Goal: Task Accomplishment & Management: Manage account settings

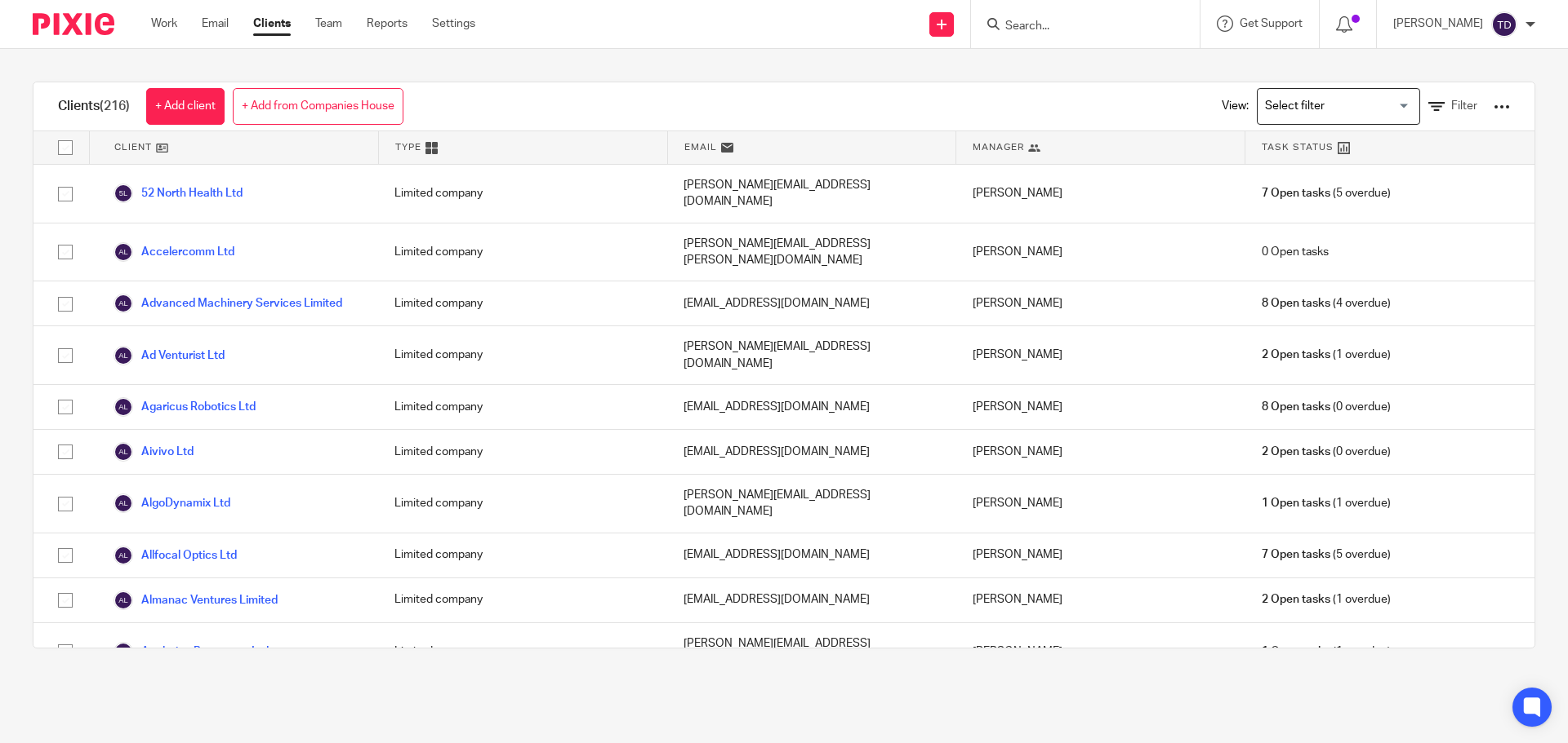
click at [26, 392] on div "Clients (216) + Add client + Add from Companies House View: Loading... Filter C…" at bounding box center [784, 364] width 1568 height 632
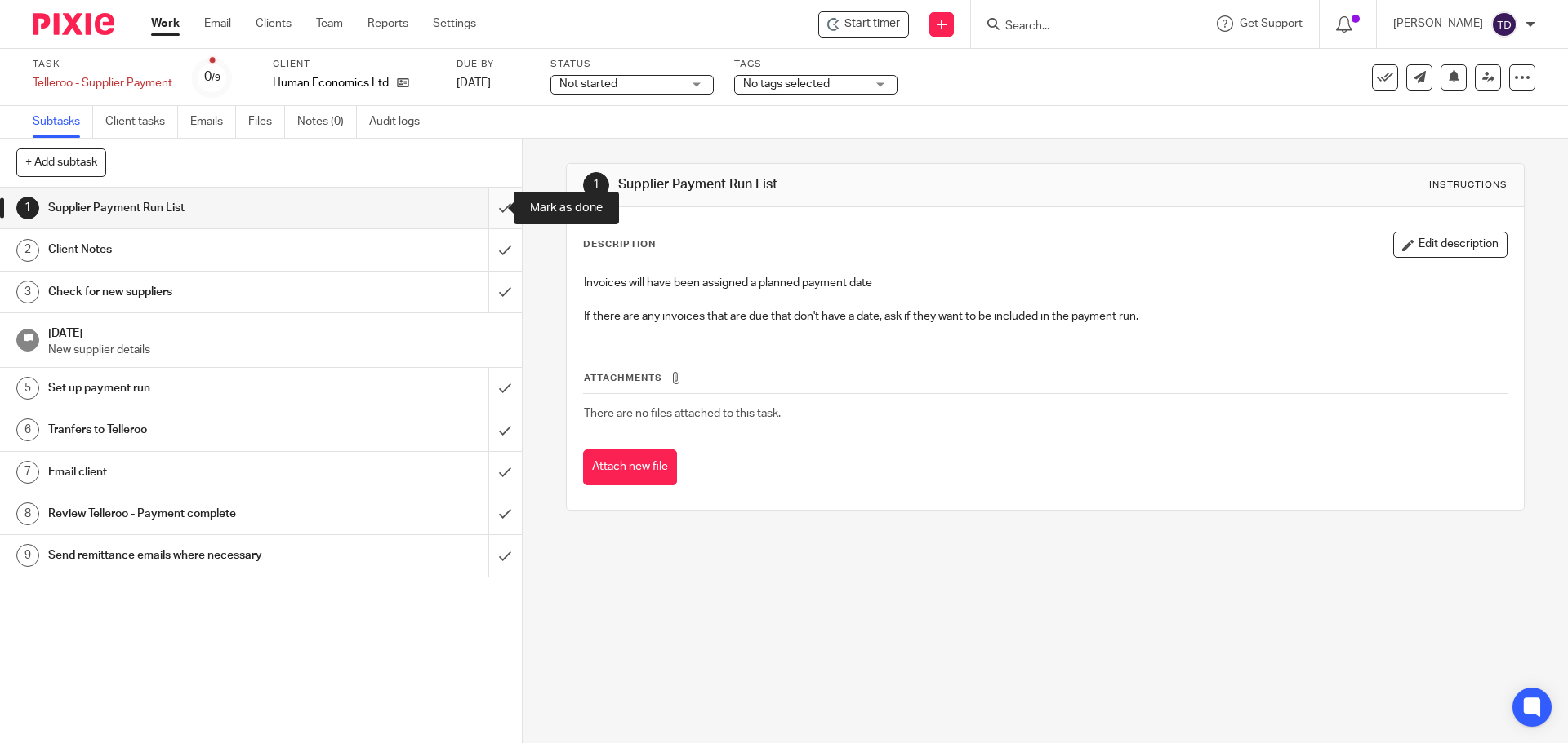
click at [479, 207] on input "submit" at bounding box center [260, 208] width 521 height 41
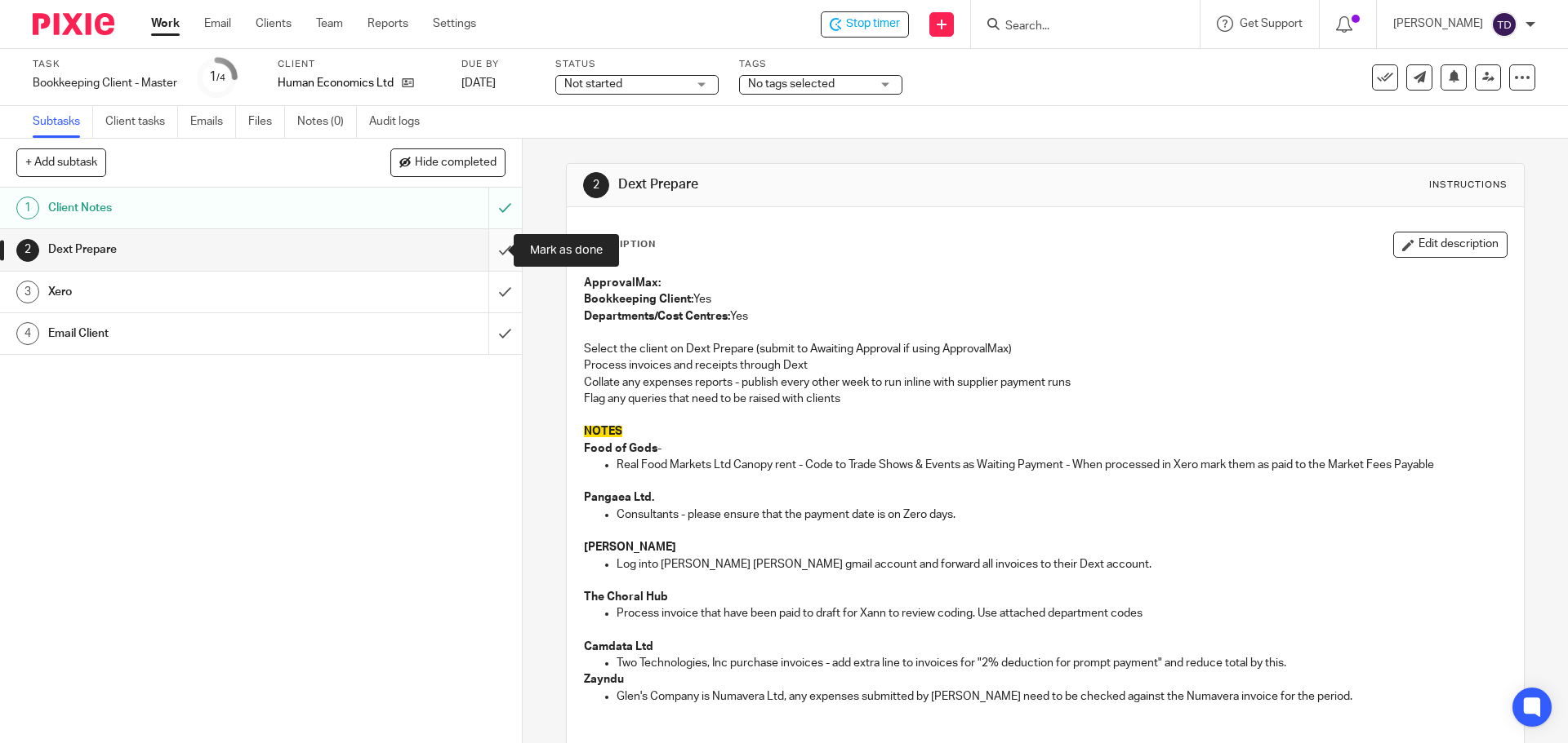
click at [485, 245] on input "submit" at bounding box center [260, 250] width 521 height 41
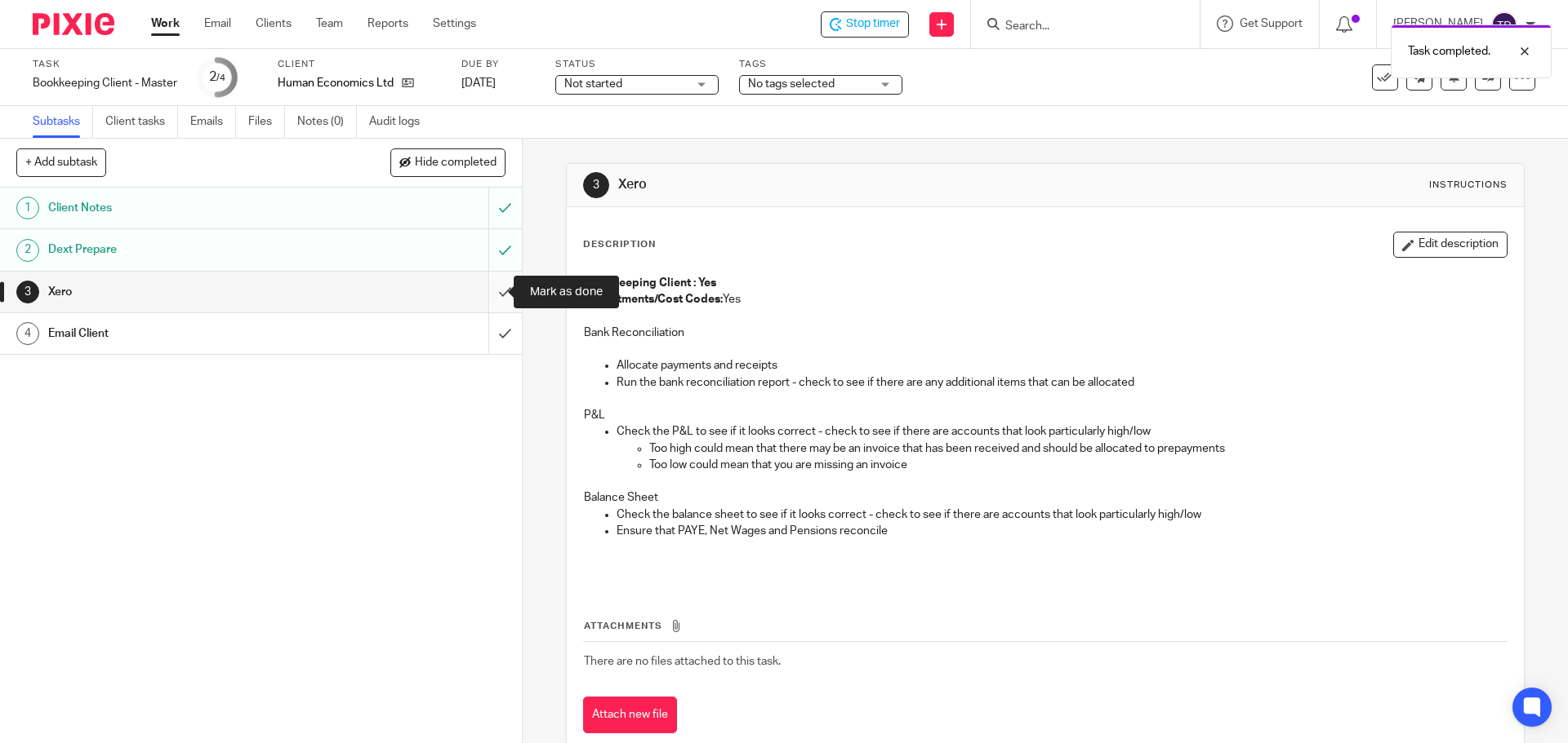
click at [485, 295] on input "submit" at bounding box center [260, 292] width 521 height 41
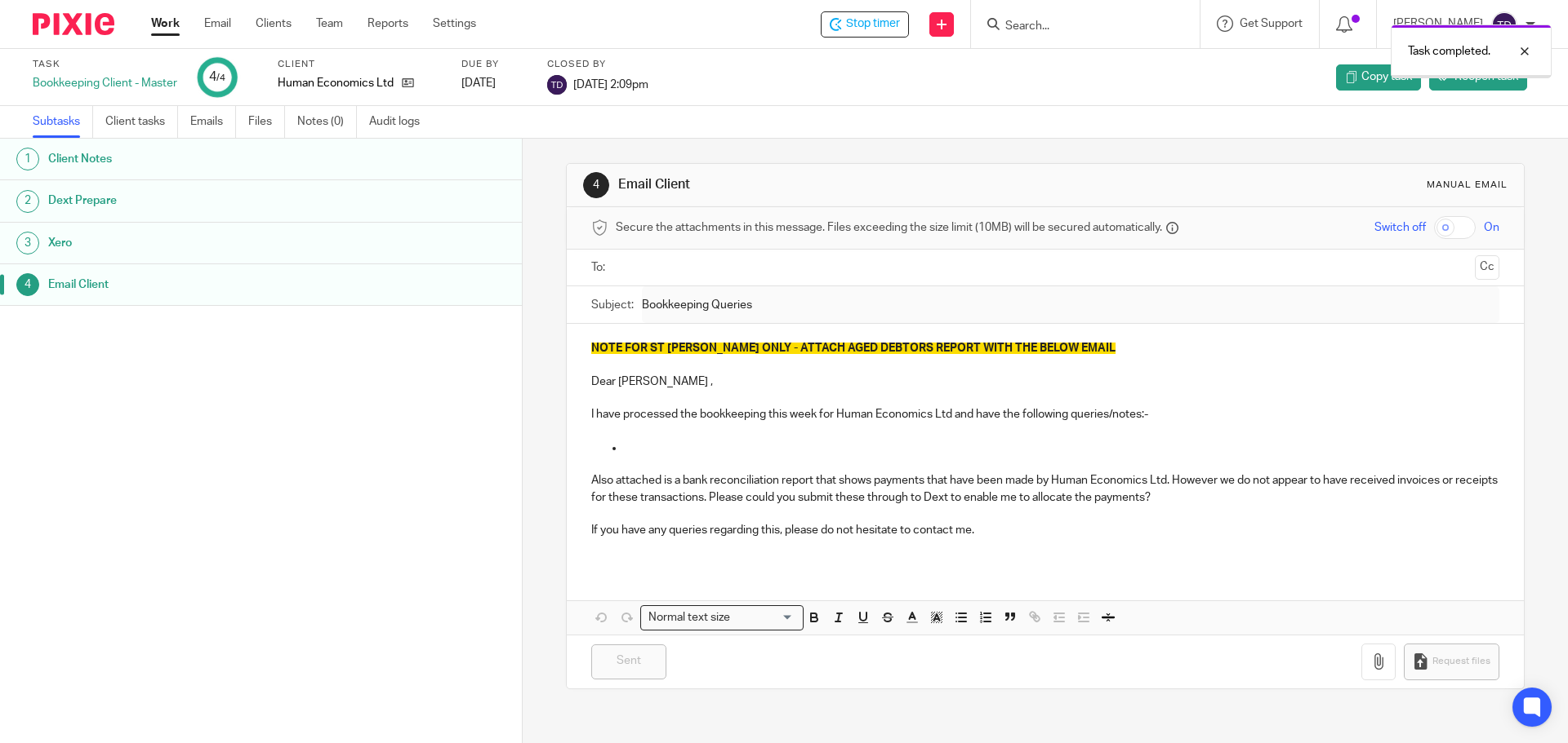
click at [147, 13] on div "Work Email Clients Team Reports Settings Work Email Clients Team Reports Settin…" at bounding box center [318, 24] width 365 height 48
click at [151, 16] on link "Work" at bounding box center [166, 23] width 29 height 16
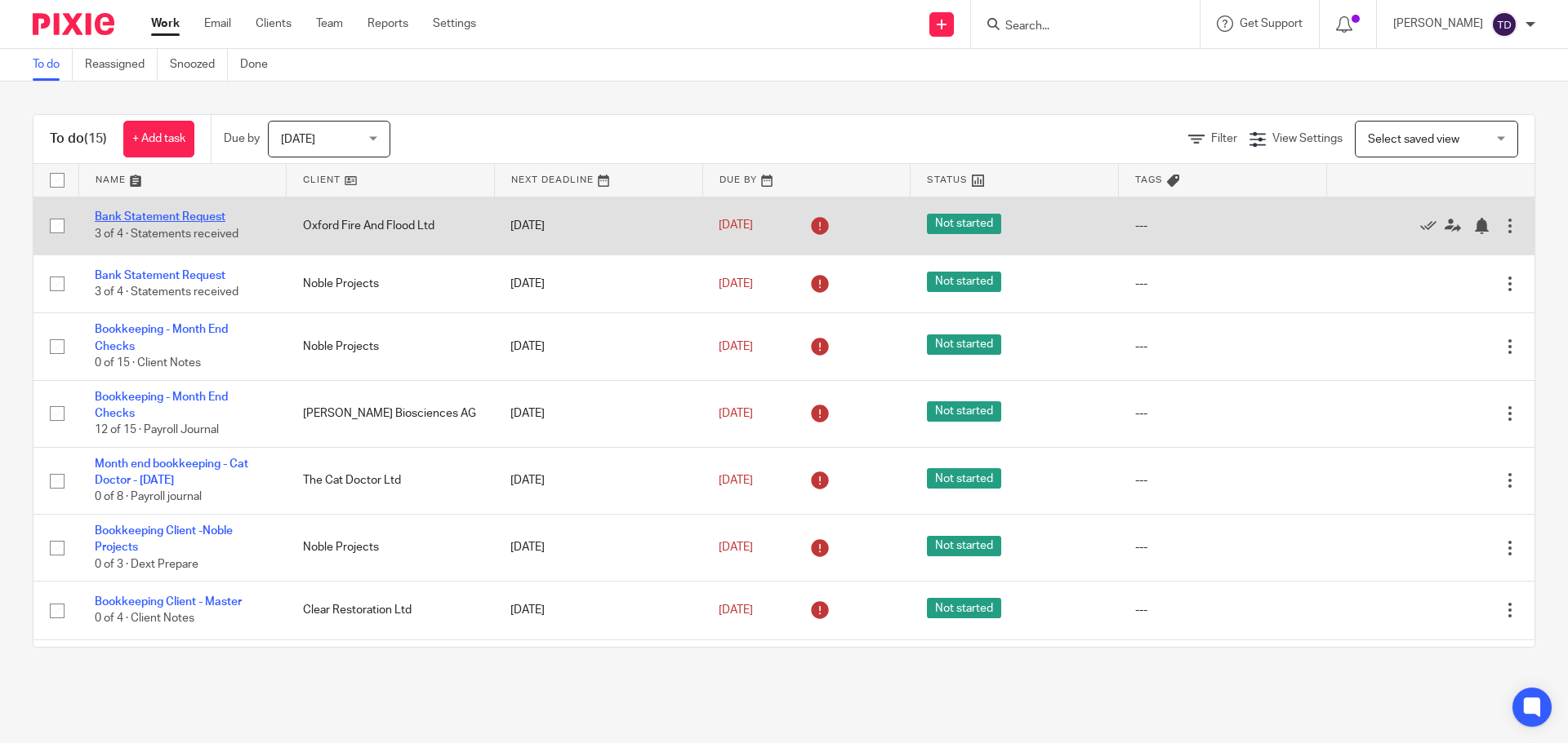
click at [189, 217] on link "Bank Statement Request" at bounding box center [160, 217] width 131 height 11
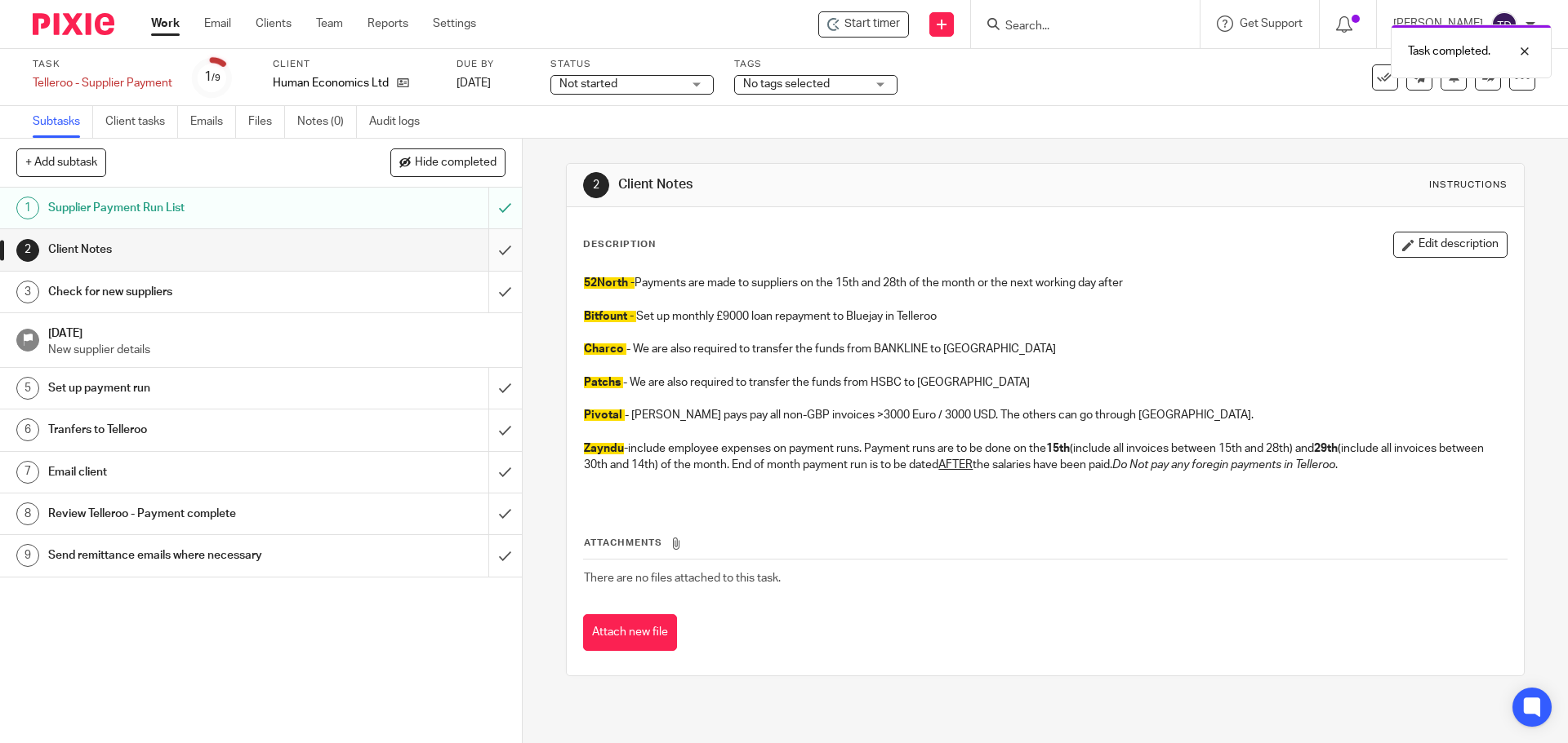
click at [493, 256] on input "submit" at bounding box center [260, 250] width 521 height 41
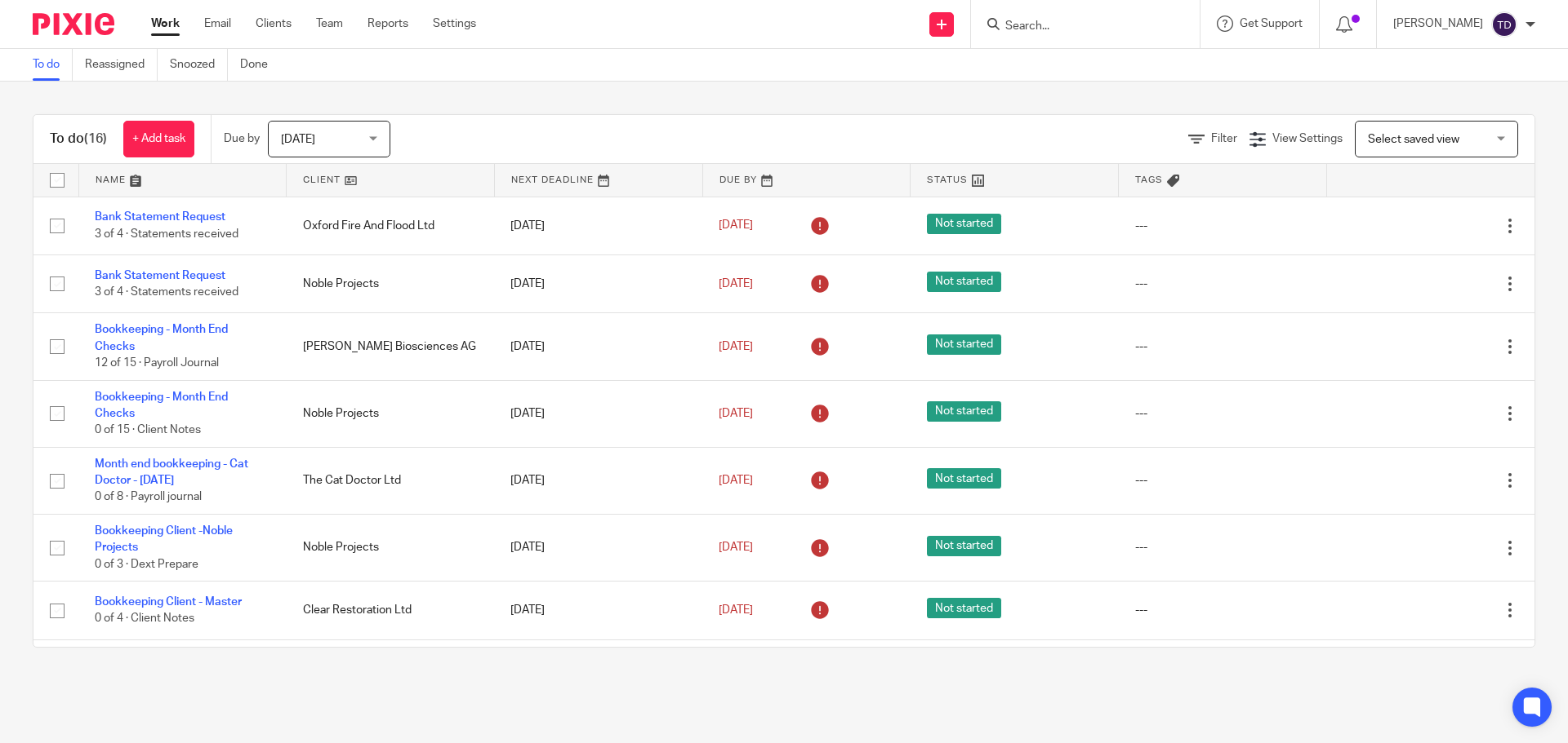
click at [165, 25] on link "Work" at bounding box center [166, 23] width 29 height 16
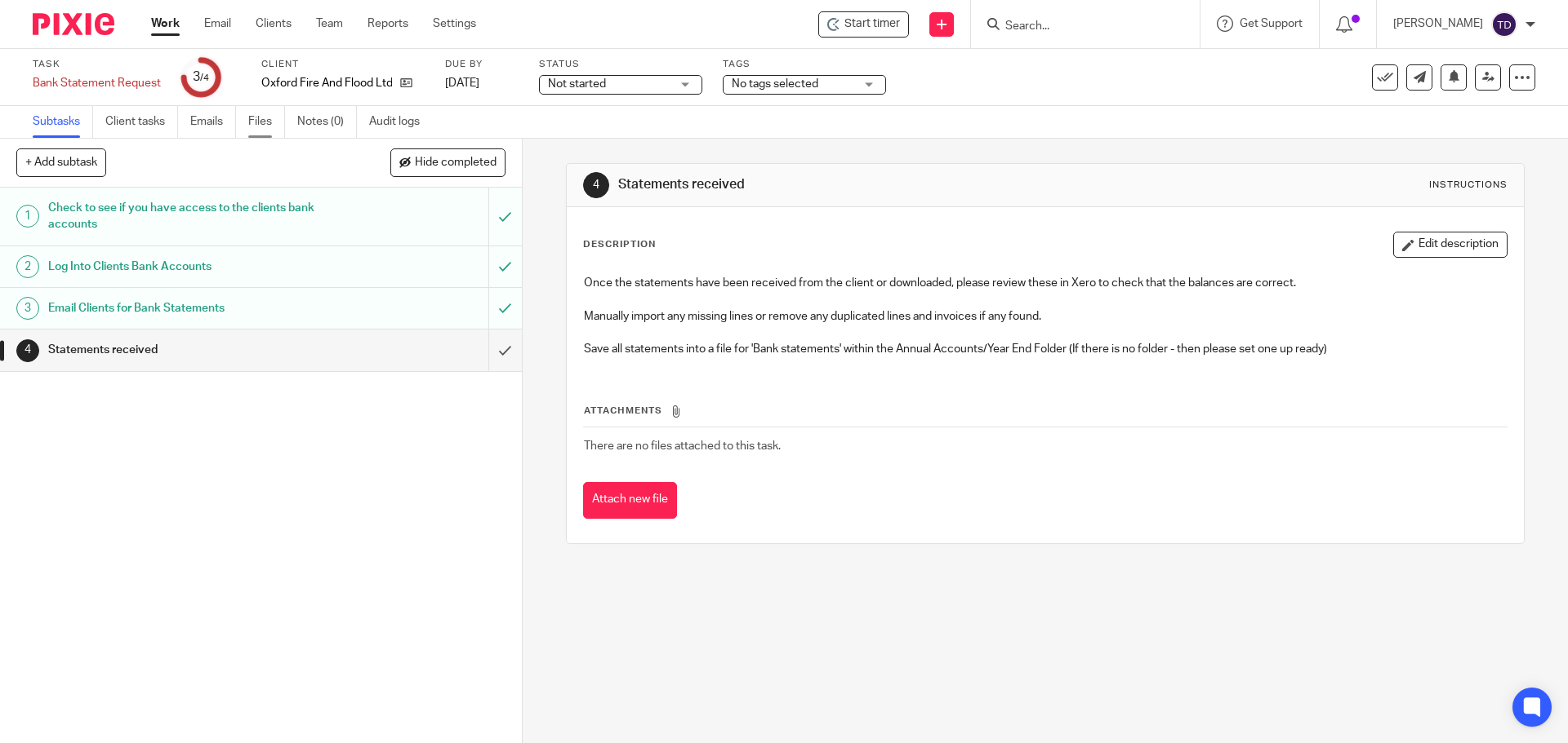
click at [256, 125] on link "Files" at bounding box center [266, 121] width 36 height 32
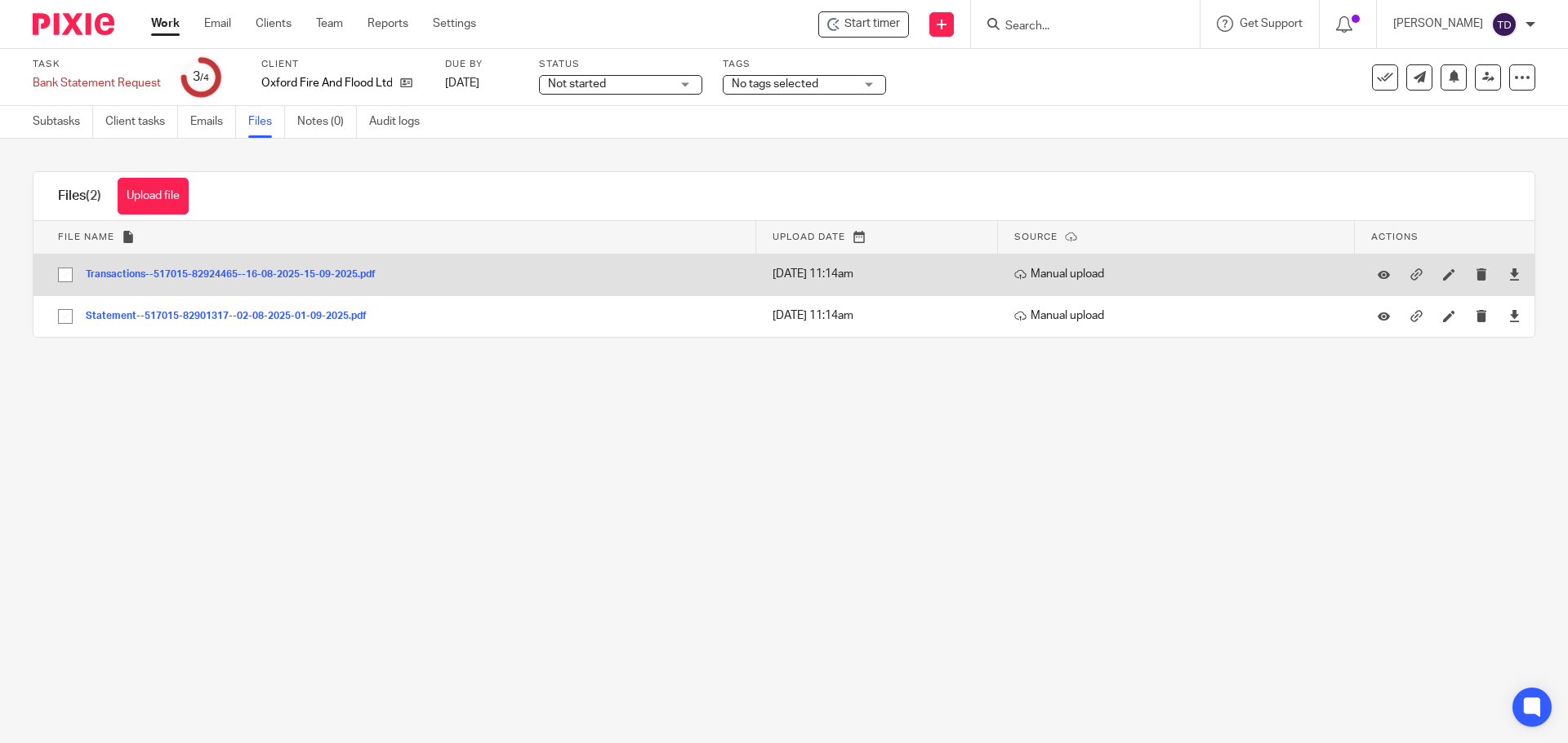
drag, startPoint x: 345, startPoint y: 276, endPoint x: 348, endPoint y: 269, distance: 7.6
click at [348, 270] on button "Transactions--517015-82924465--16-08-2025-15-09-2025.pdf" at bounding box center [237, 275] width 302 height 11
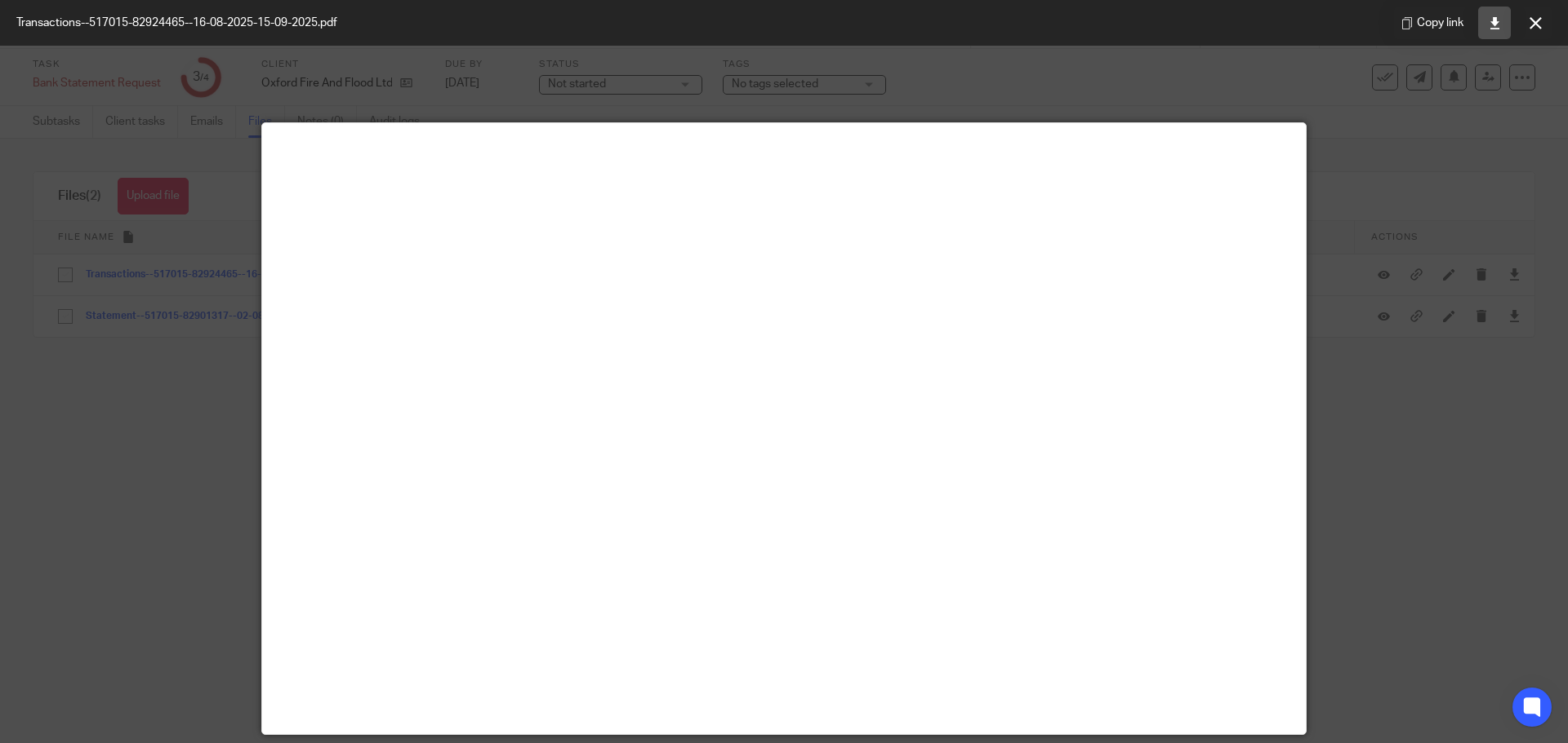
click at [1503, 28] on link at bounding box center [1494, 23] width 33 height 33
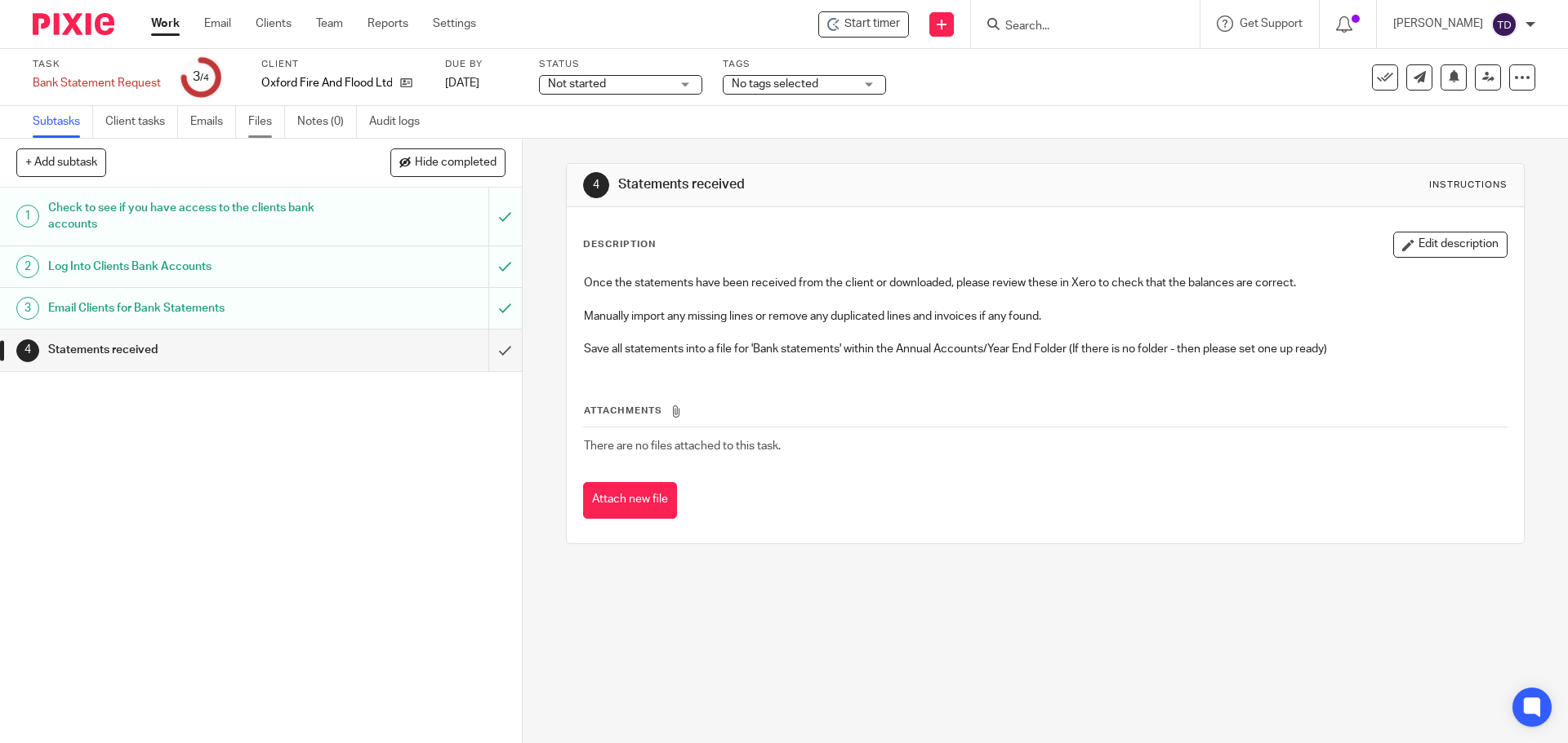
click at [271, 125] on link "Files" at bounding box center [266, 121] width 36 height 32
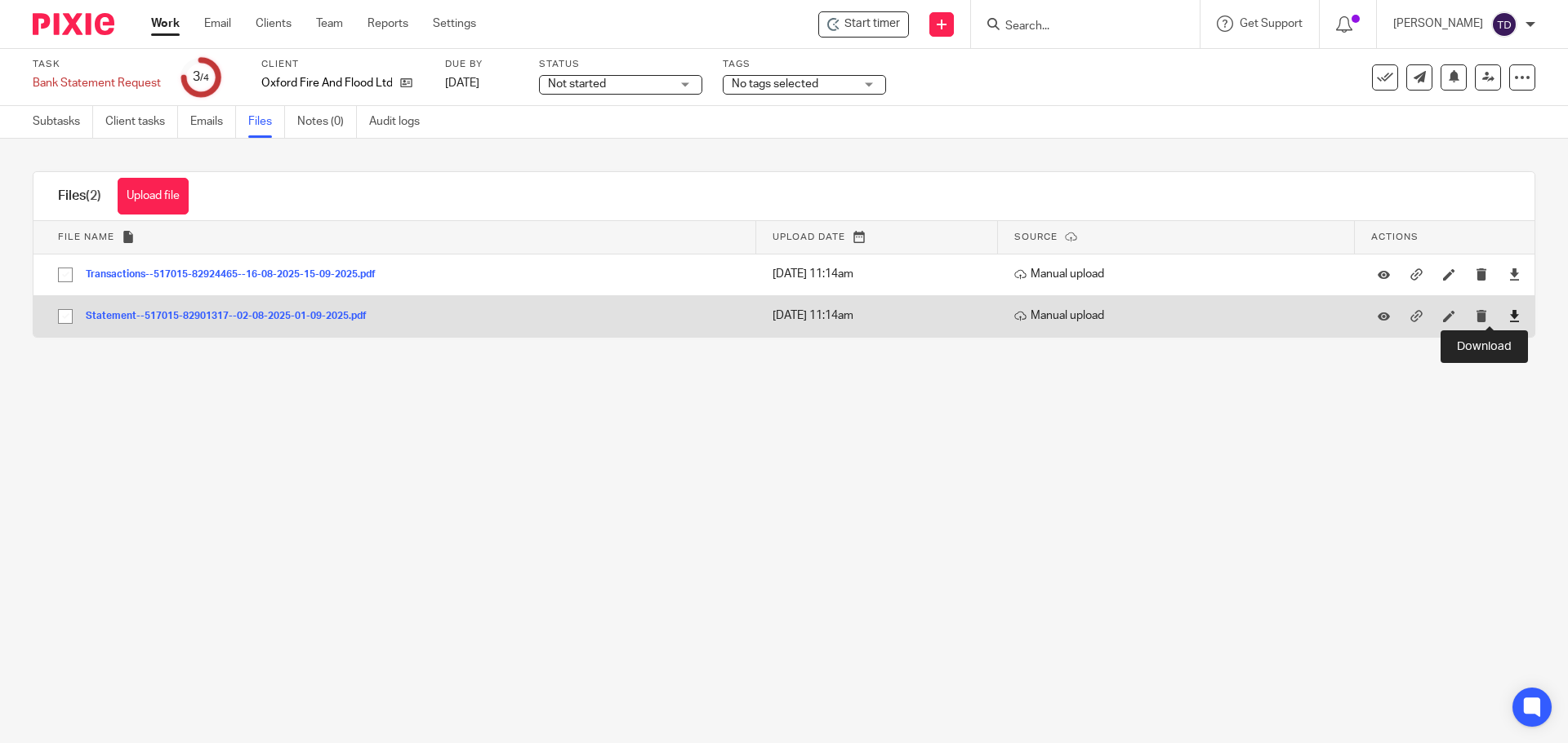
click at [1508, 316] on icon at bounding box center [1513, 316] width 12 height 12
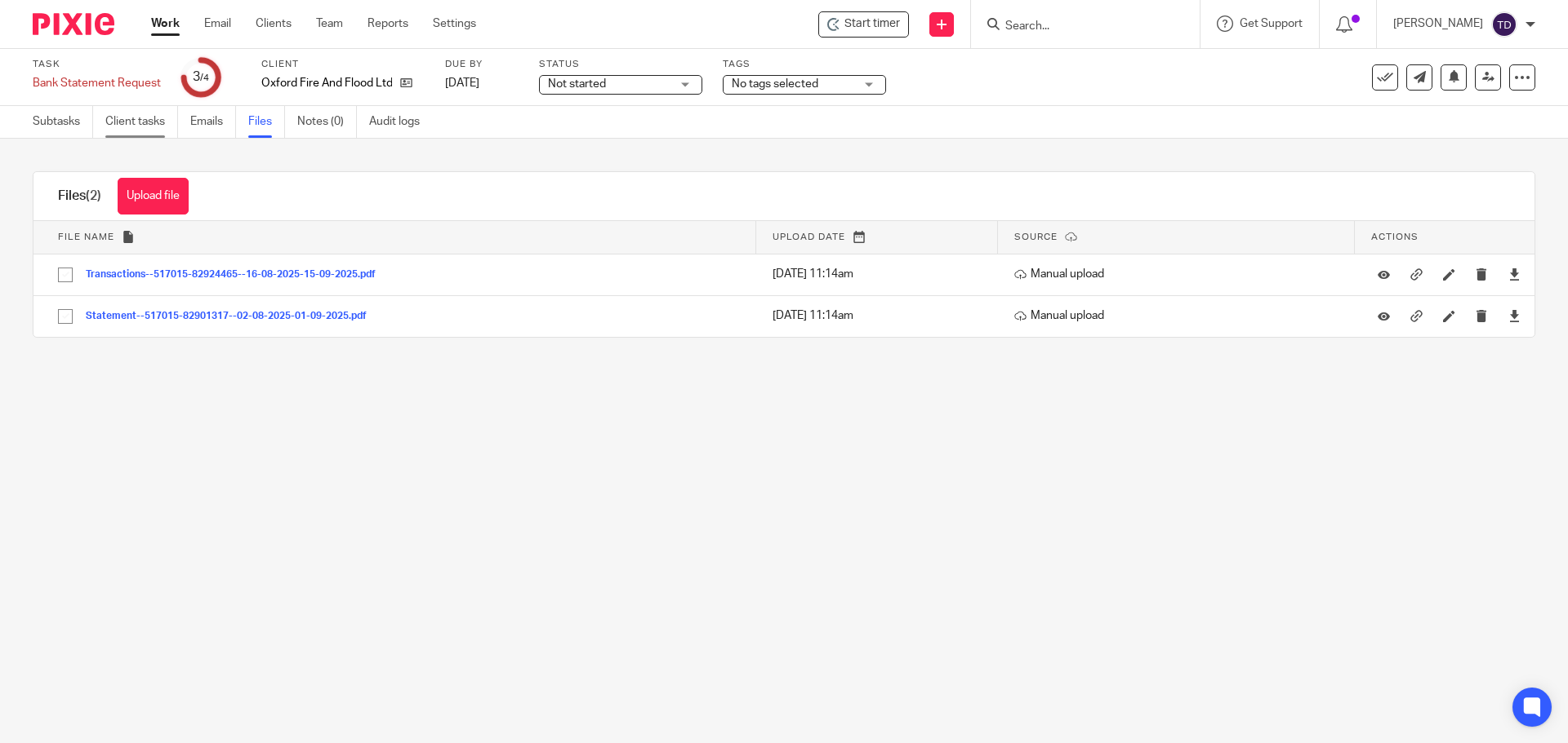
click at [126, 120] on link "Client tasks" at bounding box center [142, 121] width 73 height 32
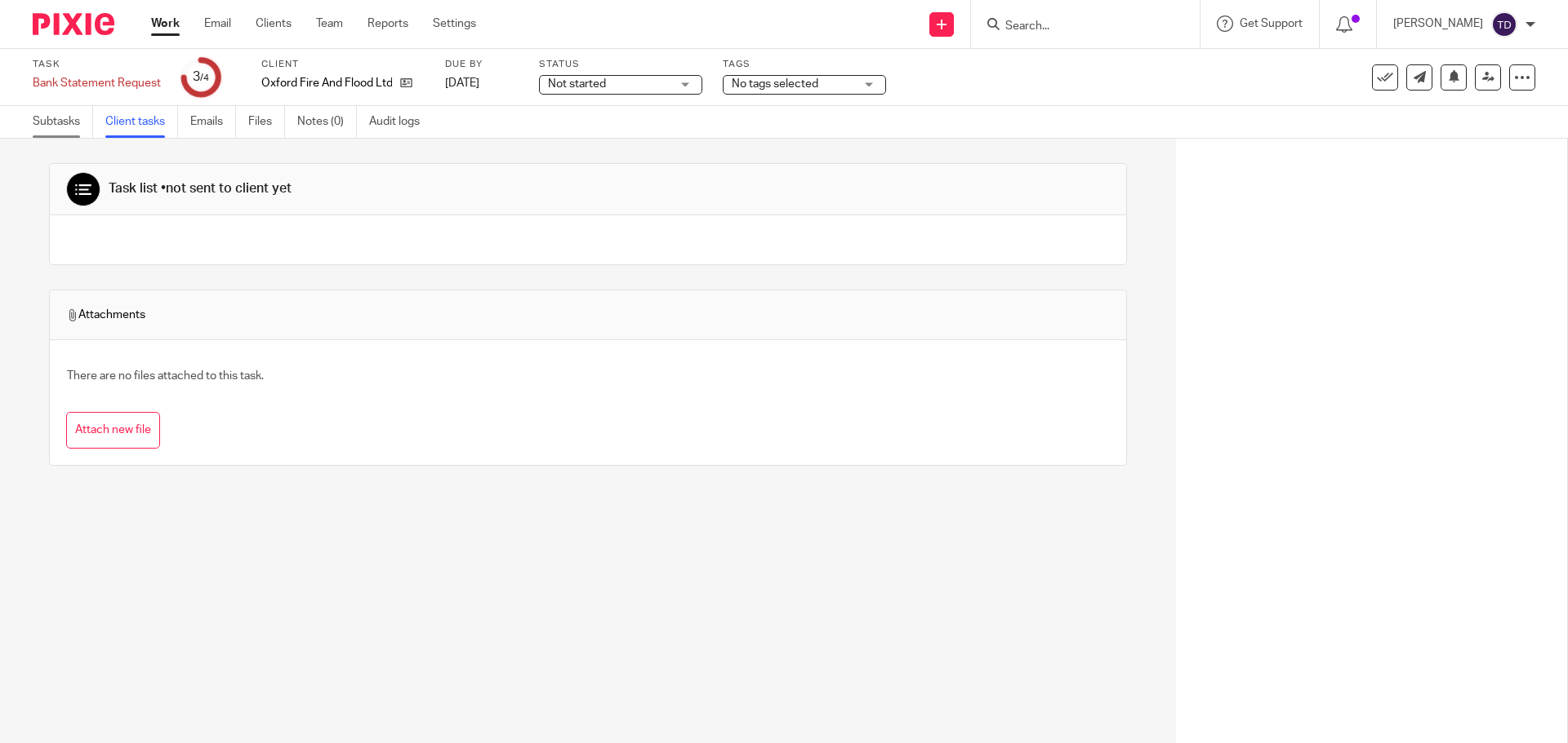
drag, startPoint x: 0, startPoint y: 0, endPoint x: 64, endPoint y: 127, distance: 142.2
click at [65, 126] on link "Subtasks" at bounding box center [62, 121] width 60 height 32
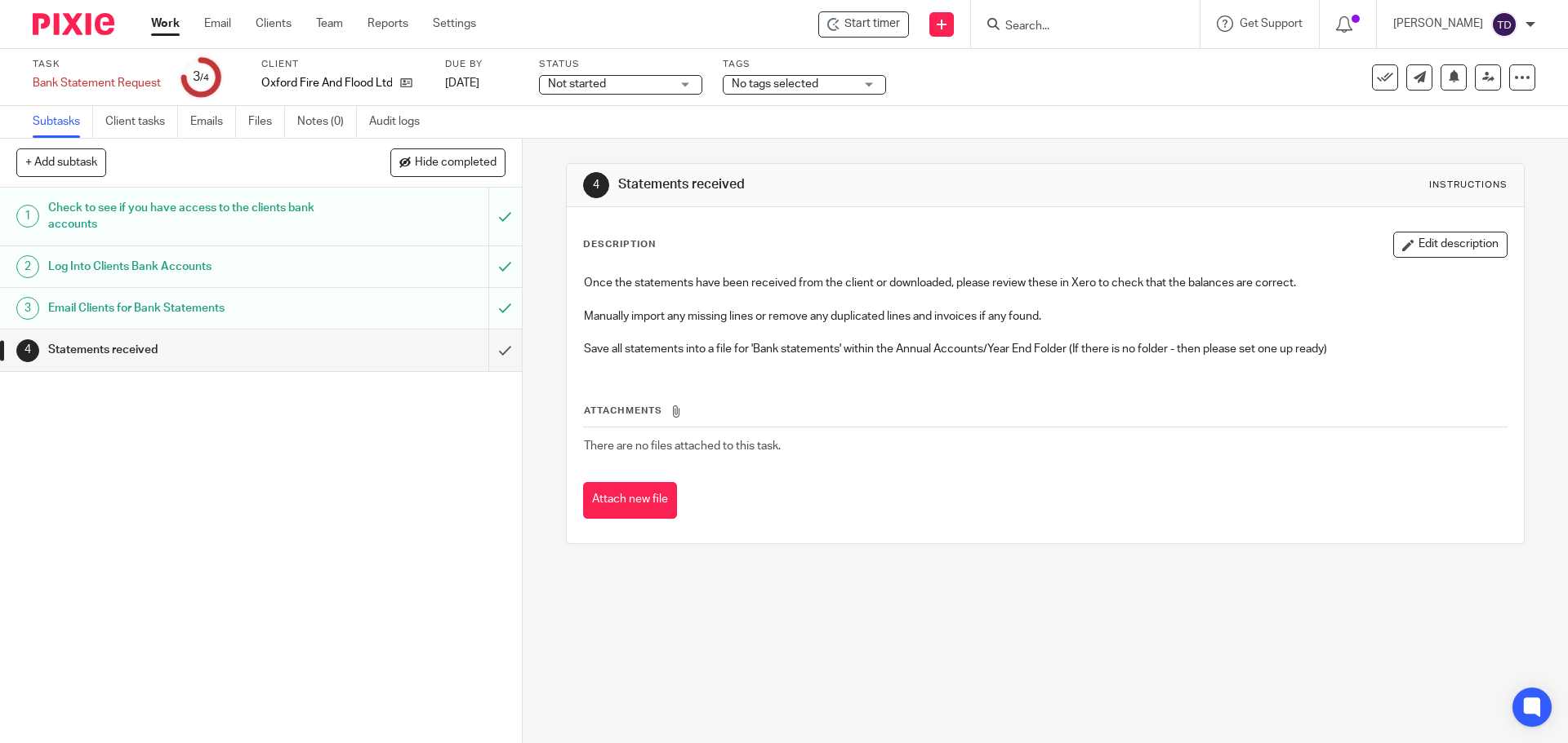
click at [253, 317] on h1 "Email Clients for Bank Statements" at bounding box center [188, 309] width 282 height 25
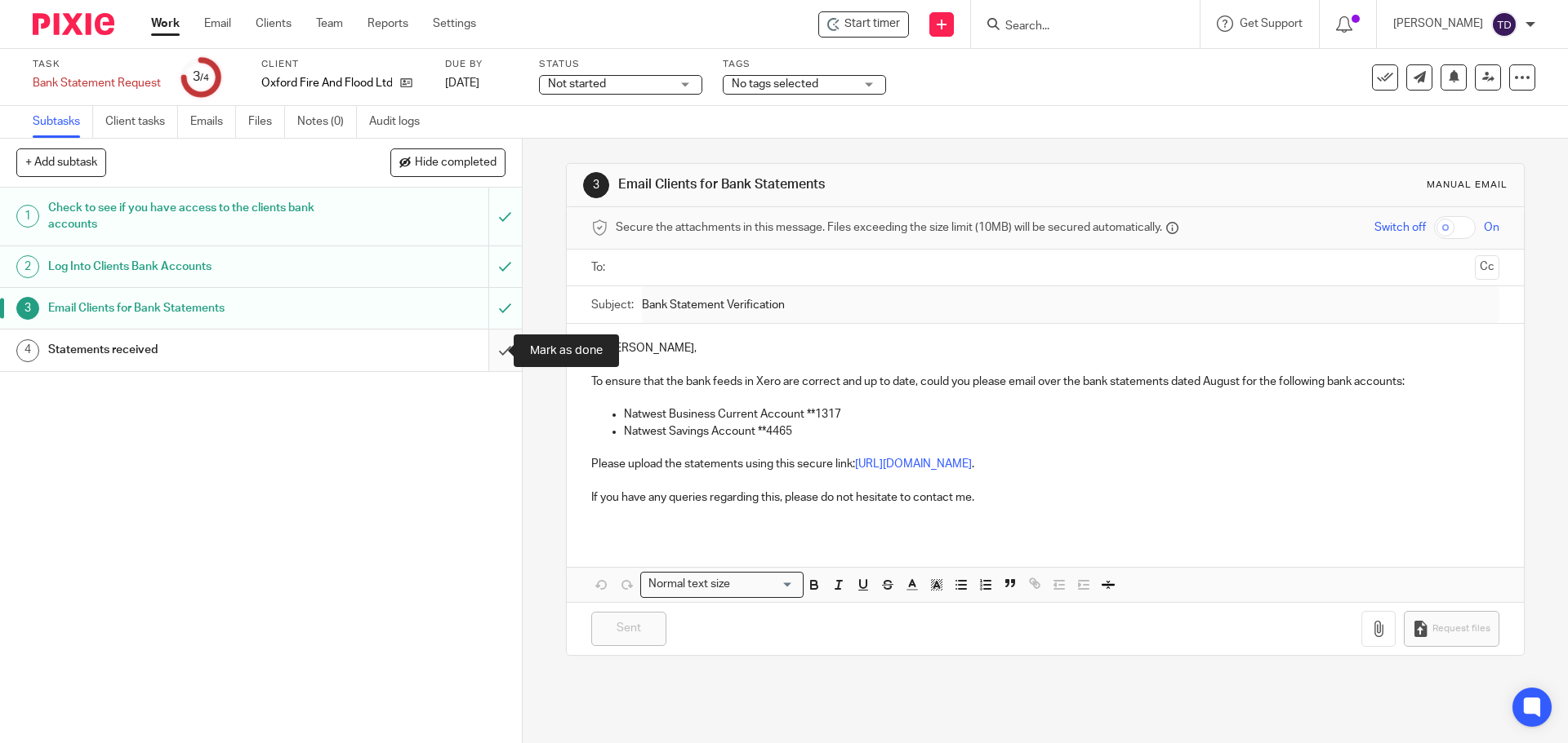
click at [493, 350] on input "submit" at bounding box center [260, 350] width 521 height 41
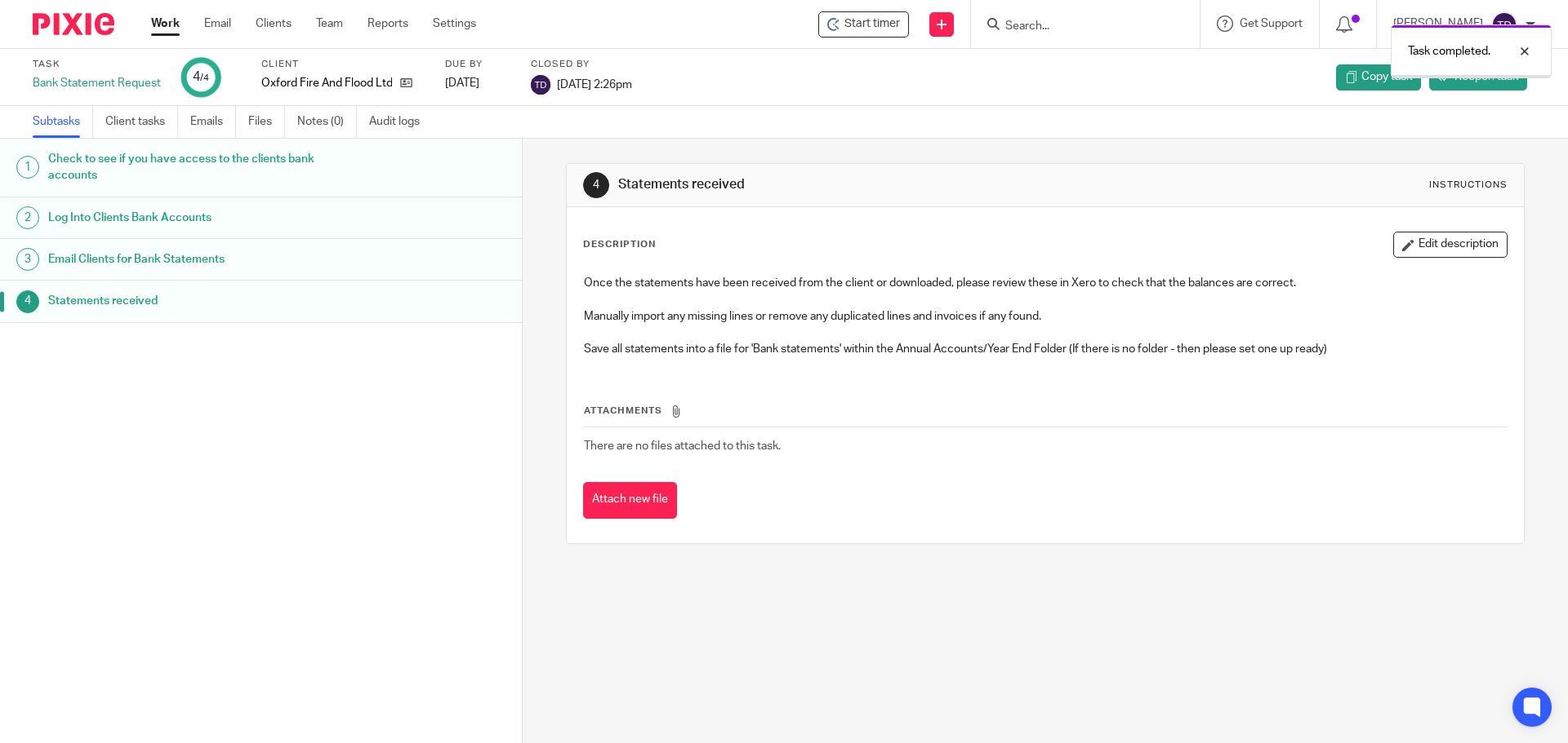
click at [170, 24] on link "Work" at bounding box center [166, 23] width 29 height 16
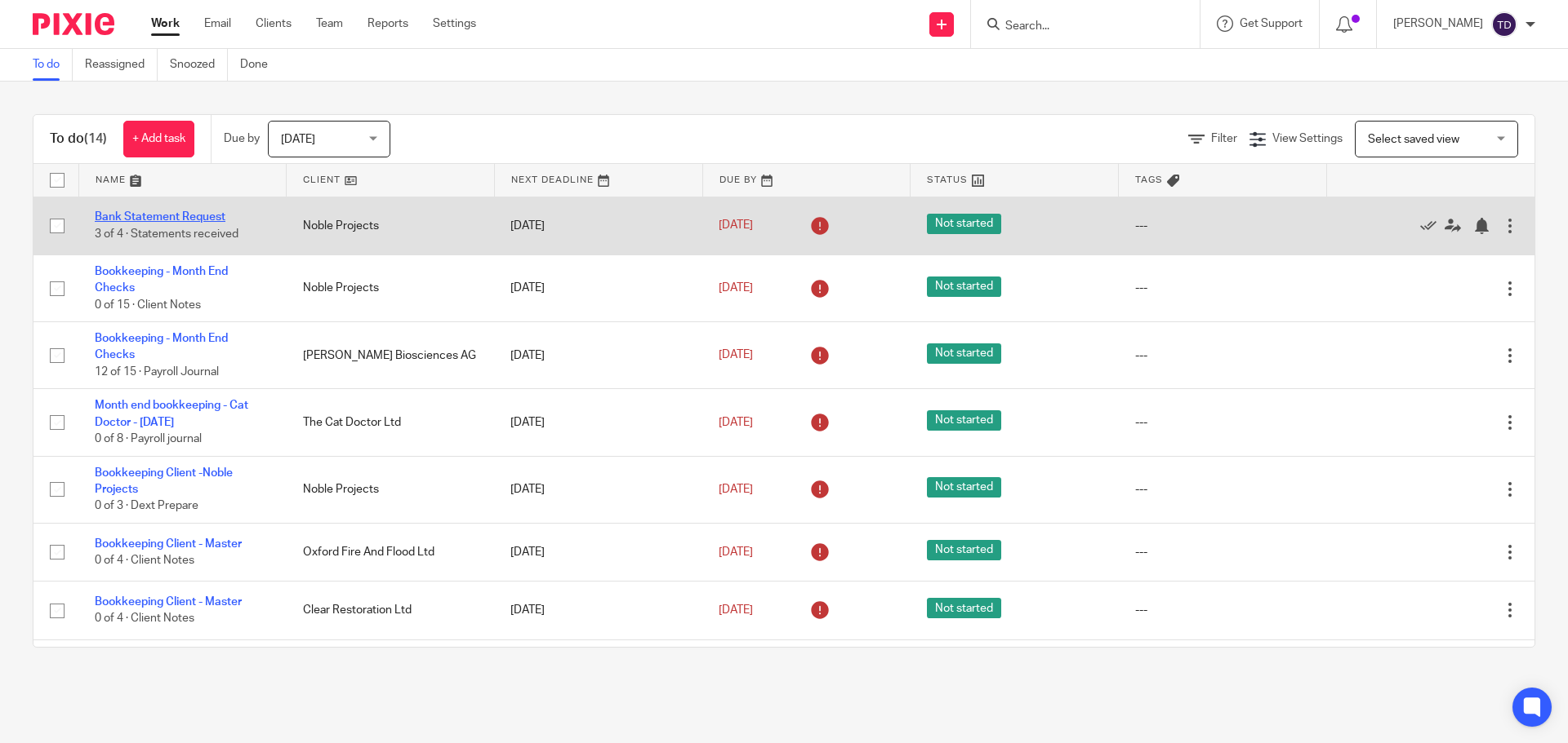
click link "Bank Statement Request"
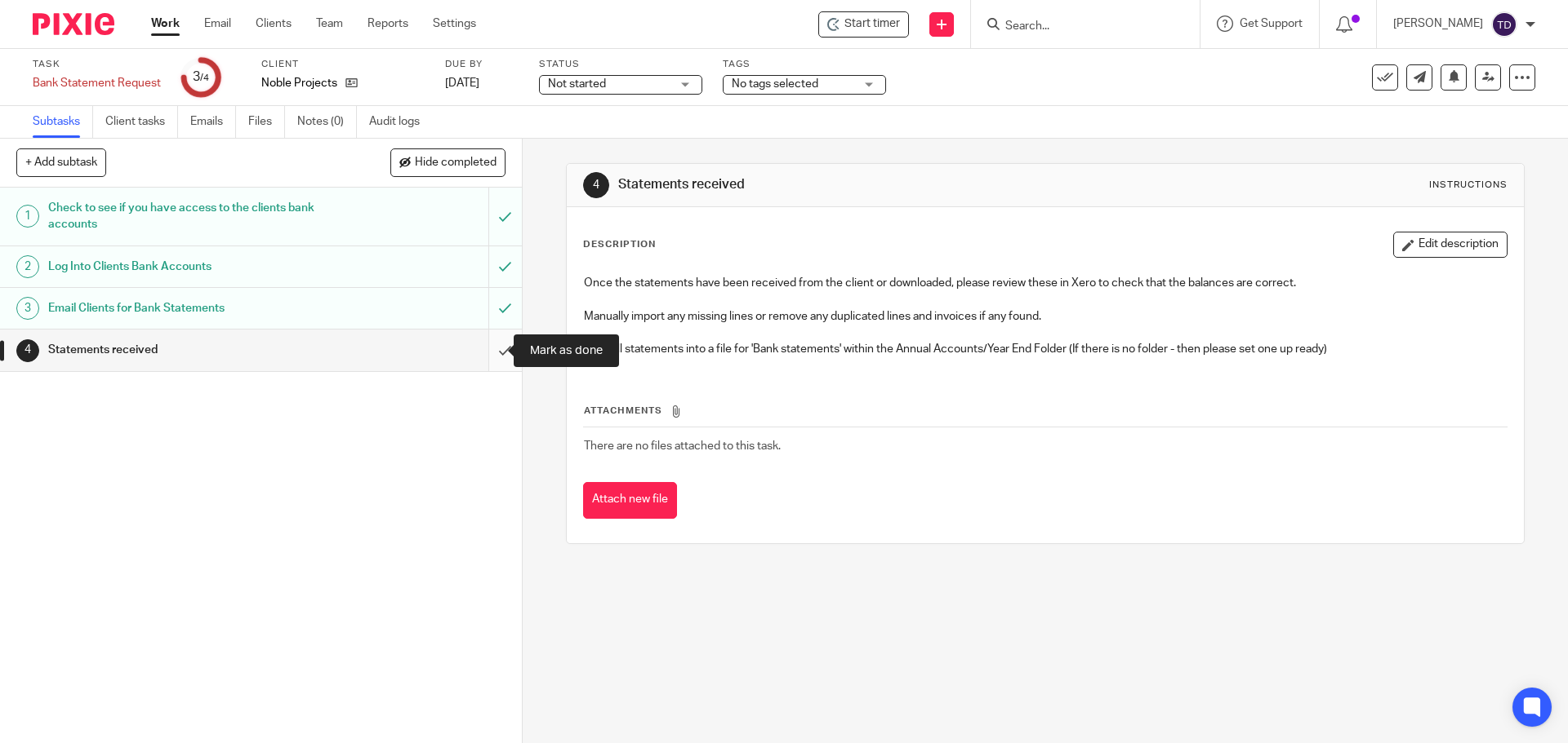
click input "submit"
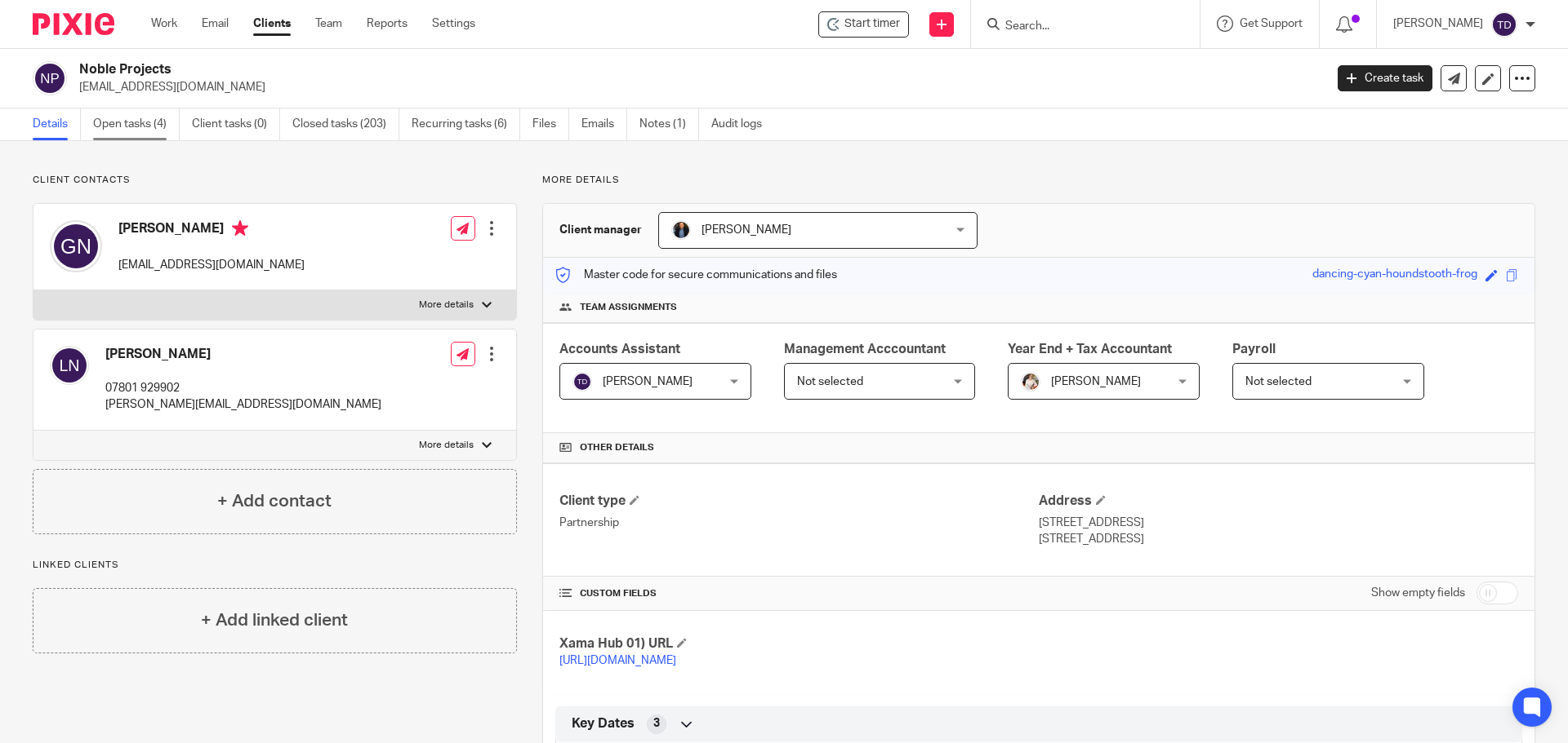
click at [169, 134] on link "Open tasks (4)" at bounding box center [136, 124] width 86 height 32
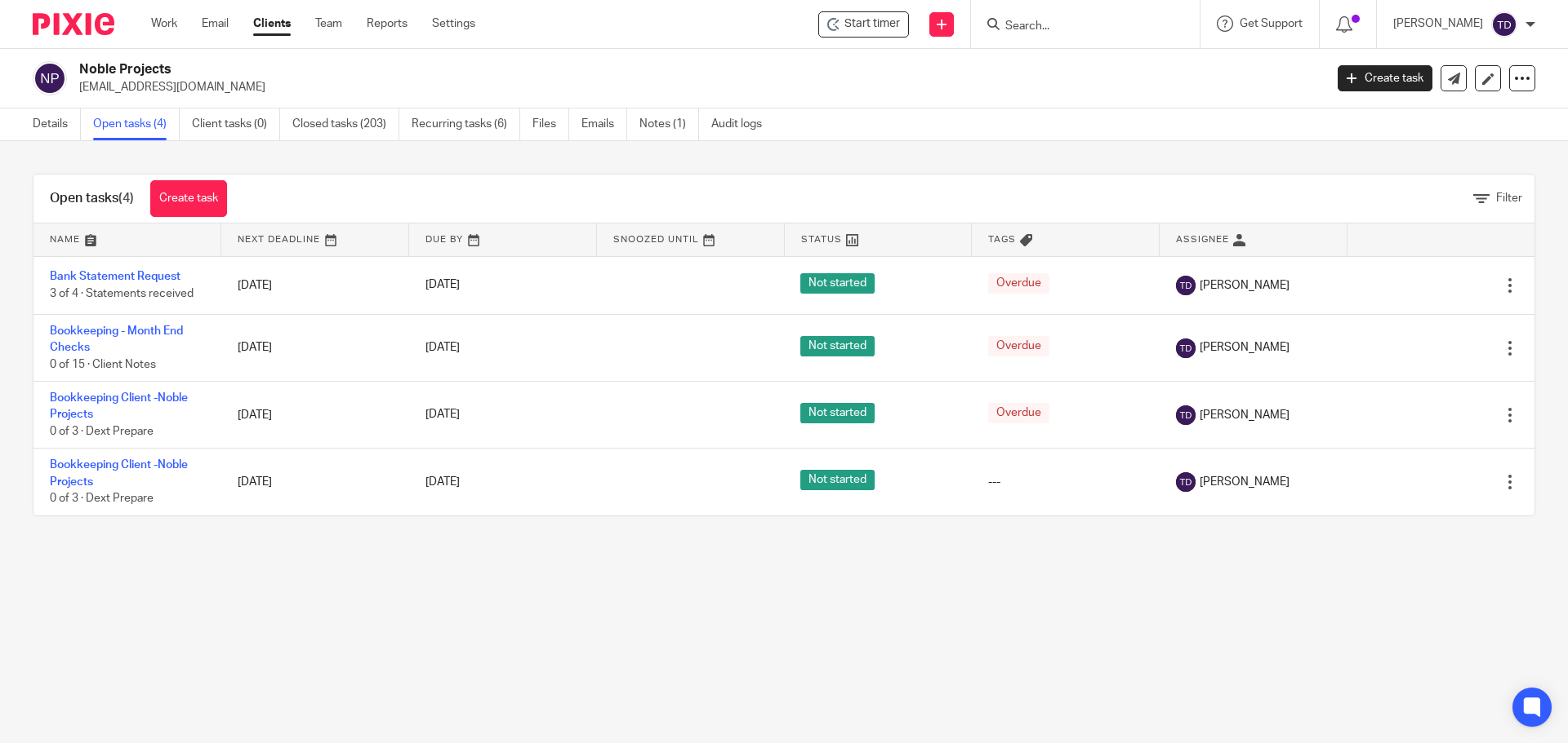
click at [1044, 20] on input "Search" at bounding box center [1077, 26] width 147 height 14
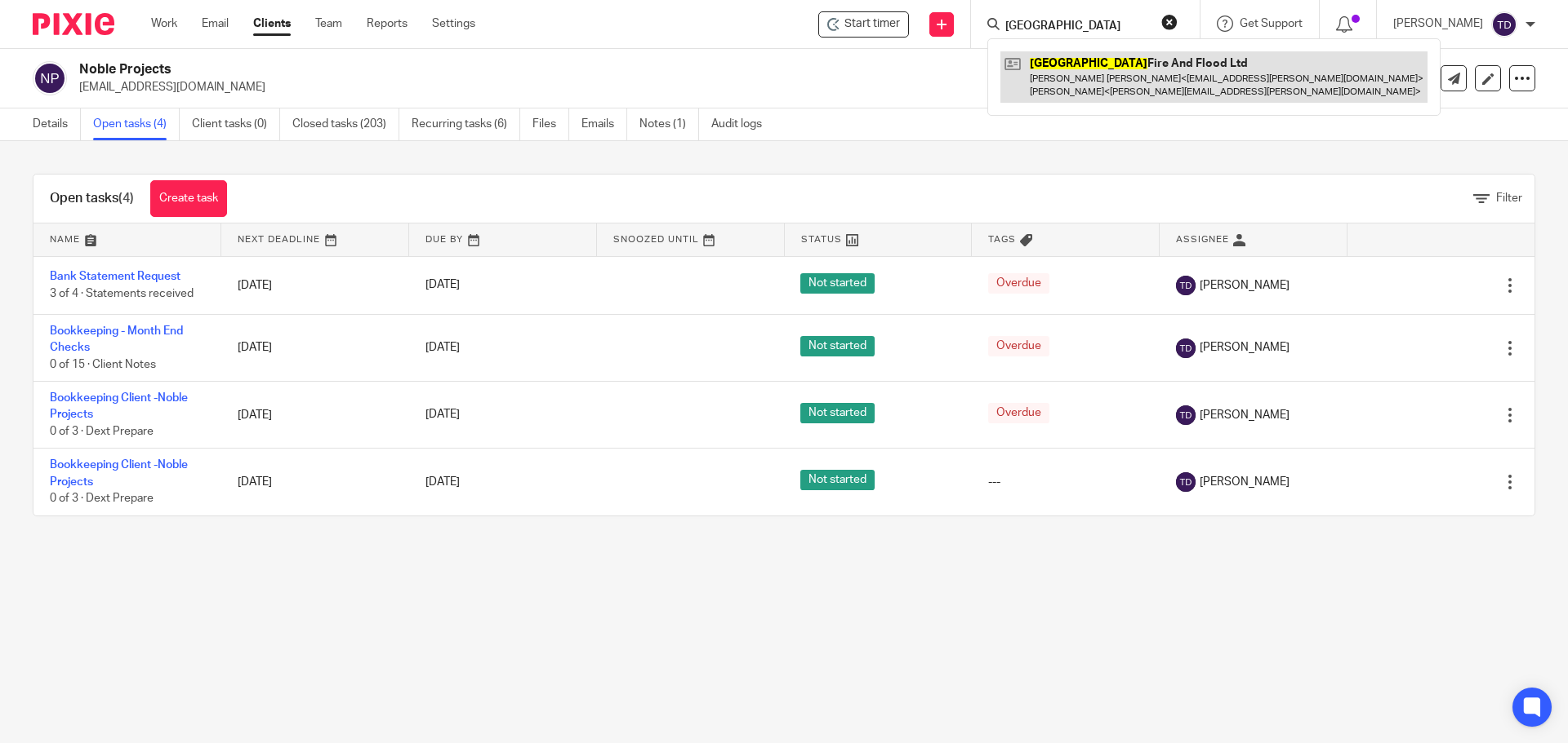
type input "oxford"
click at [1078, 70] on link at bounding box center [1213, 76] width 427 height 51
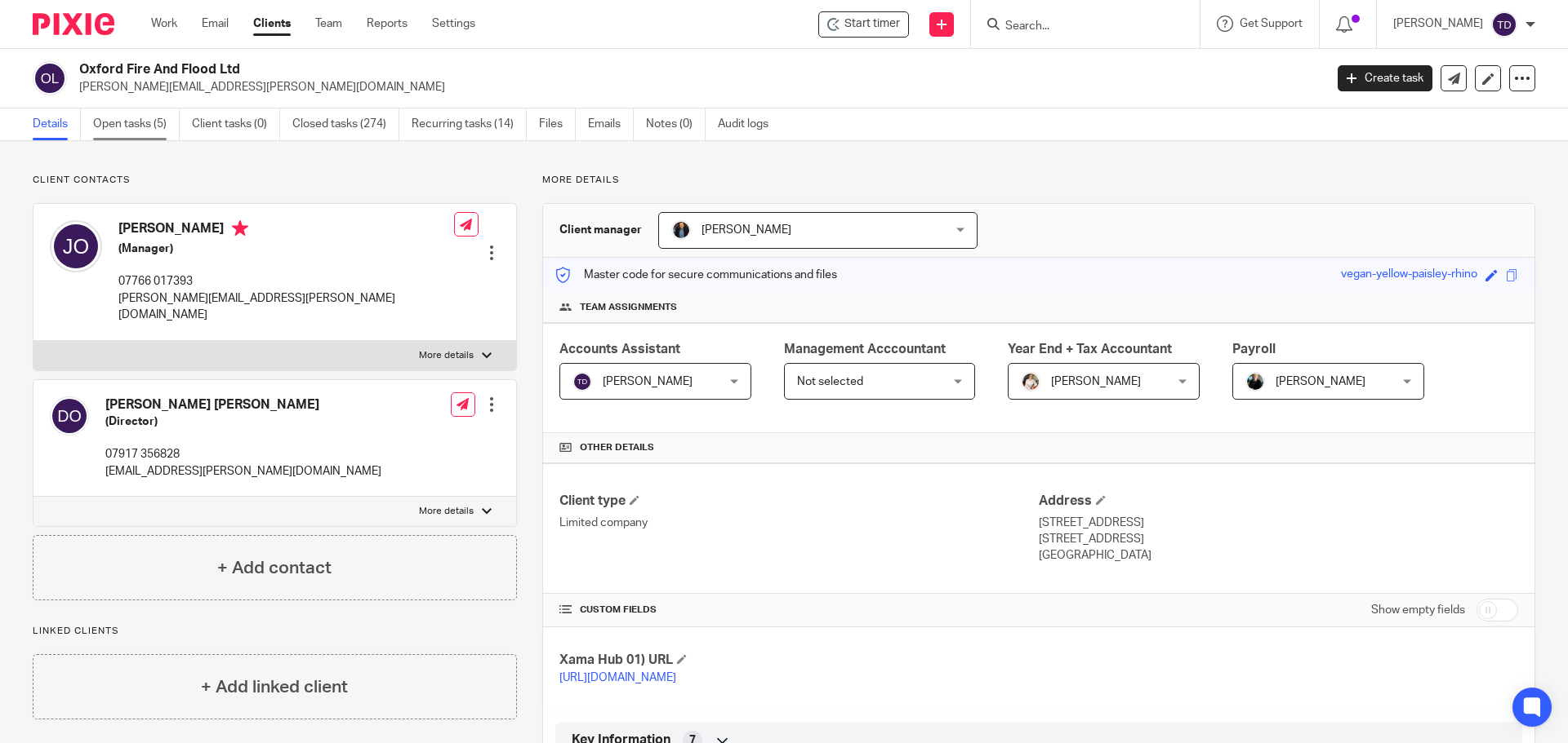
click at [142, 124] on link "Open tasks (5)" at bounding box center [136, 124] width 86 height 32
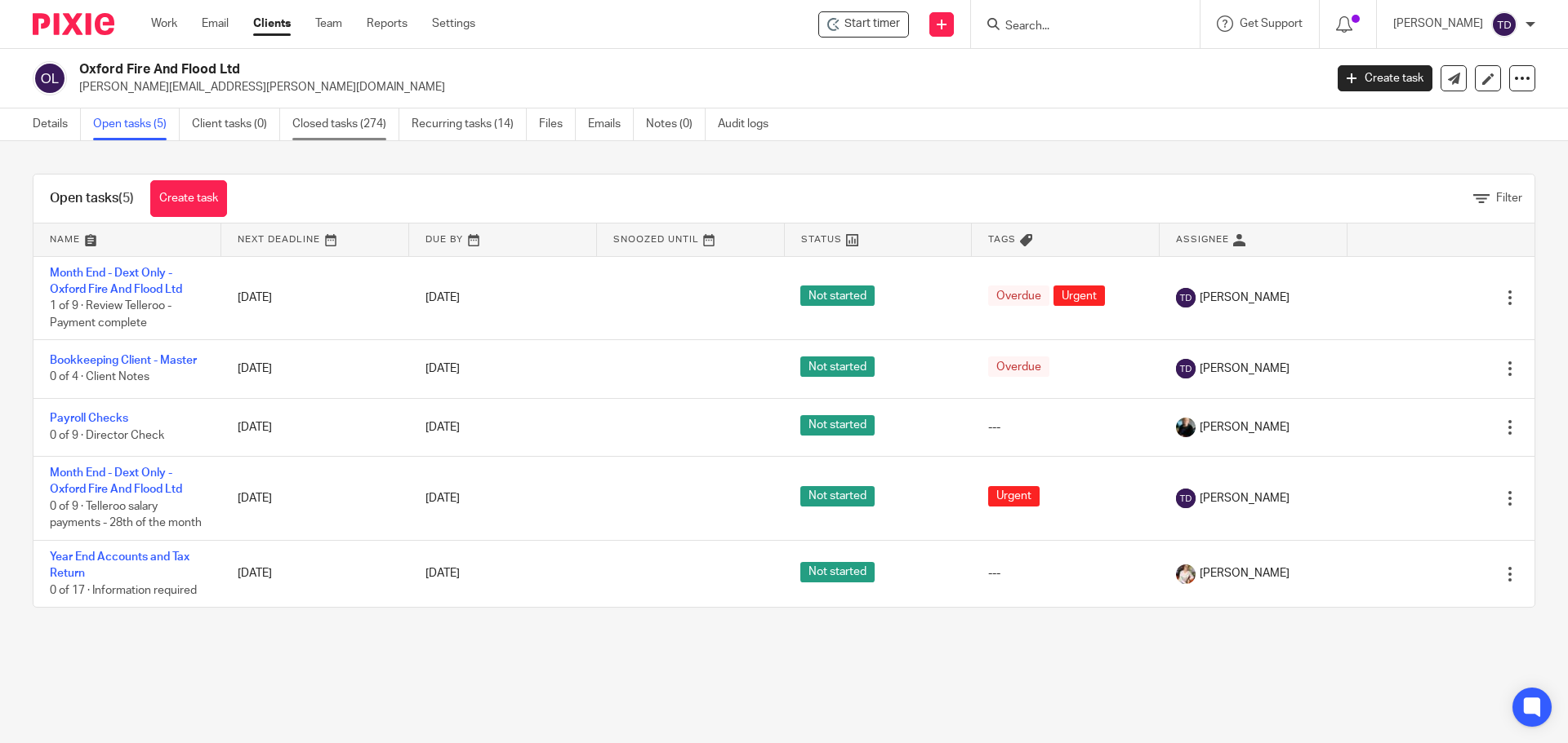
click at [330, 119] on link "Closed tasks (274)" at bounding box center [346, 124] width 107 height 32
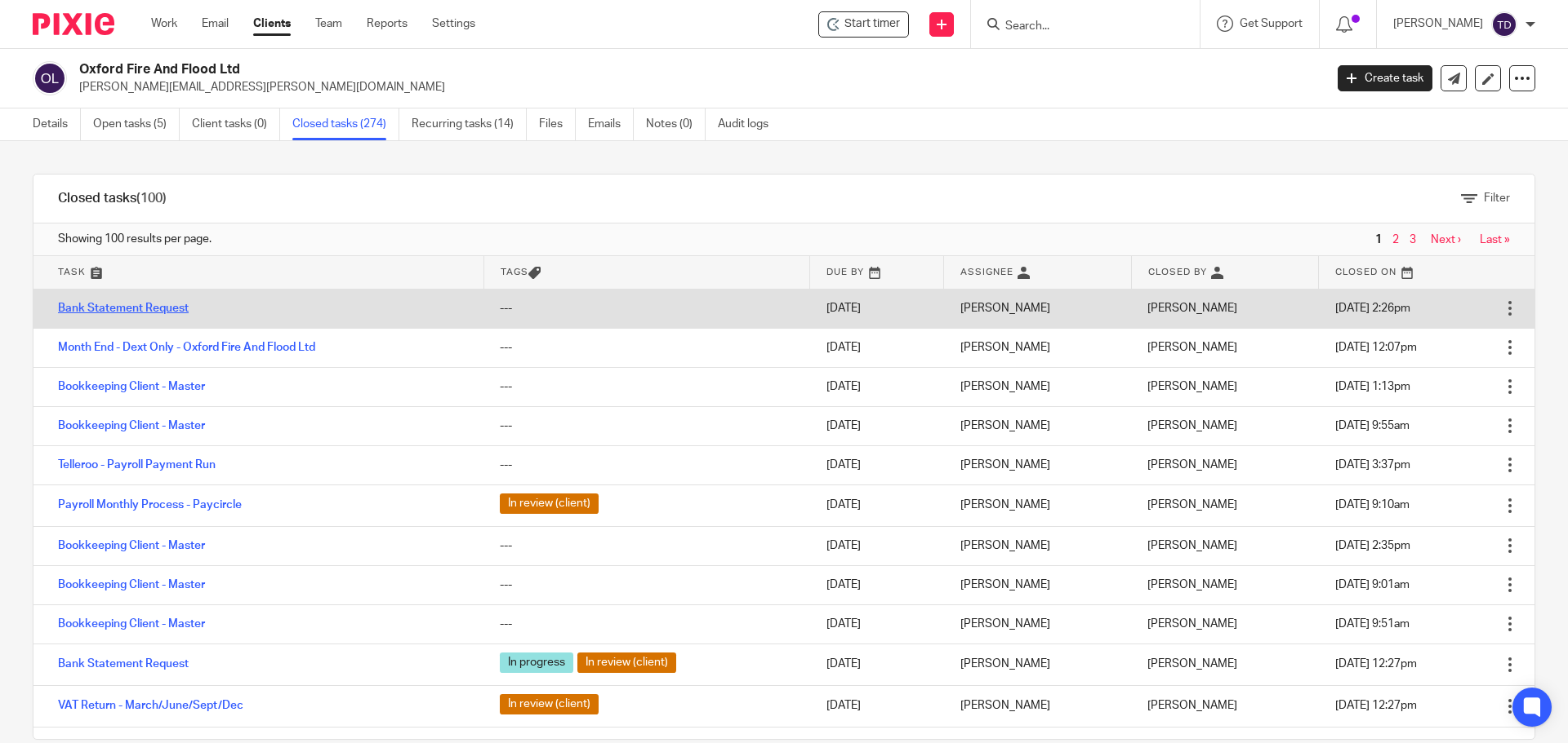
click at [156, 310] on link "Bank Statement Request" at bounding box center [123, 309] width 131 height 11
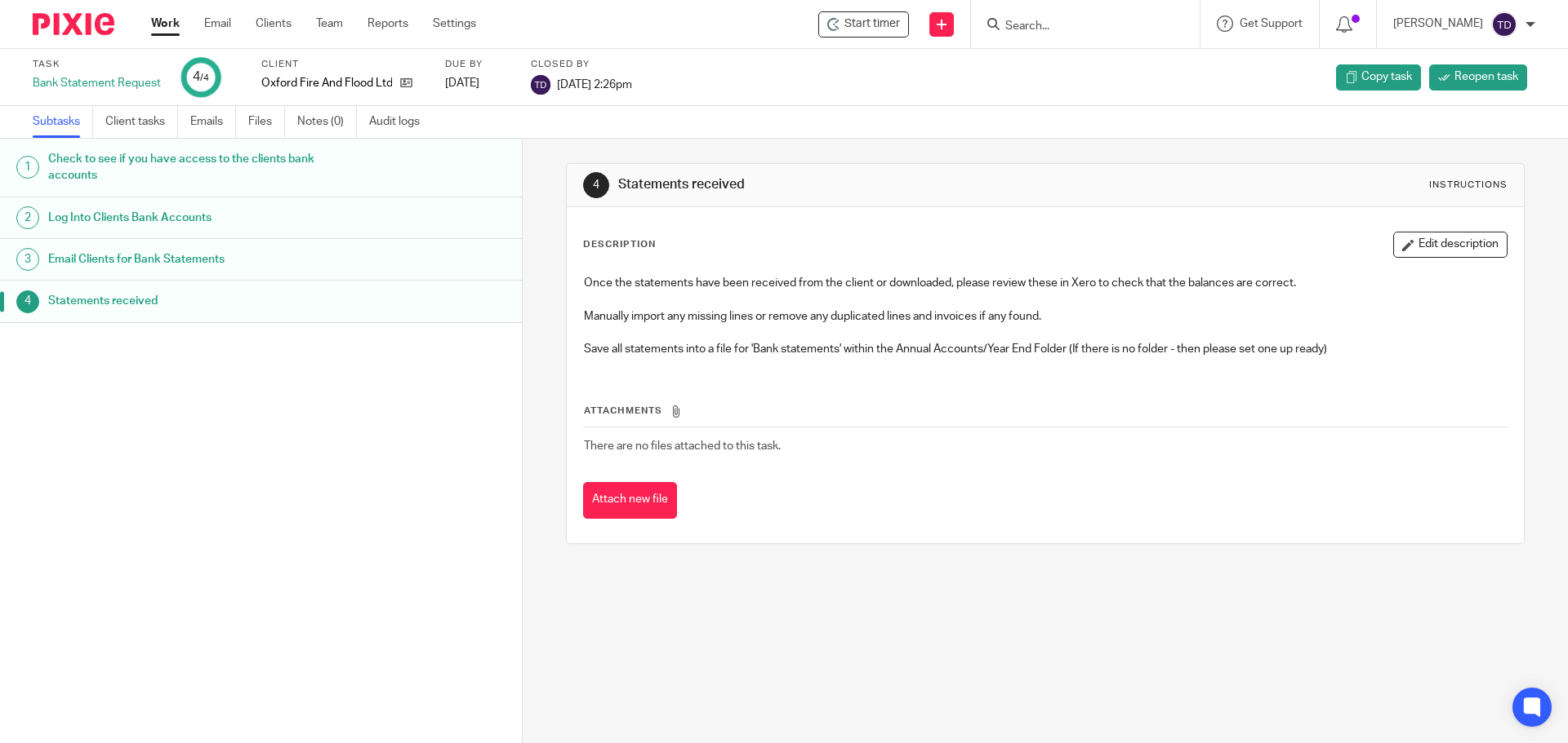
click at [221, 303] on h1 "Statements received" at bounding box center [200, 301] width 305 height 25
click at [247, 128] on ul "Subtasks Client tasks Emails Files Notes (0) Audit logs" at bounding box center [238, 121] width 411 height 32
click at [255, 123] on link "Files" at bounding box center [266, 121] width 36 height 32
drag, startPoint x: 0, startPoint y: 0, endPoint x: 487, endPoint y: 298, distance: 570.9
click at [487, 298] on div "Statements received" at bounding box center [276, 301] width 457 height 25
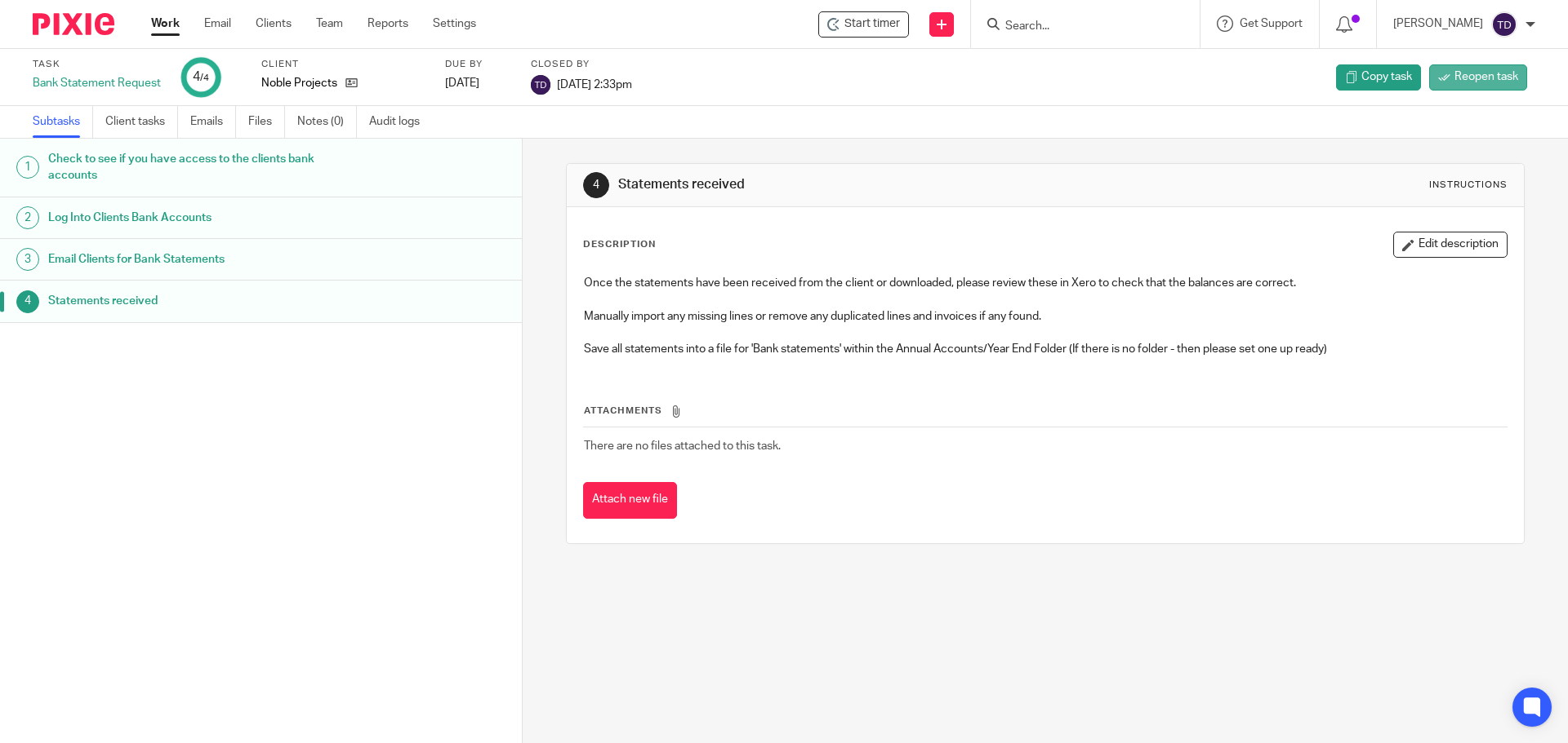
click at [1454, 78] on span "Reopen task" at bounding box center [1486, 76] width 64 height 16
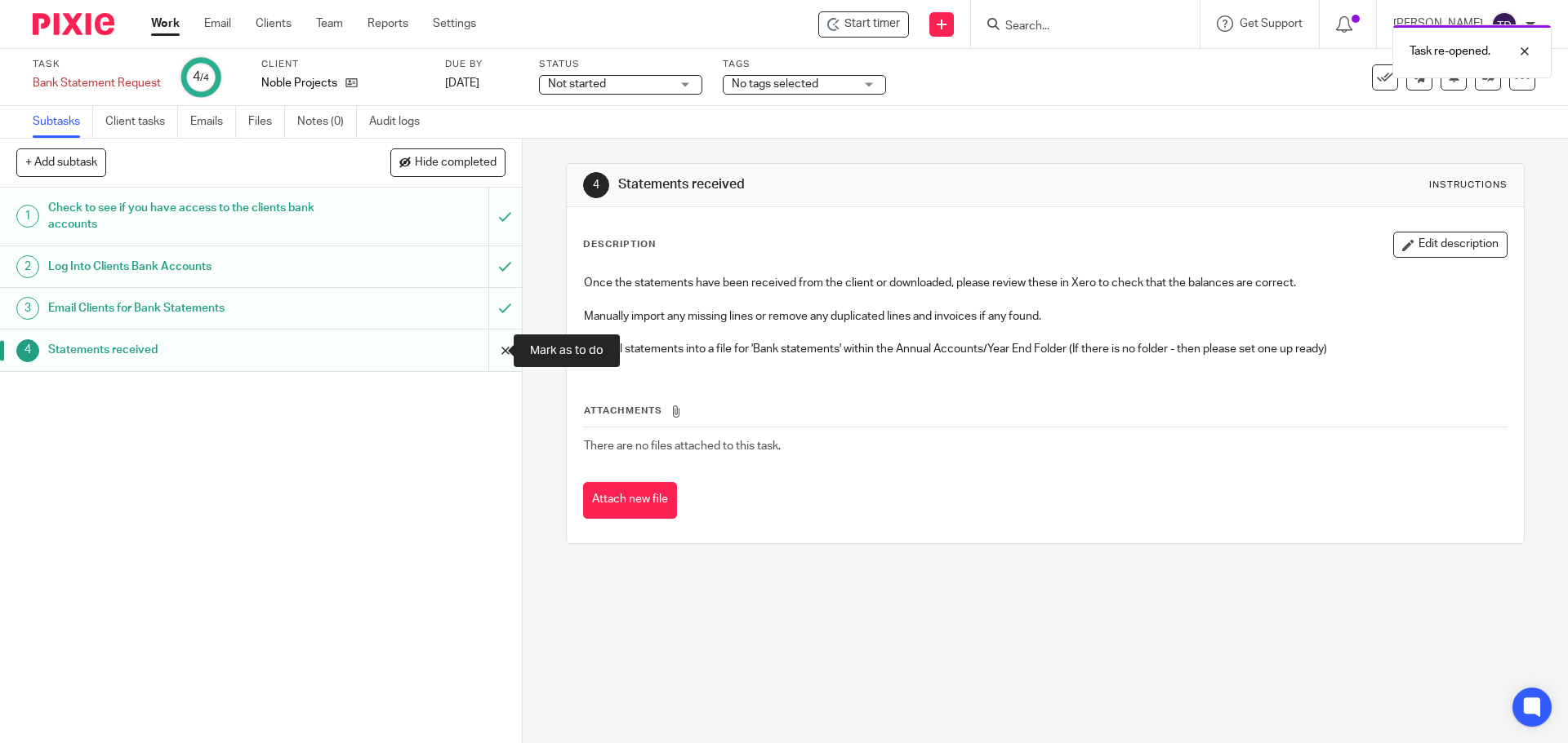
click at [490, 354] on input "submit" at bounding box center [260, 350] width 521 height 41
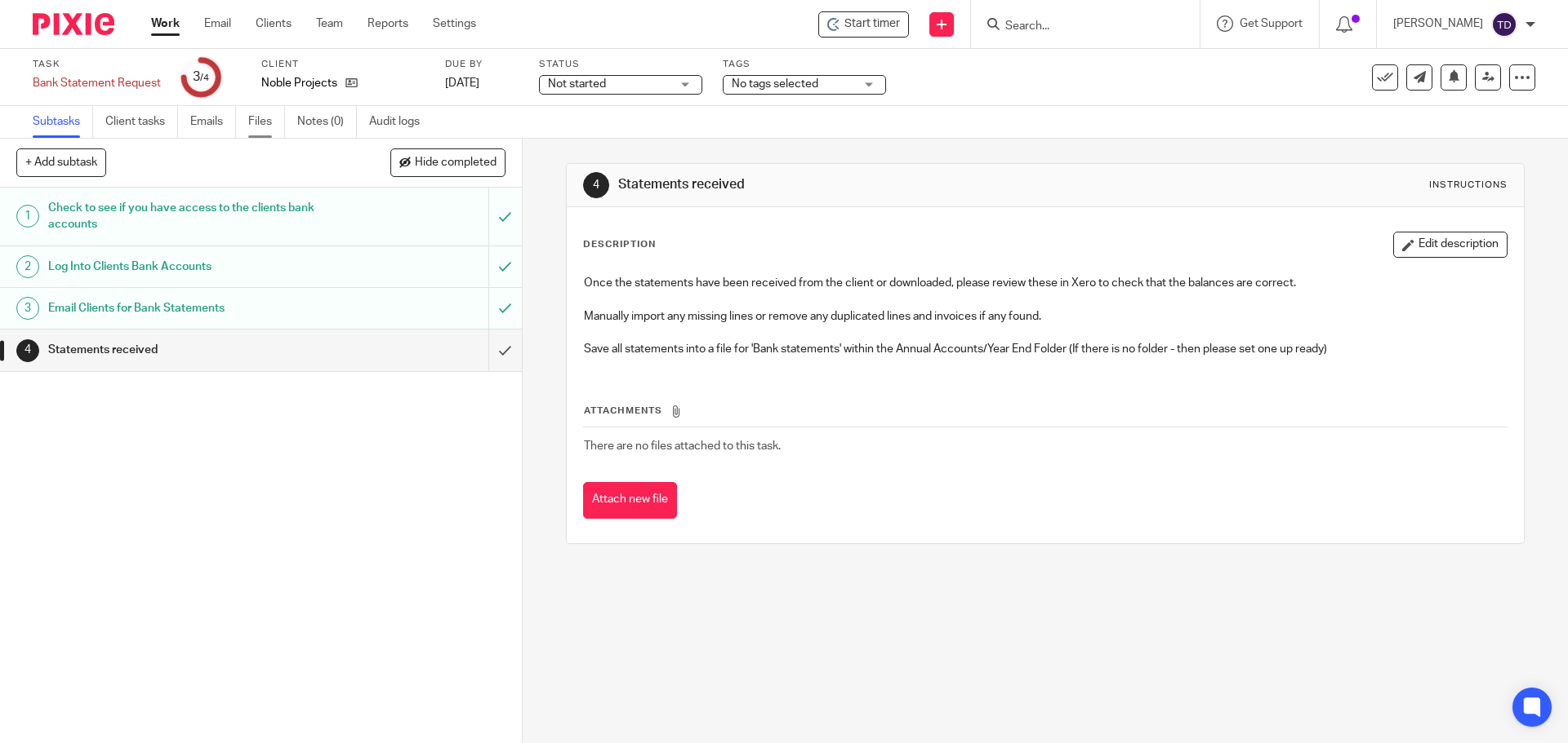
click at [273, 122] on link "Files" at bounding box center [266, 121] width 36 height 32
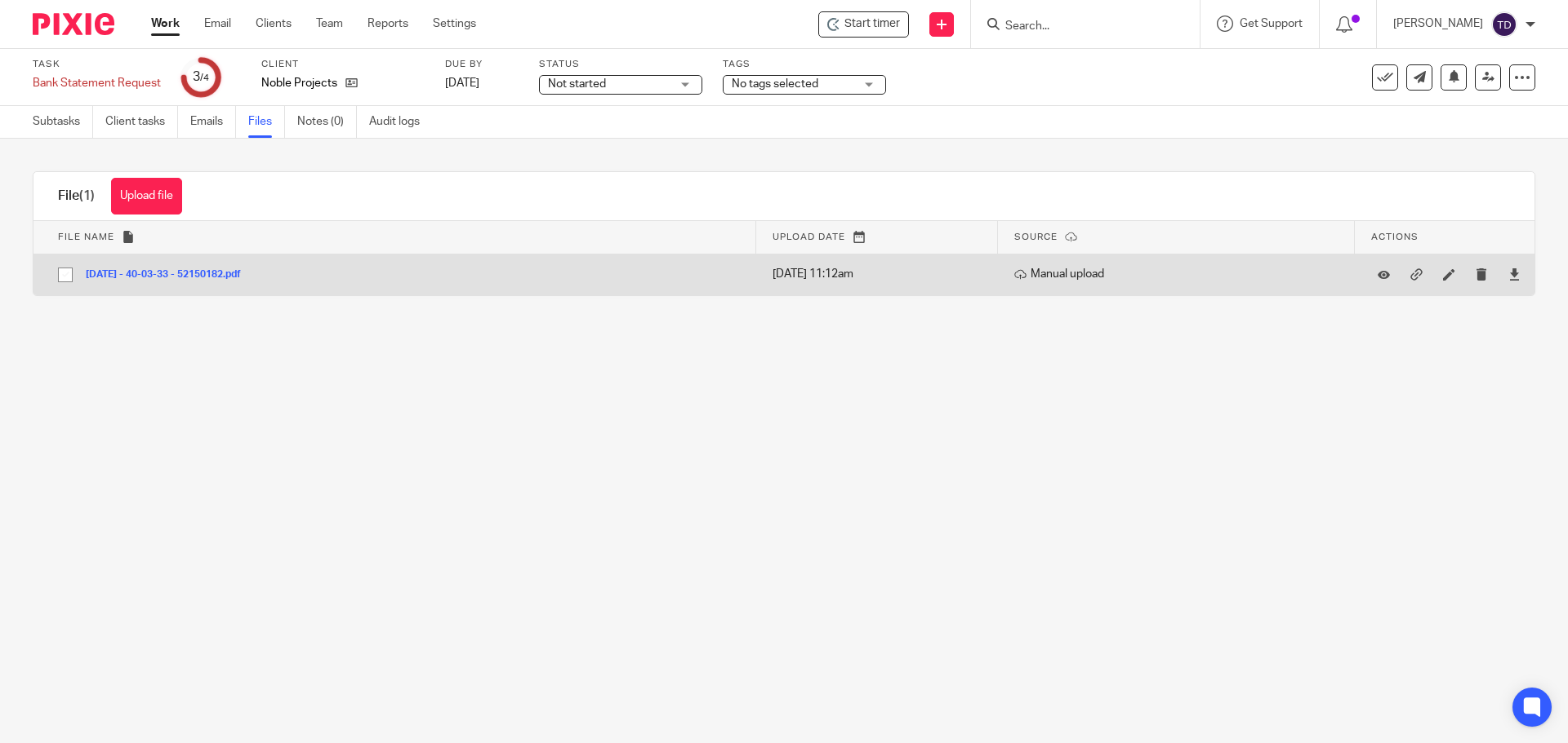
click at [225, 273] on button "05 August - 40-03-33 - 52150182.pdf" at bounding box center [169, 275] width 167 height 11
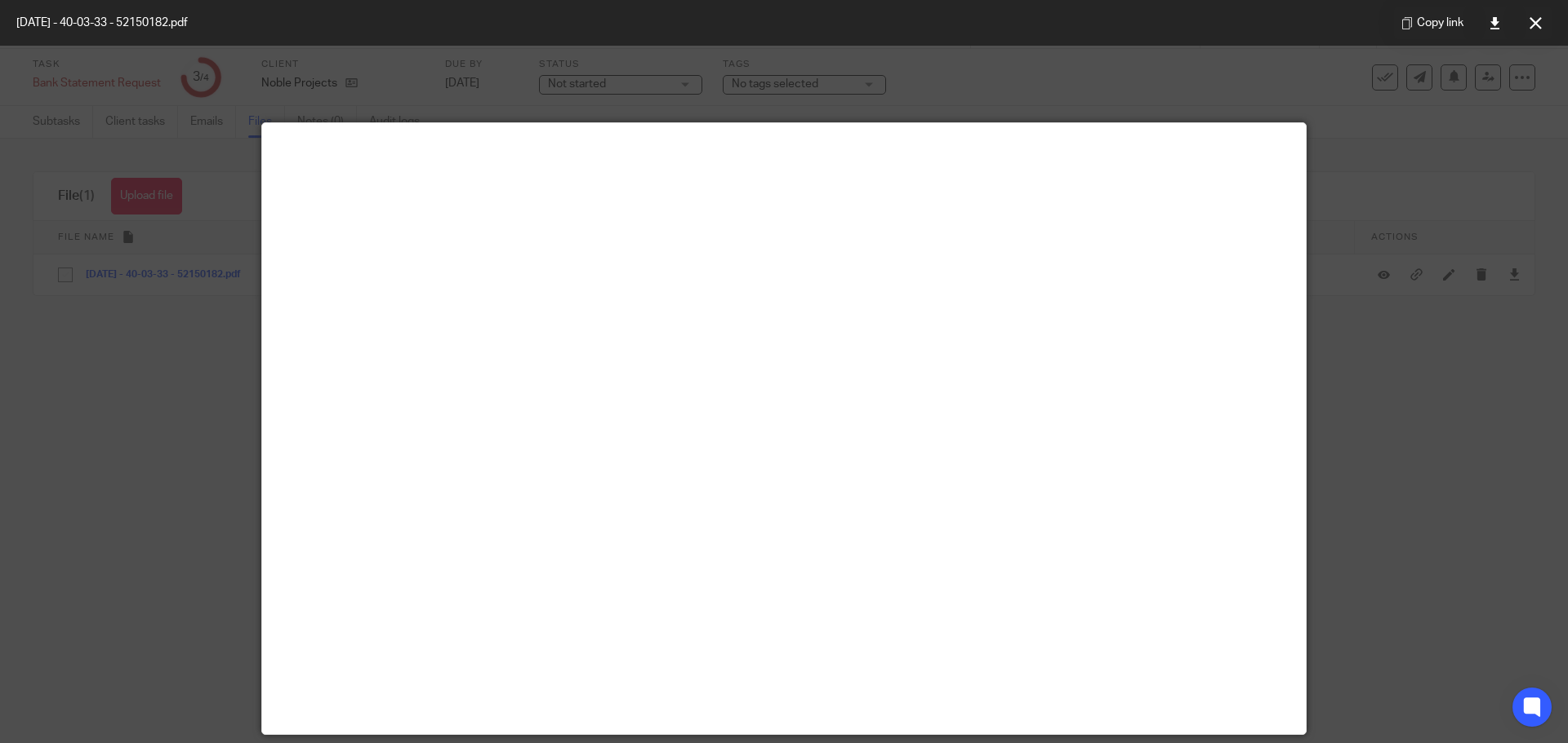
click at [205, 530] on div at bounding box center [784, 371] width 1568 height 743
click at [1540, 24] on icon at bounding box center [1535, 23] width 12 height 12
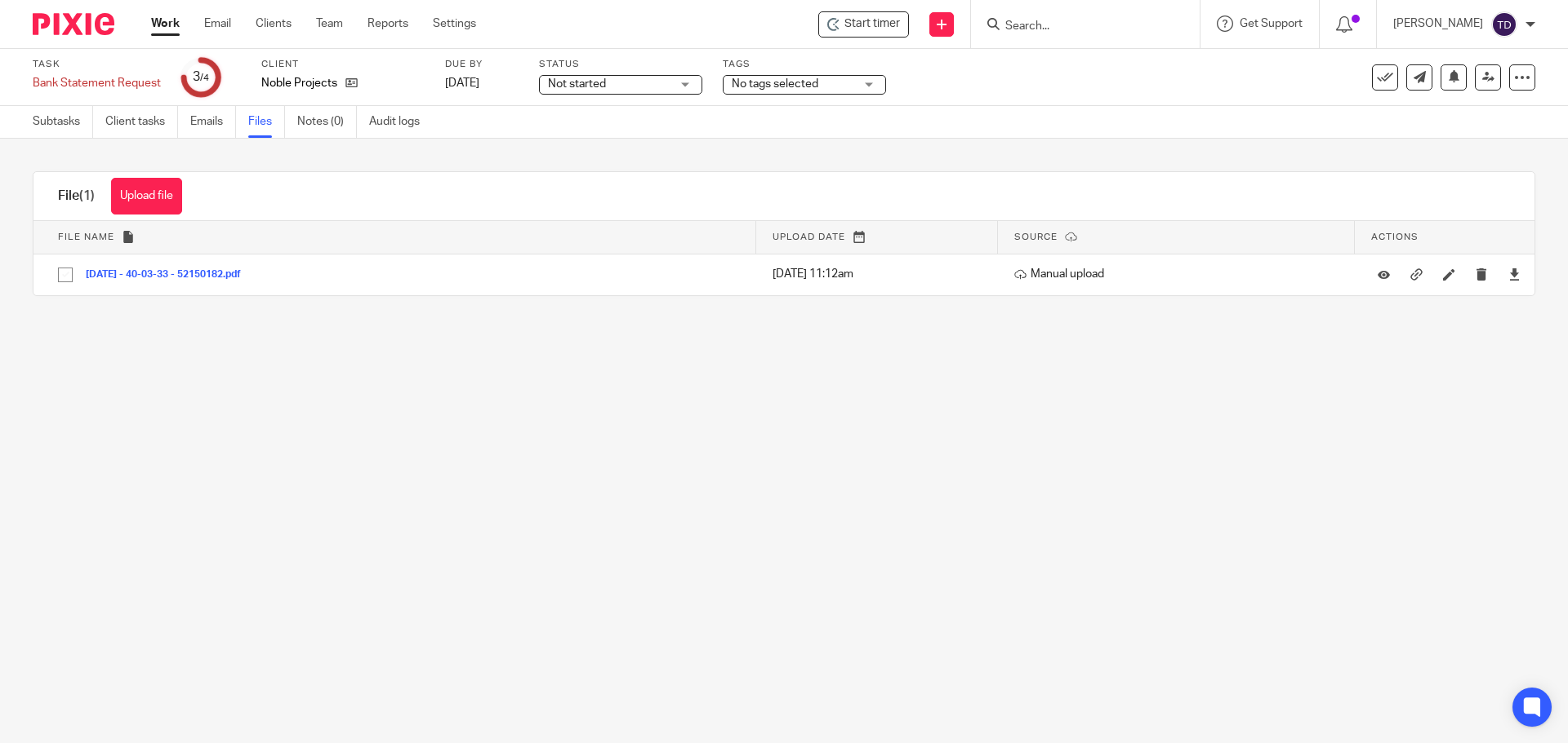
click at [166, 25] on link "Work" at bounding box center [166, 23] width 29 height 16
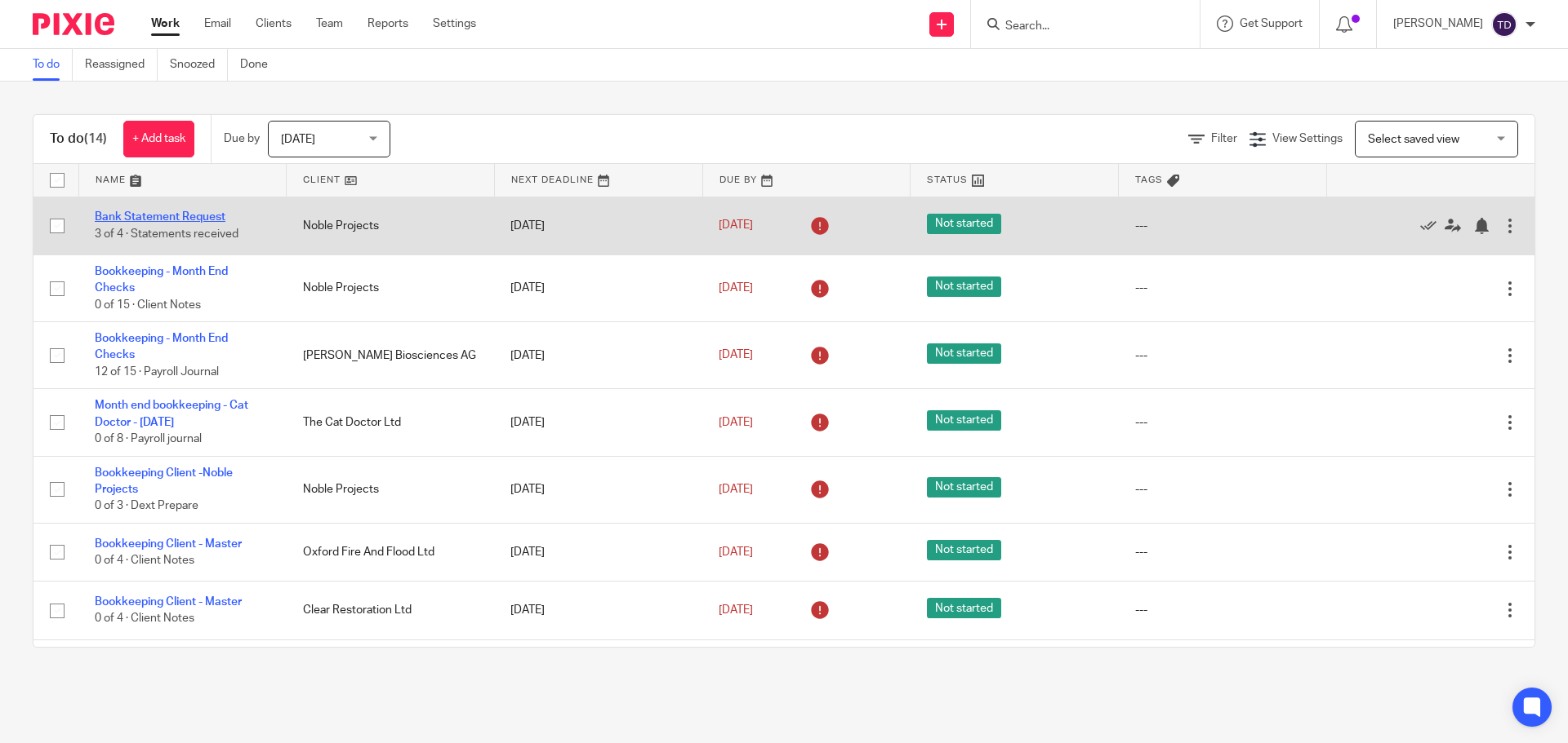
click at [184, 214] on link "Bank Statement Request" at bounding box center [160, 217] width 131 height 11
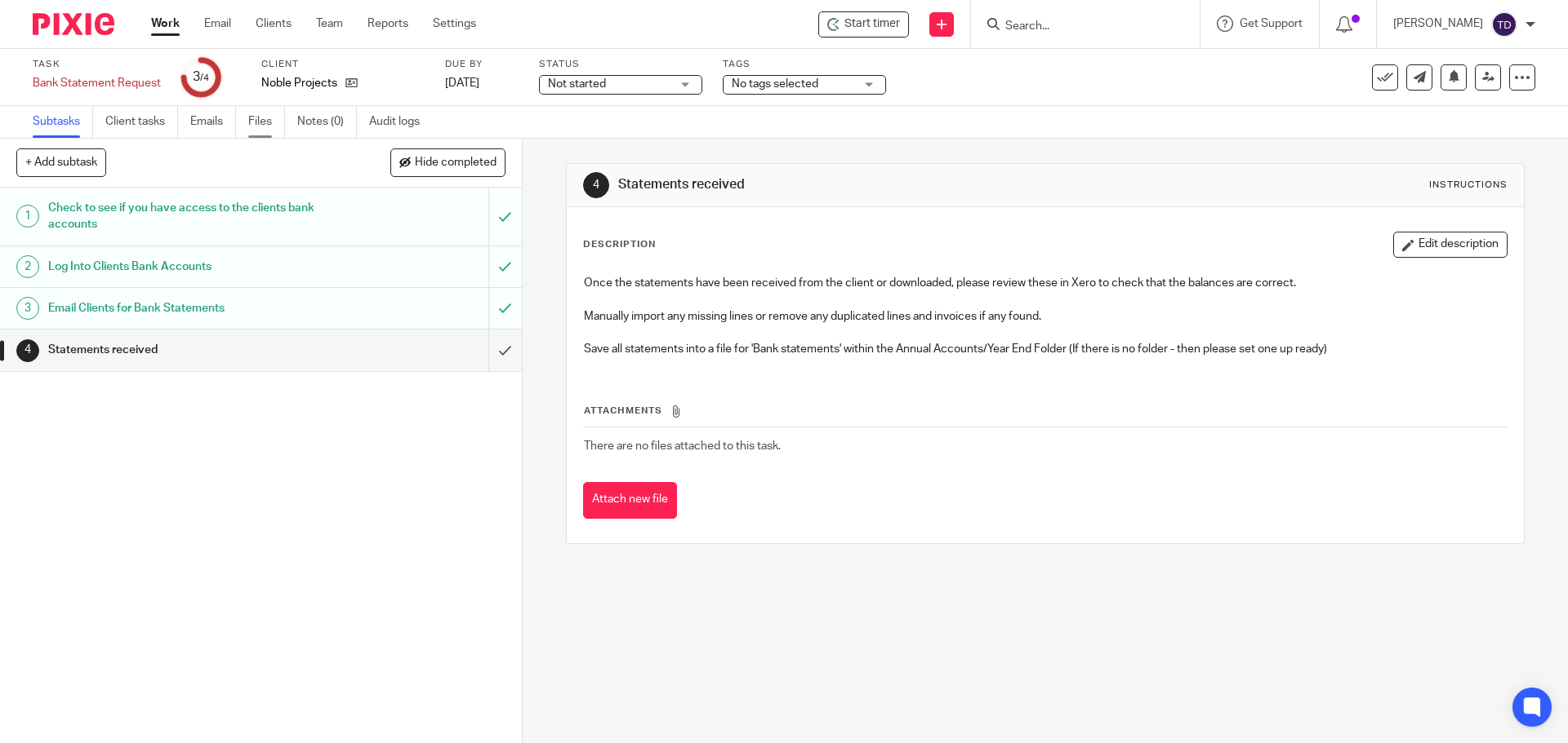
click at [271, 125] on link "Files" at bounding box center [266, 121] width 36 height 32
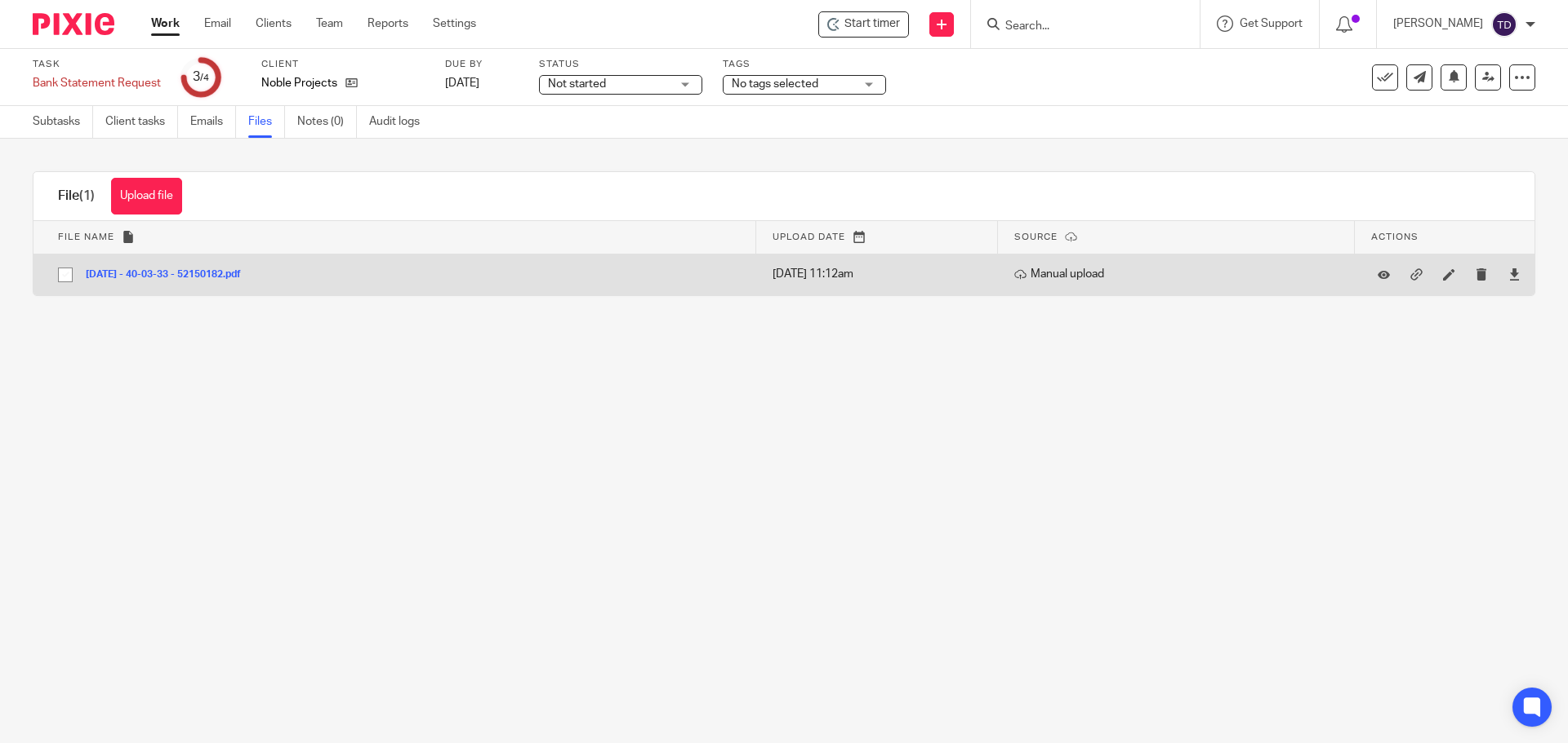
click at [1501, 275] on div at bounding box center [1513, 275] width 25 height 25
click at [1508, 275] on icon at bounding box center [1513, 274] width 12 height 12
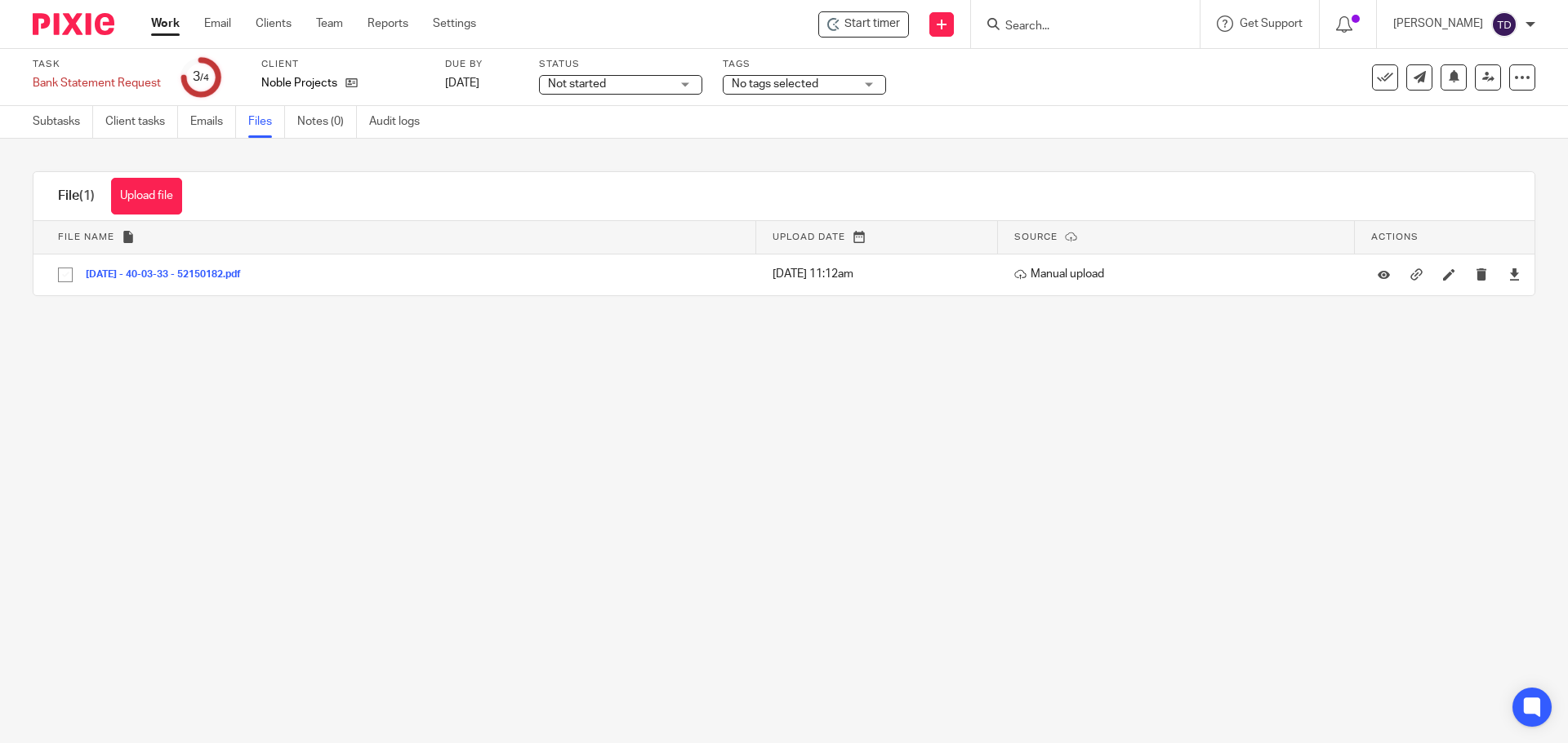
click at [597, 378] on main "Task Bank Statement Request Save Bank Statement Request 3 /4 Client Noble Proje…" at bounding box center [784, 371] width 1568 height 743
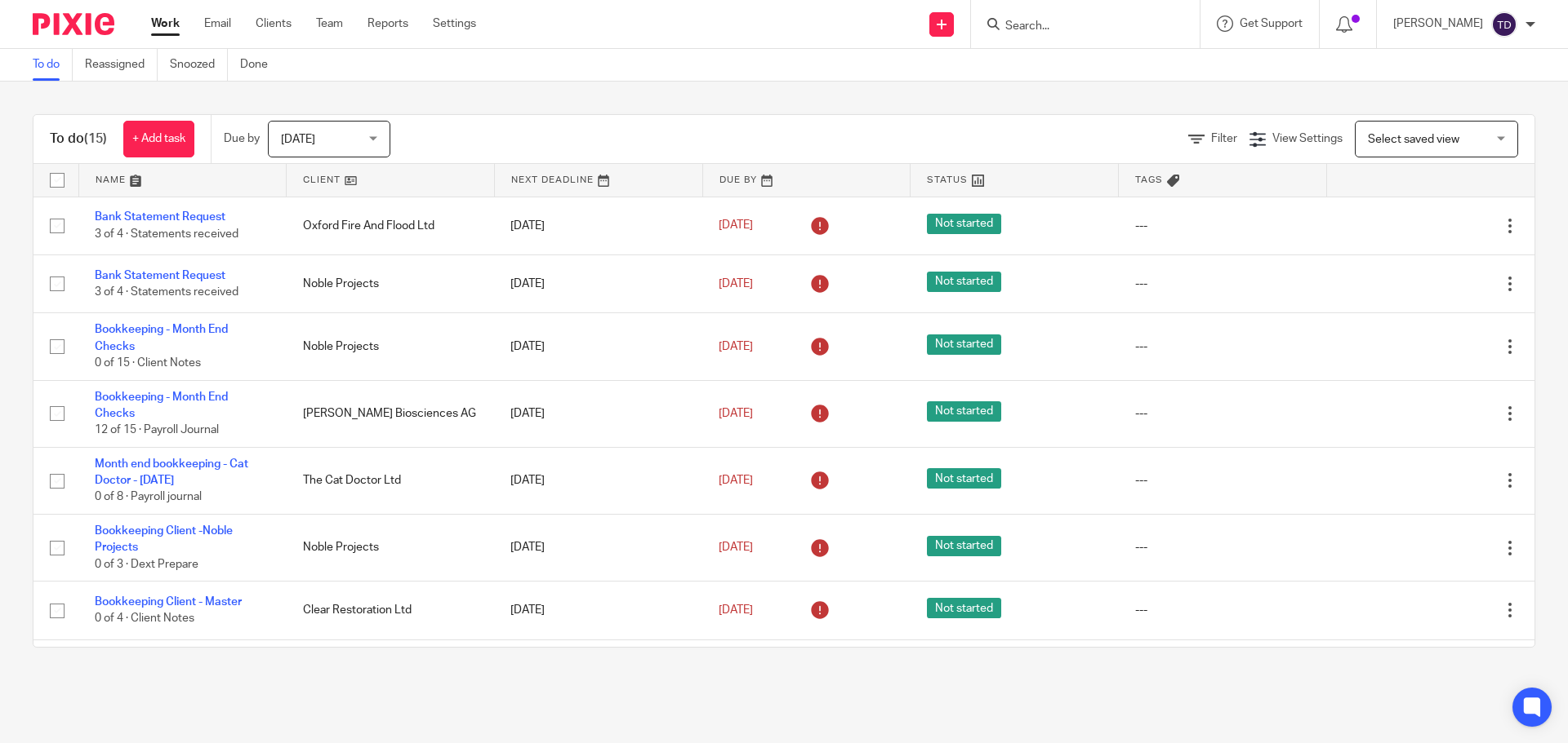
click at [1055, 109] on div "To do (15) + Add task Due by [DATE] [DATE] [DATE] [DATE] This week Next week Th…" at bounding box center [784, 381] width 1568 height 599
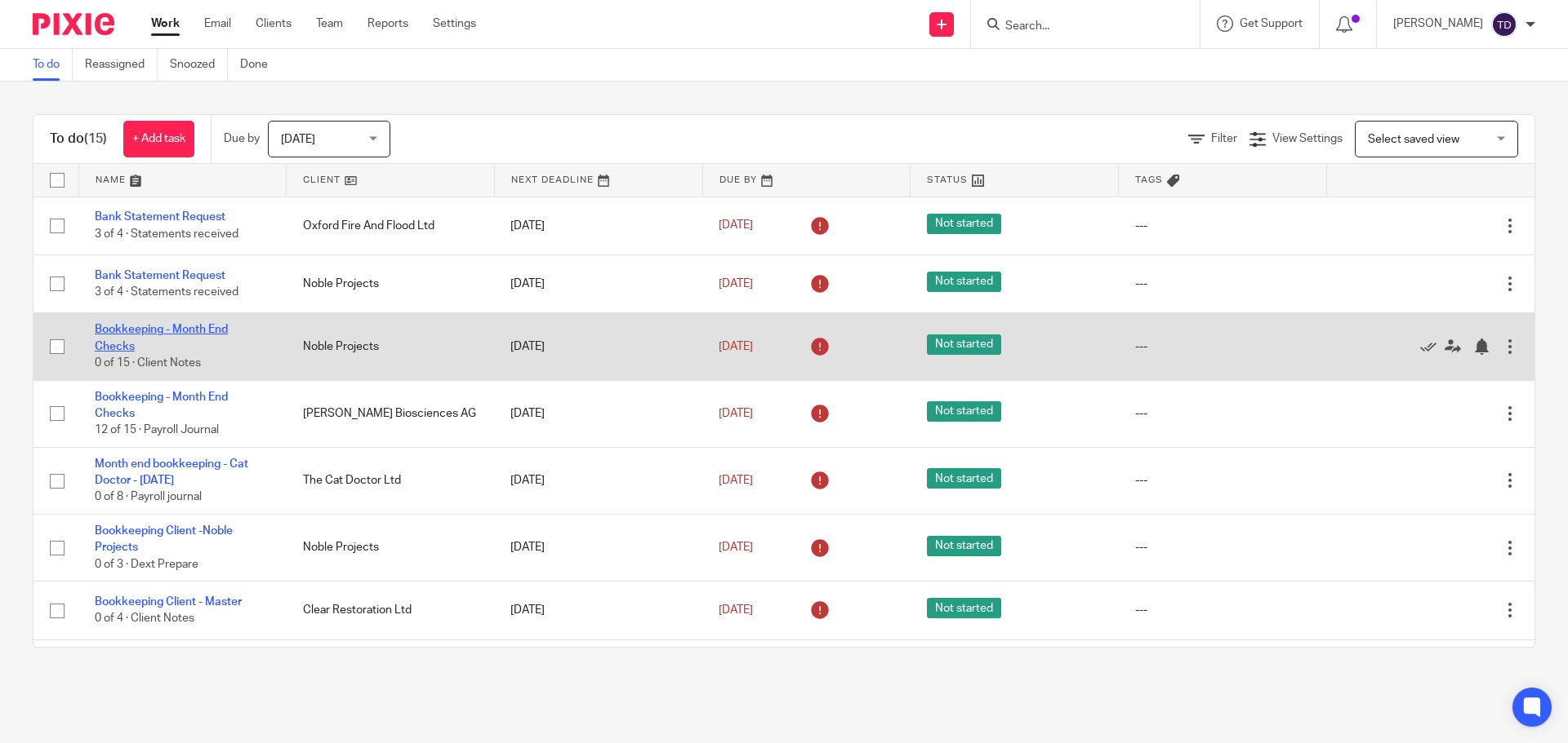
click at [180, 327] on link "Bookkeeping - Month End Checks" at bounding box center [161, 338] width 133 height 28
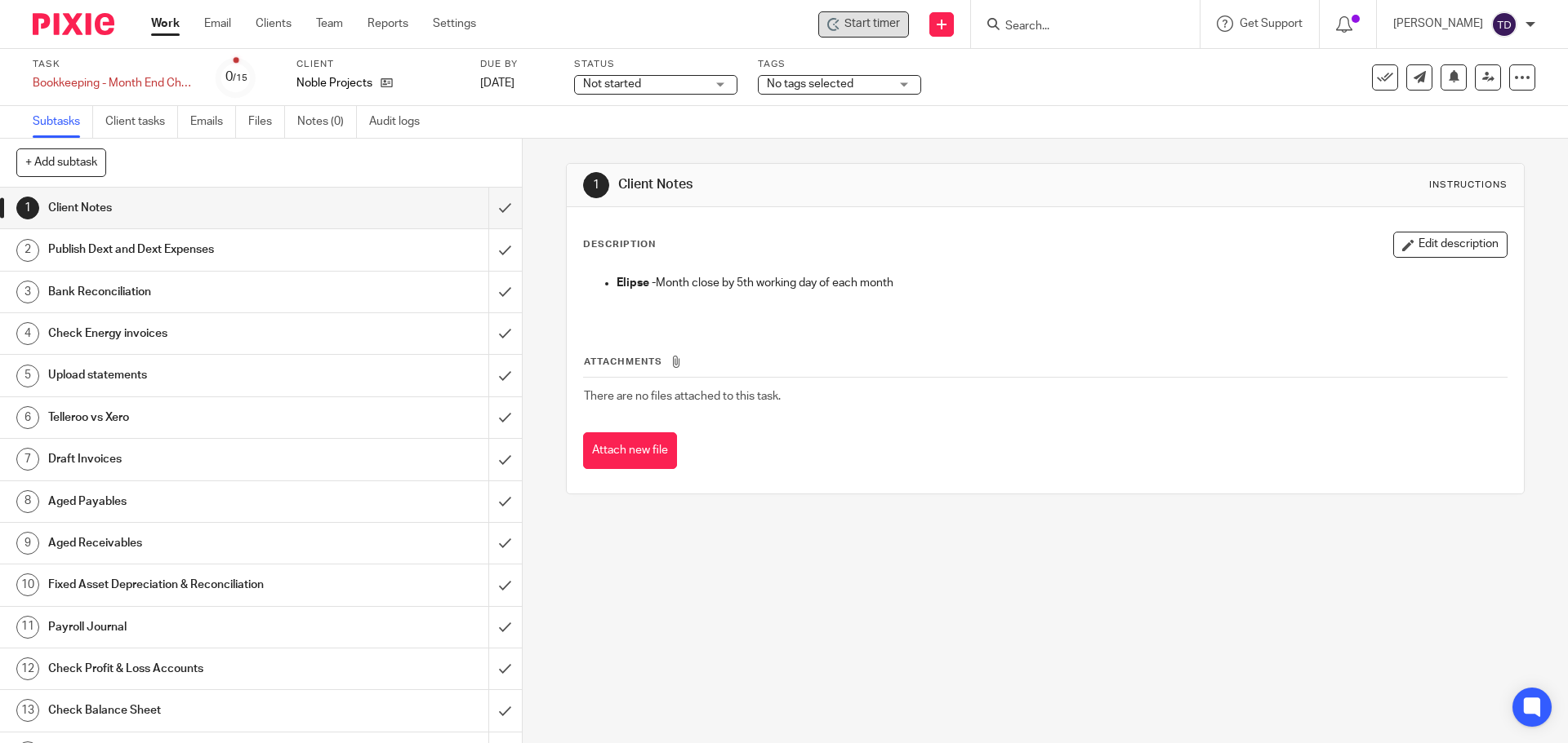
click at [892, 21] on span "Start timer" at bounding box center [872, 24] width 55 height 17
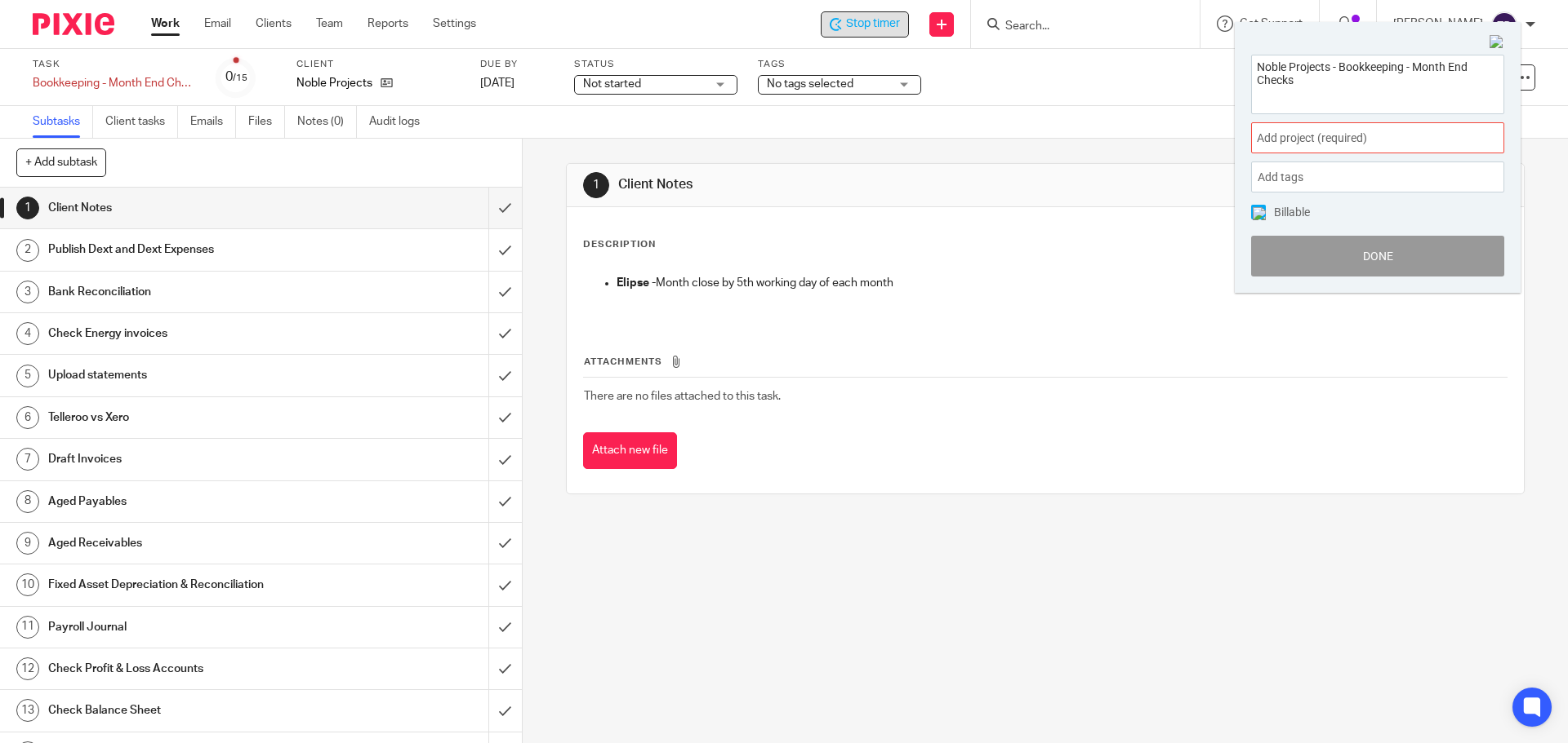
click at [1396, 120] on div "Noble Projects - Bookkeeping - Month End Checks Add project (required) : Add ta…" at bounding box center [1377, 165] width 286 height 254
click at [1392, 127] on div "Add project (required) :" at bounding box center [1377, 138] width 254 height 31
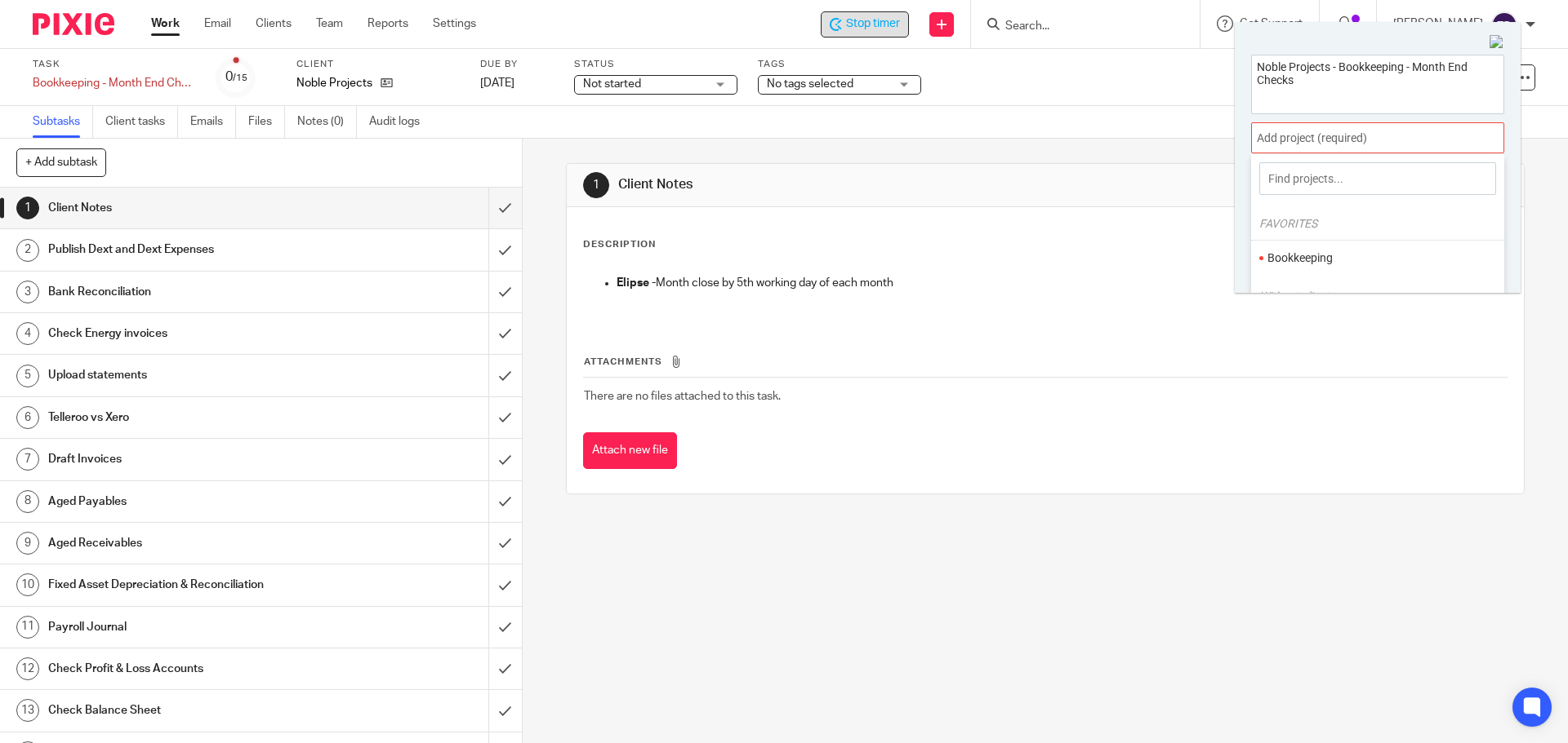
click at [1334, 254] on li "Bookkeeping" at bounding box center [1373, 258] width 213 height 17
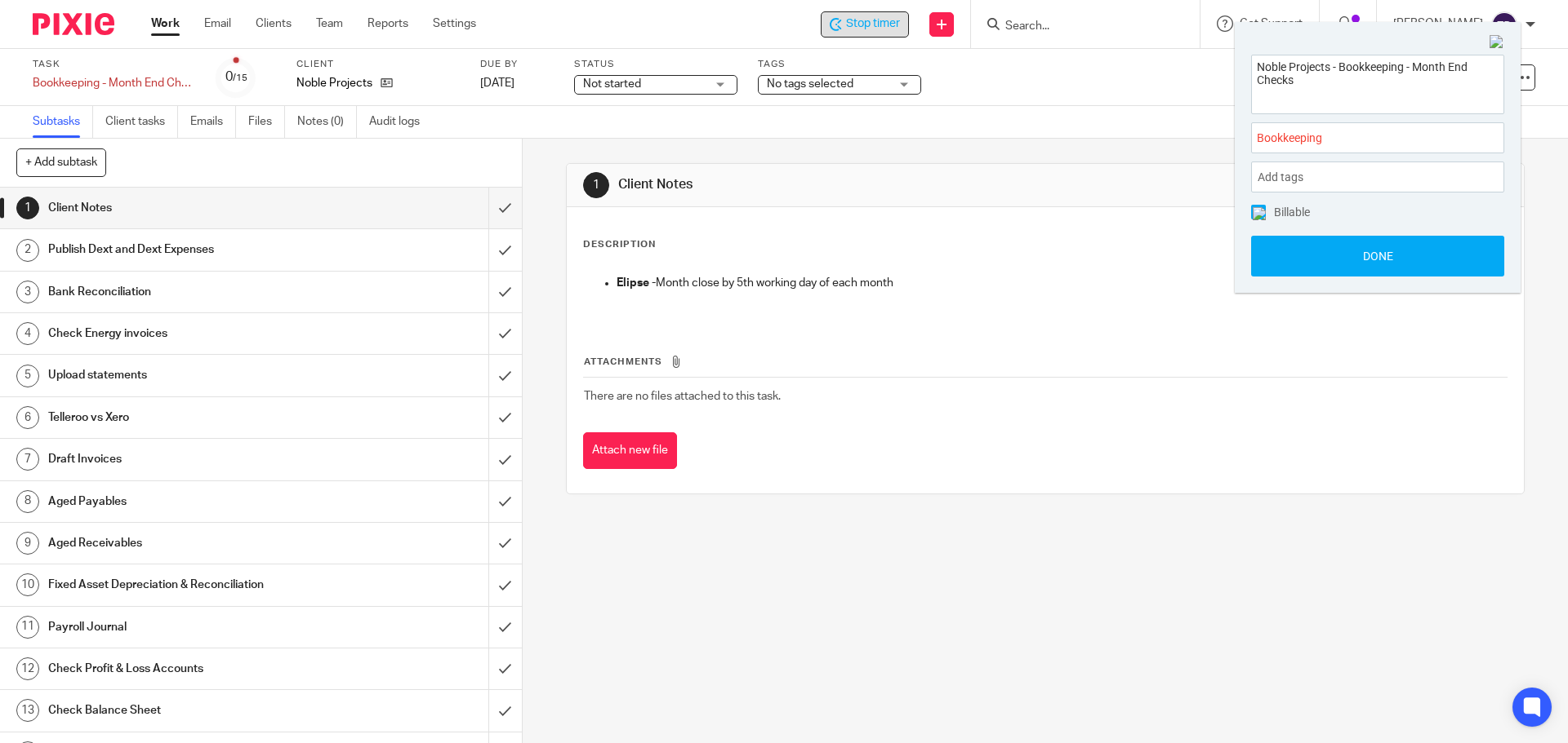
click at [1345, 150] on div "Bookkeeping :" at bounding box center [1377, 138] width 254 height 31
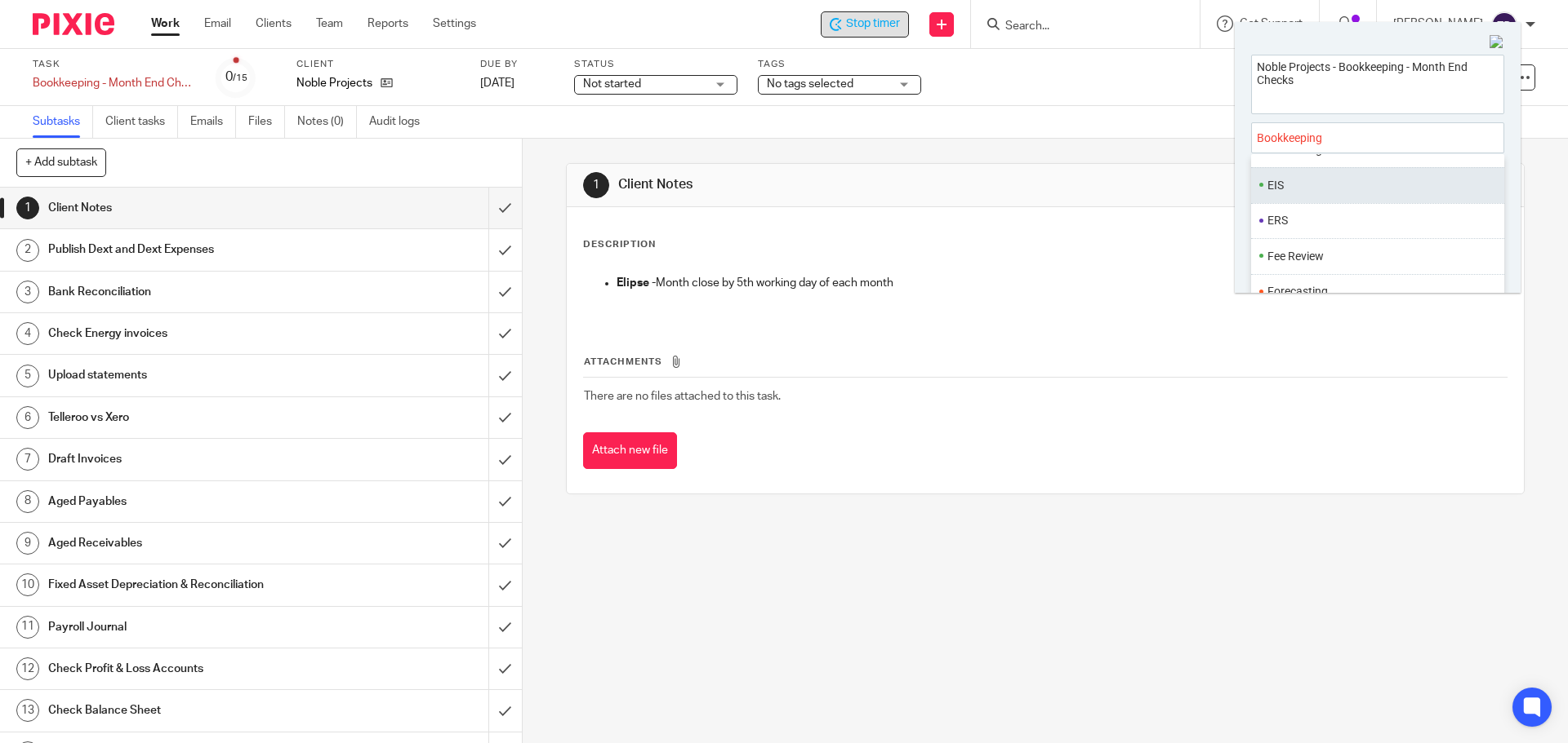
scroll to position [278, 0]
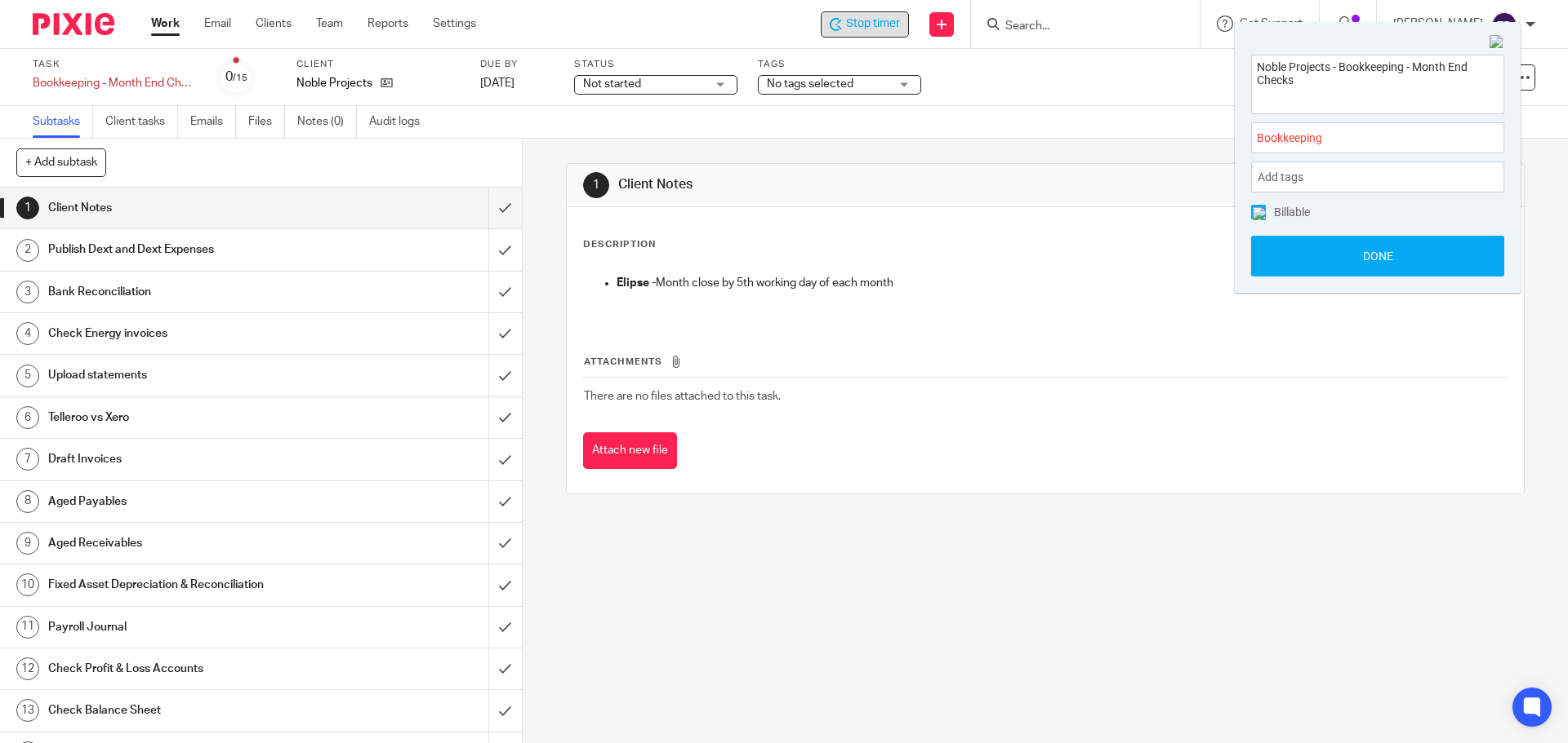
click at [1502, 211] on div "Noble Projects - Bookkeeping - Month End Checks Bookkeeping : Add tags Leave Pa…" at bounding box center [1377, 165] width 286 height 254
click at [1337, 270] on button "Done" at bounding box center [1377, 256] width 254 height 41
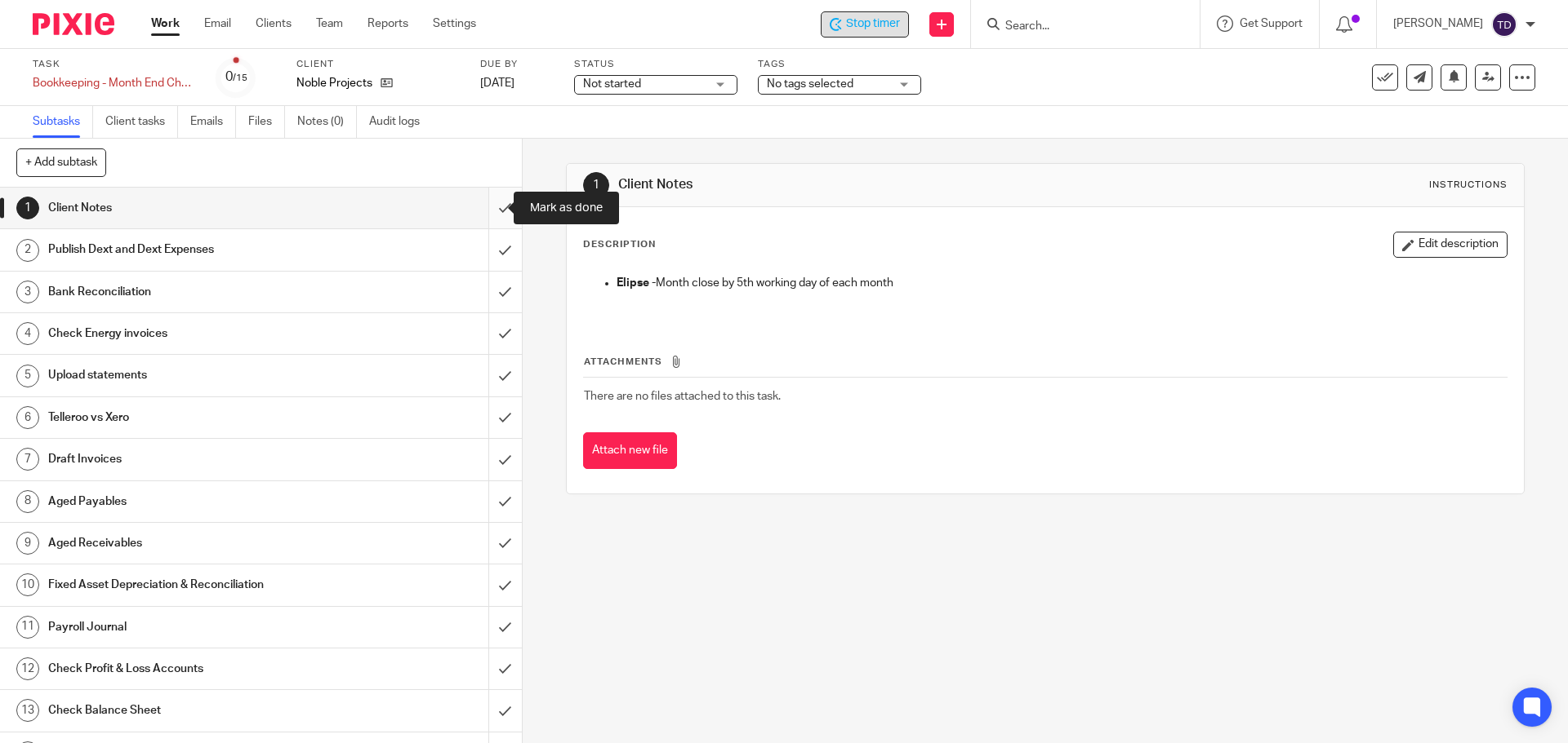
click at [501, 207] on input "submit" at bounding box center [260, 208] width 521 height 41
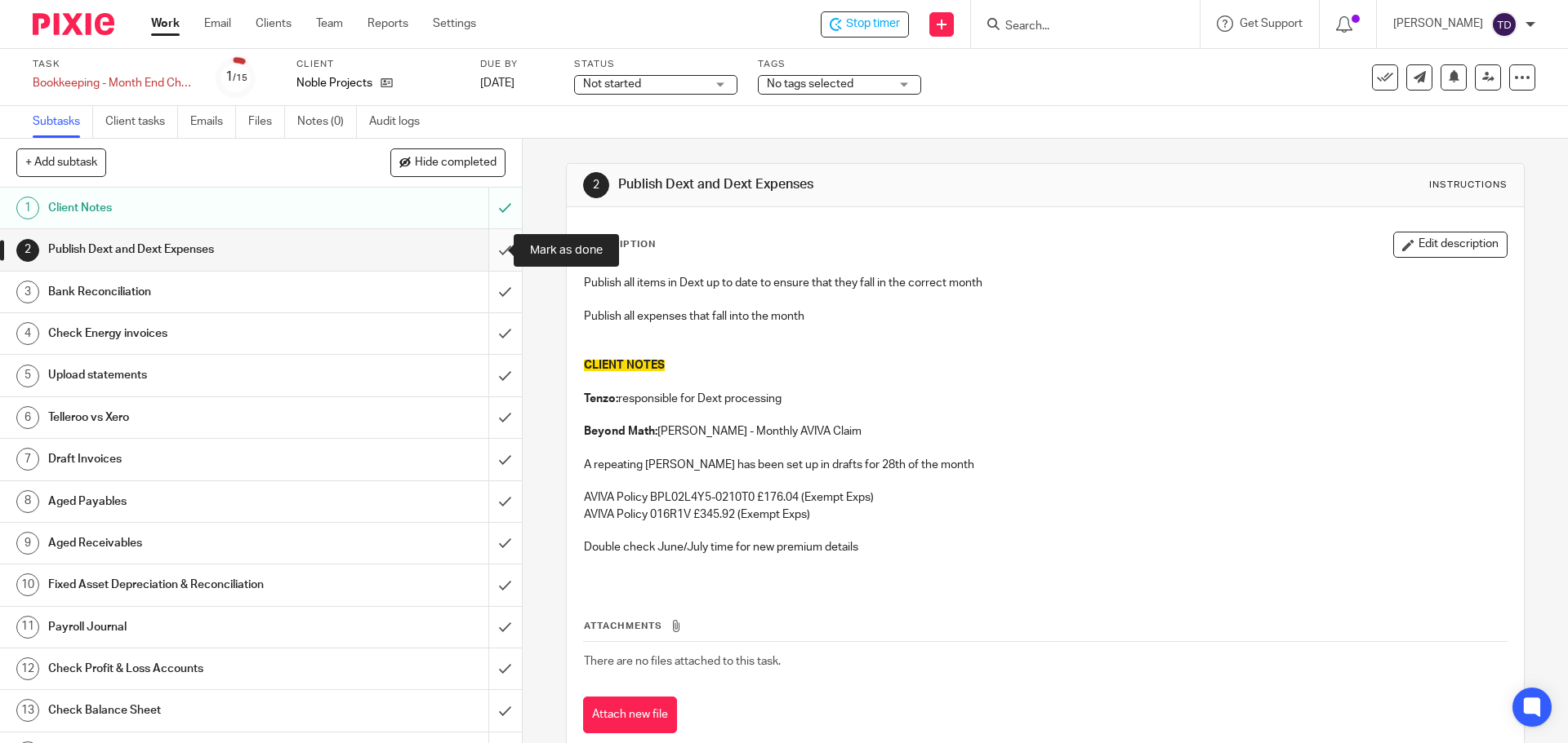
click at [487, 246] on input "submit" at bounding box center [260, 250] width 521 height 41
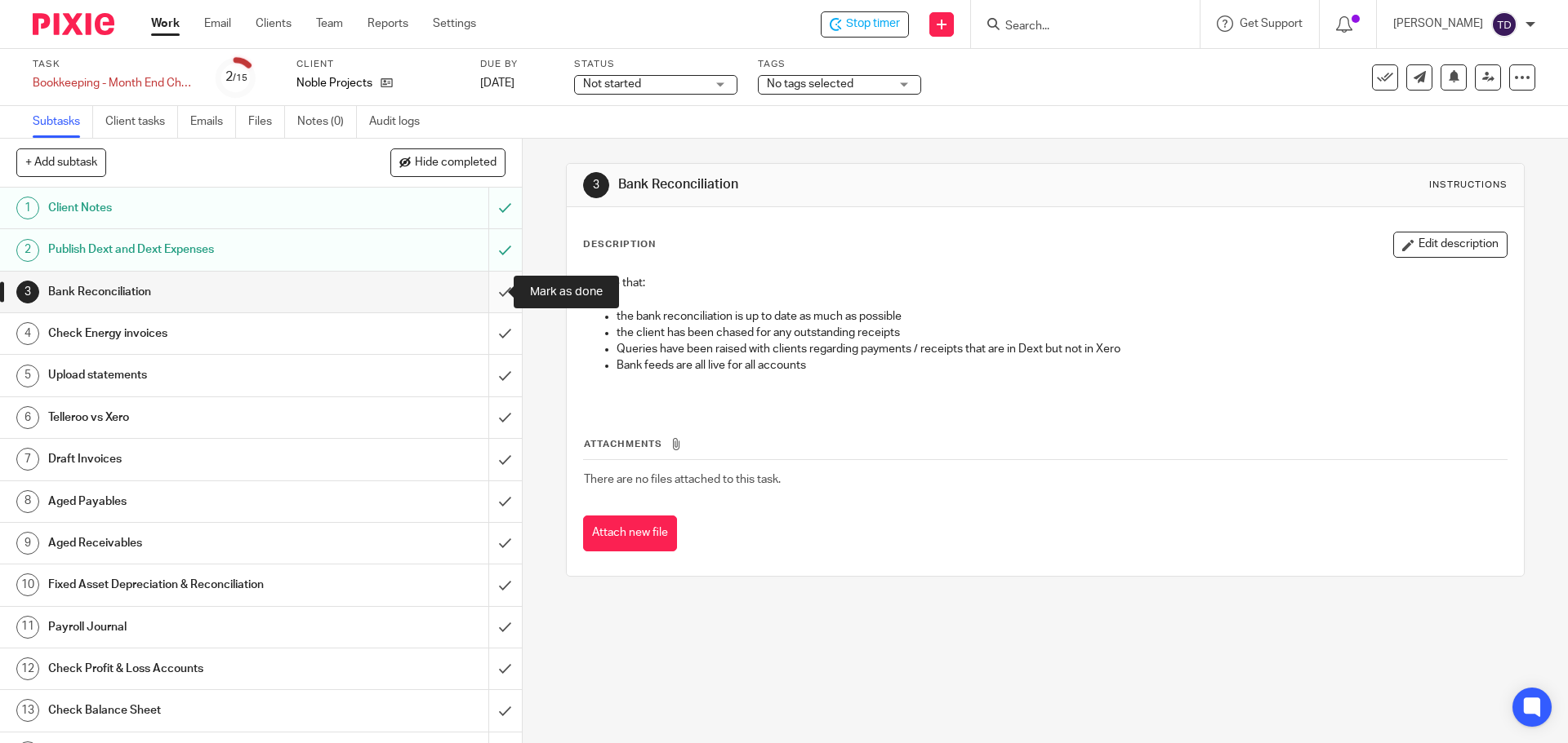
click at [494, 288] on input "submit" at bounding box center [260, 292] width 521 height 41
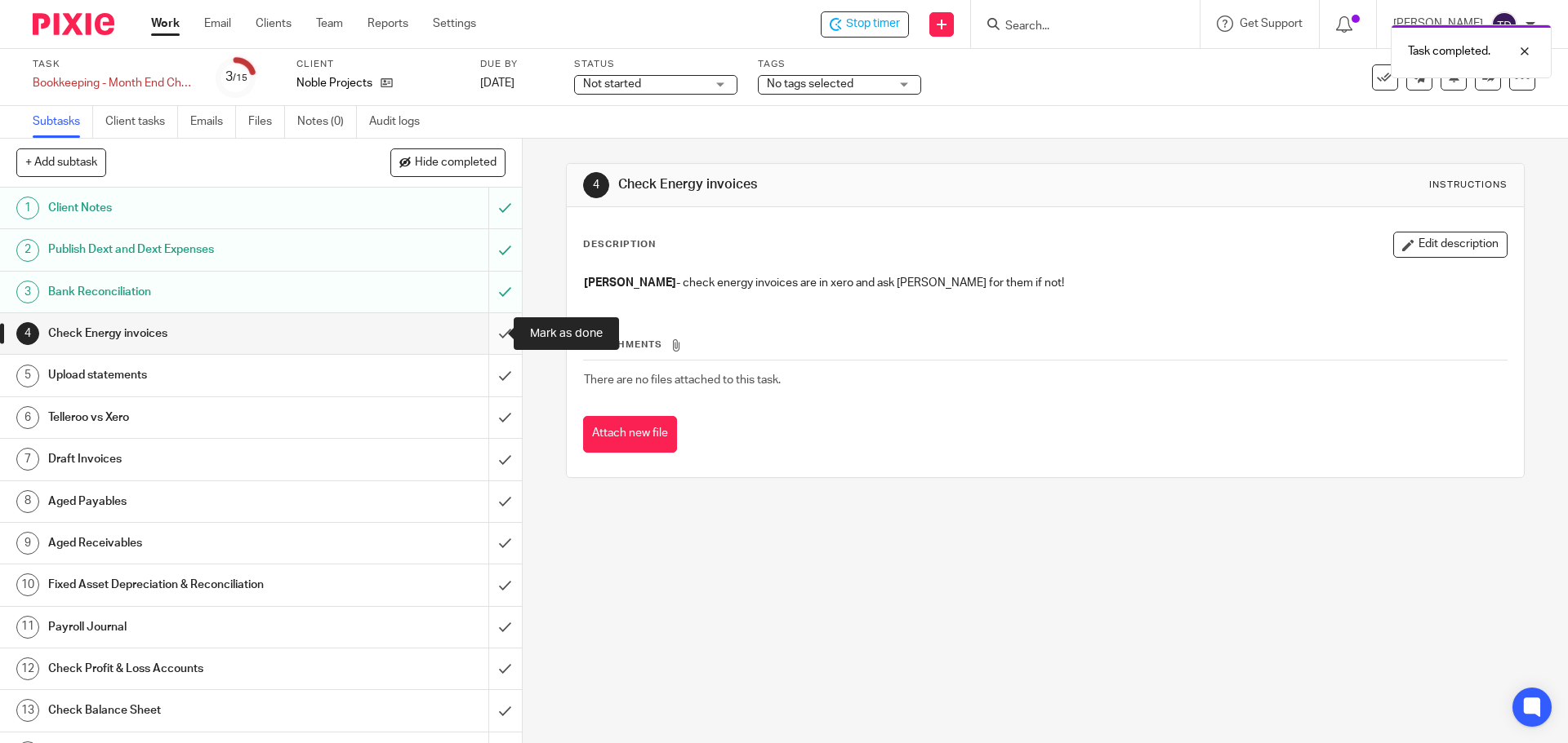
click at [492, 330] on input "submit" at bounding box center [260, 334] width 521 height 41
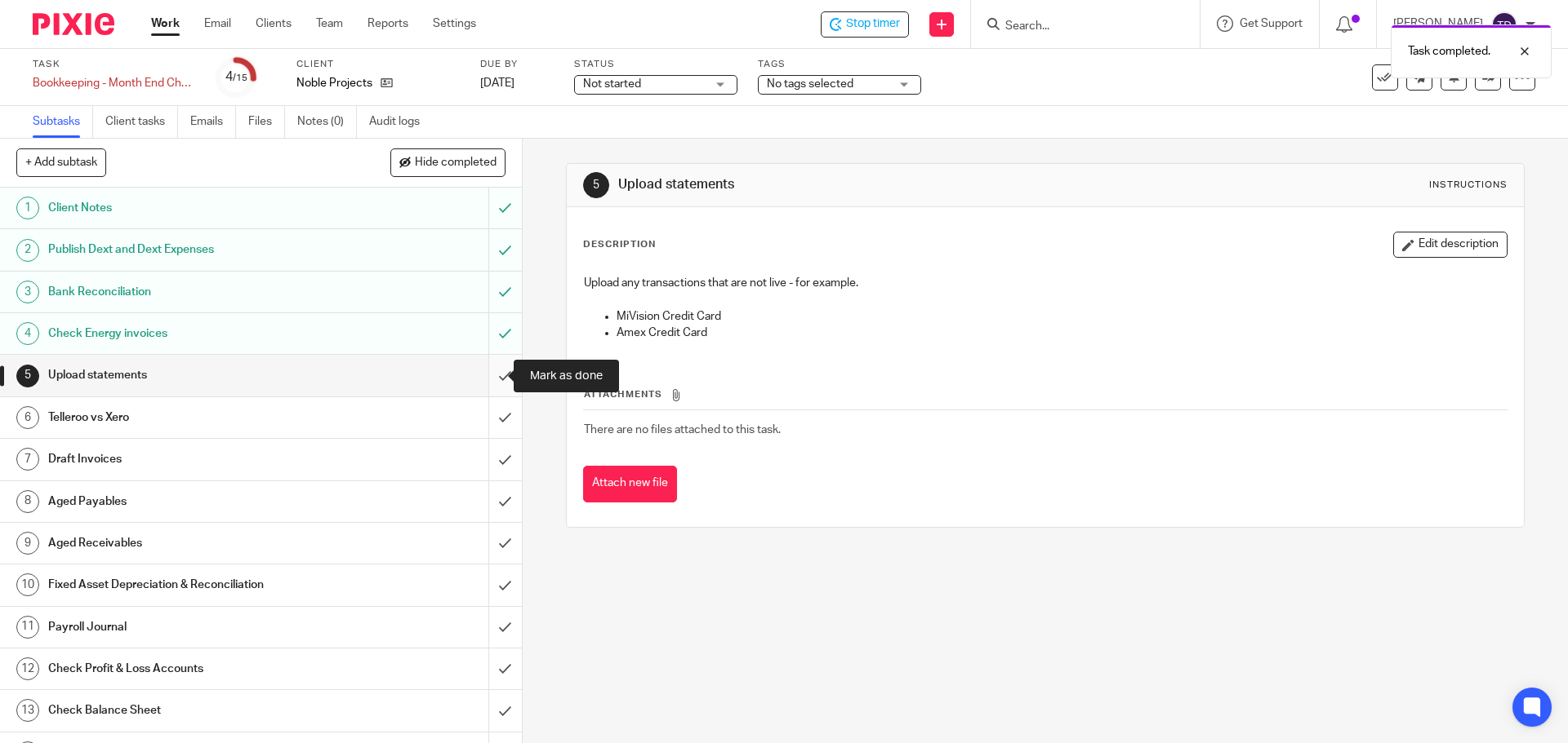
click at [488, 372] on input "submit" at bounding box center [260, 375] width 521 height 41
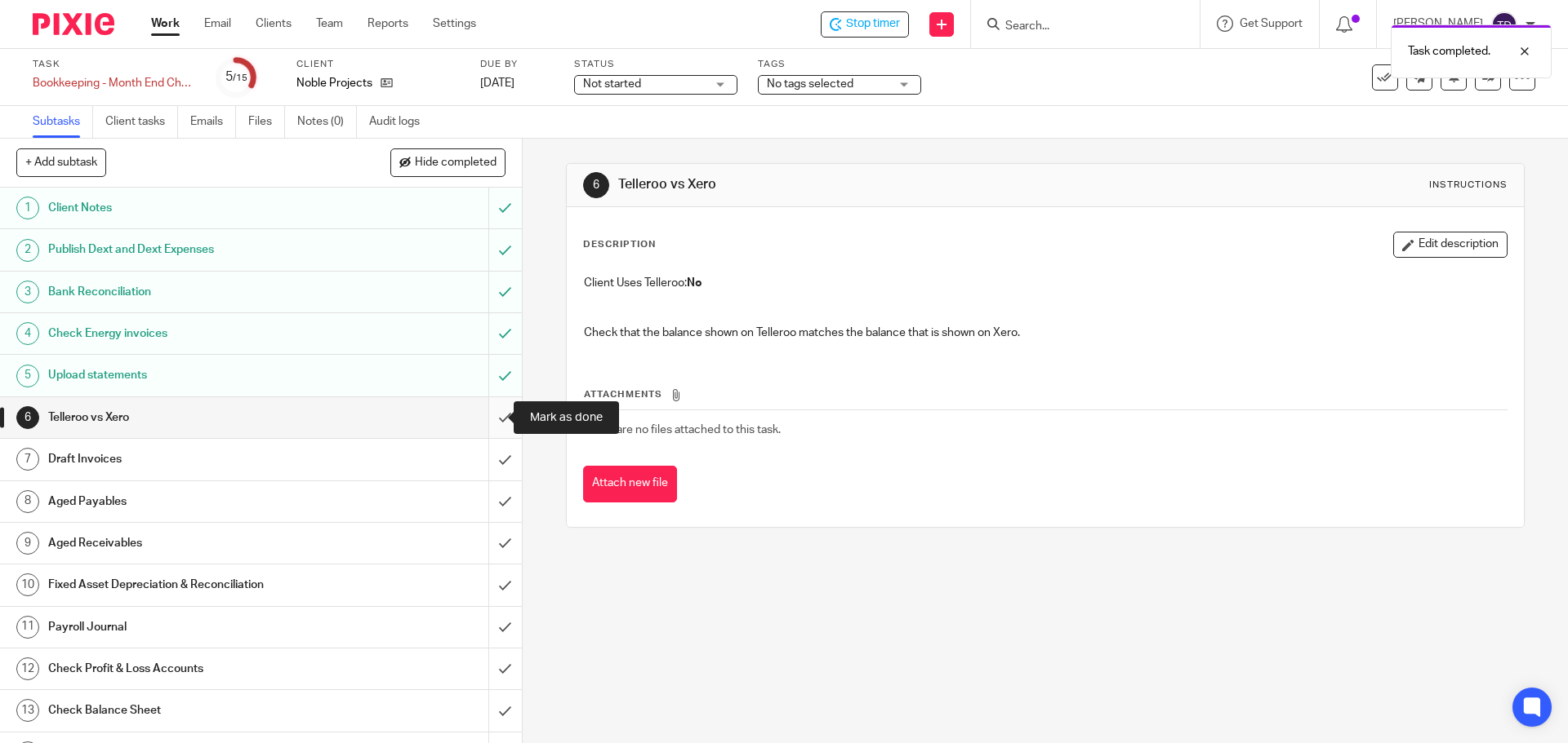
click at [484, 421] on input "submit" at bounding box center [260, 418] width 521 height 41
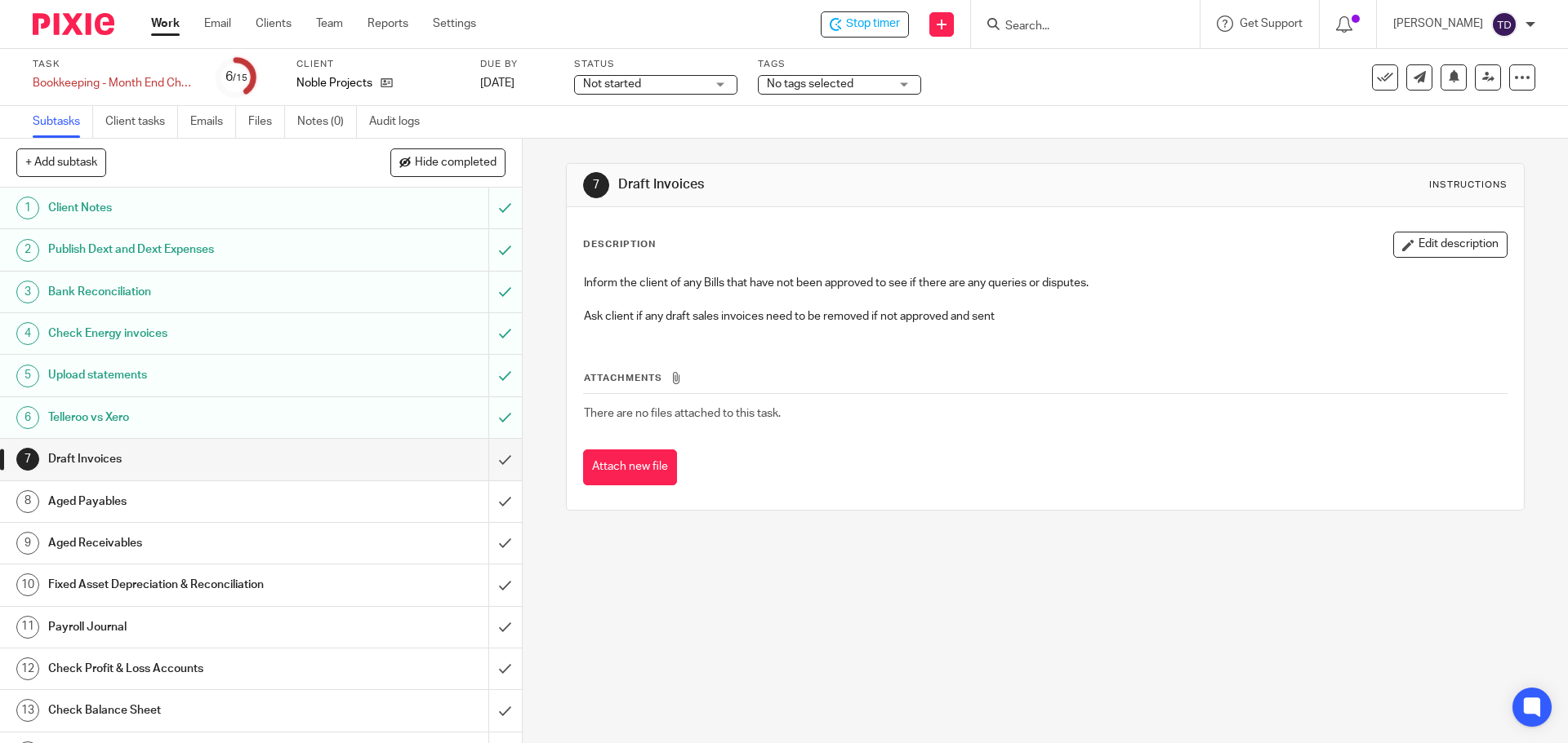
scroll to position [73, 0]
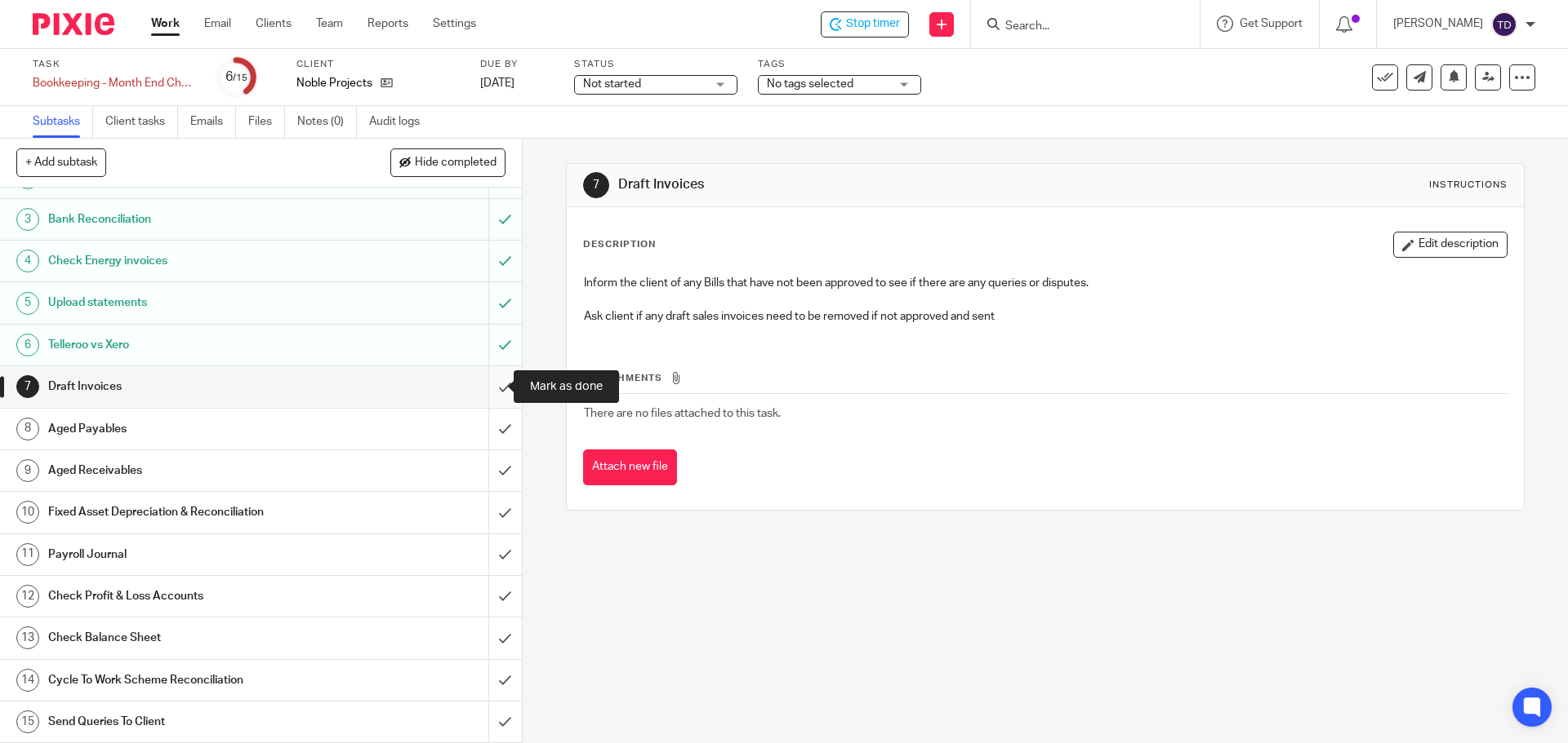
click at [484, 385] on input "submit" at bounding box center [260, 386] width 521 height 41
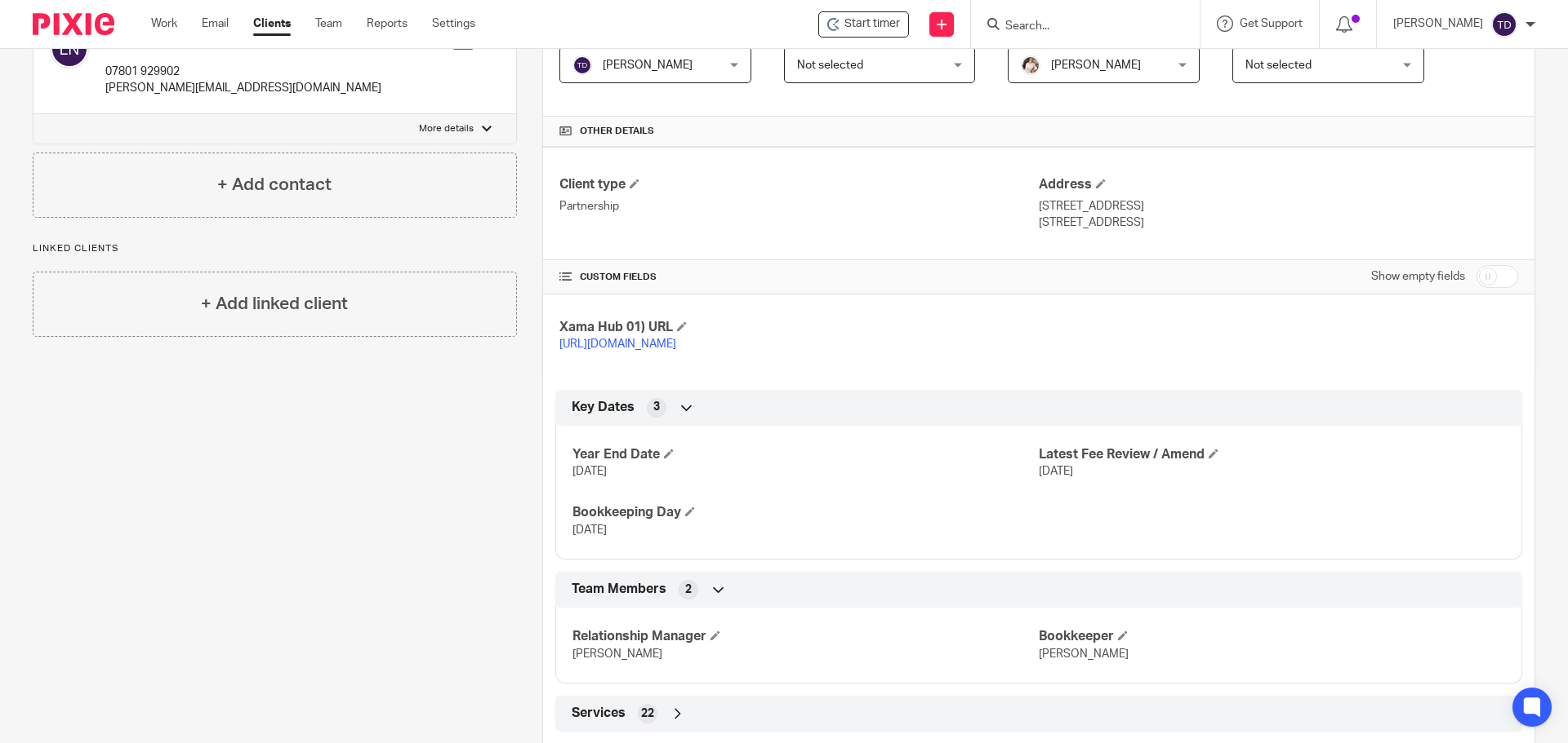
scroll to position [399, 0]
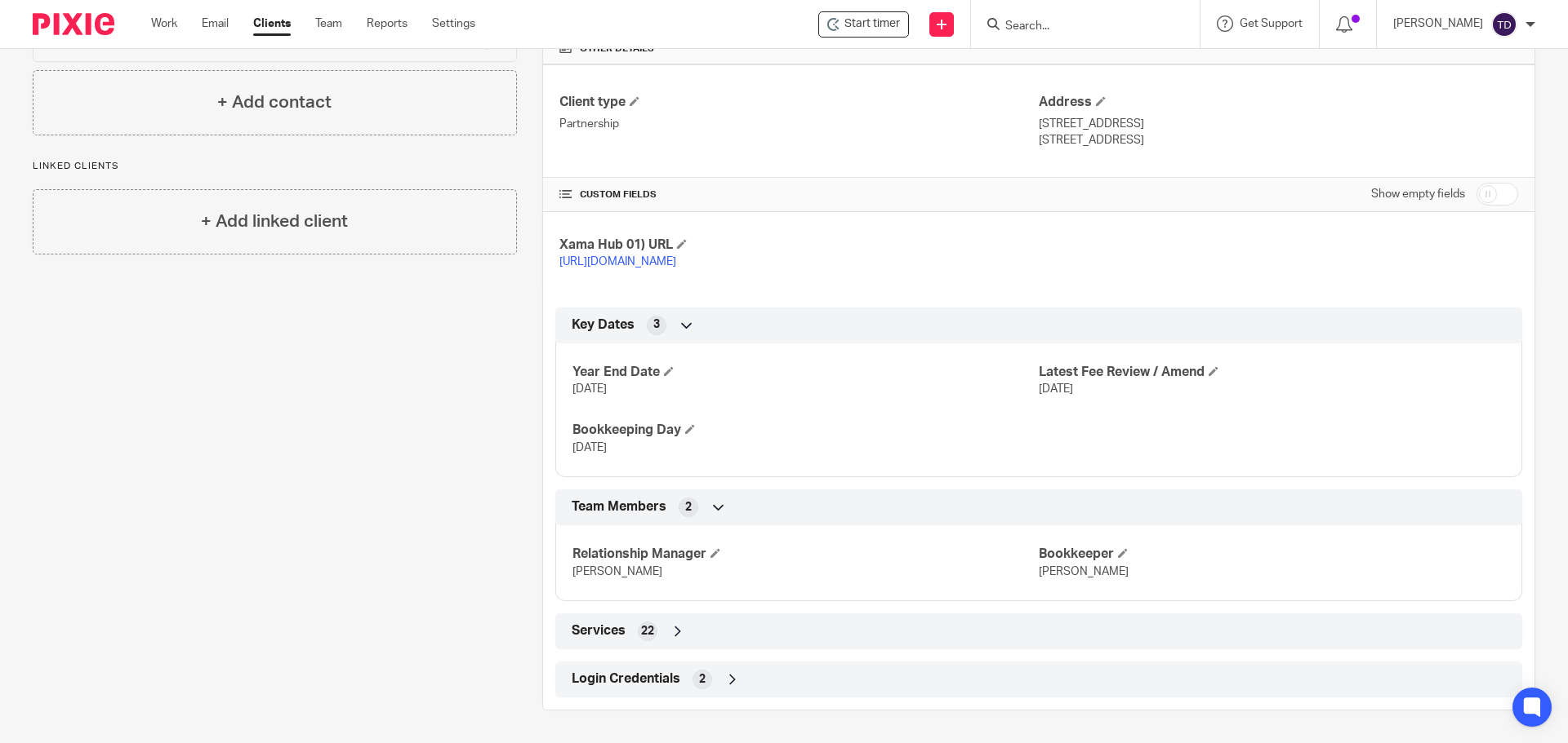
click at [710, 670] on div "Login Credentials 2" at bounding box center [1038, 679] width 942 height 28
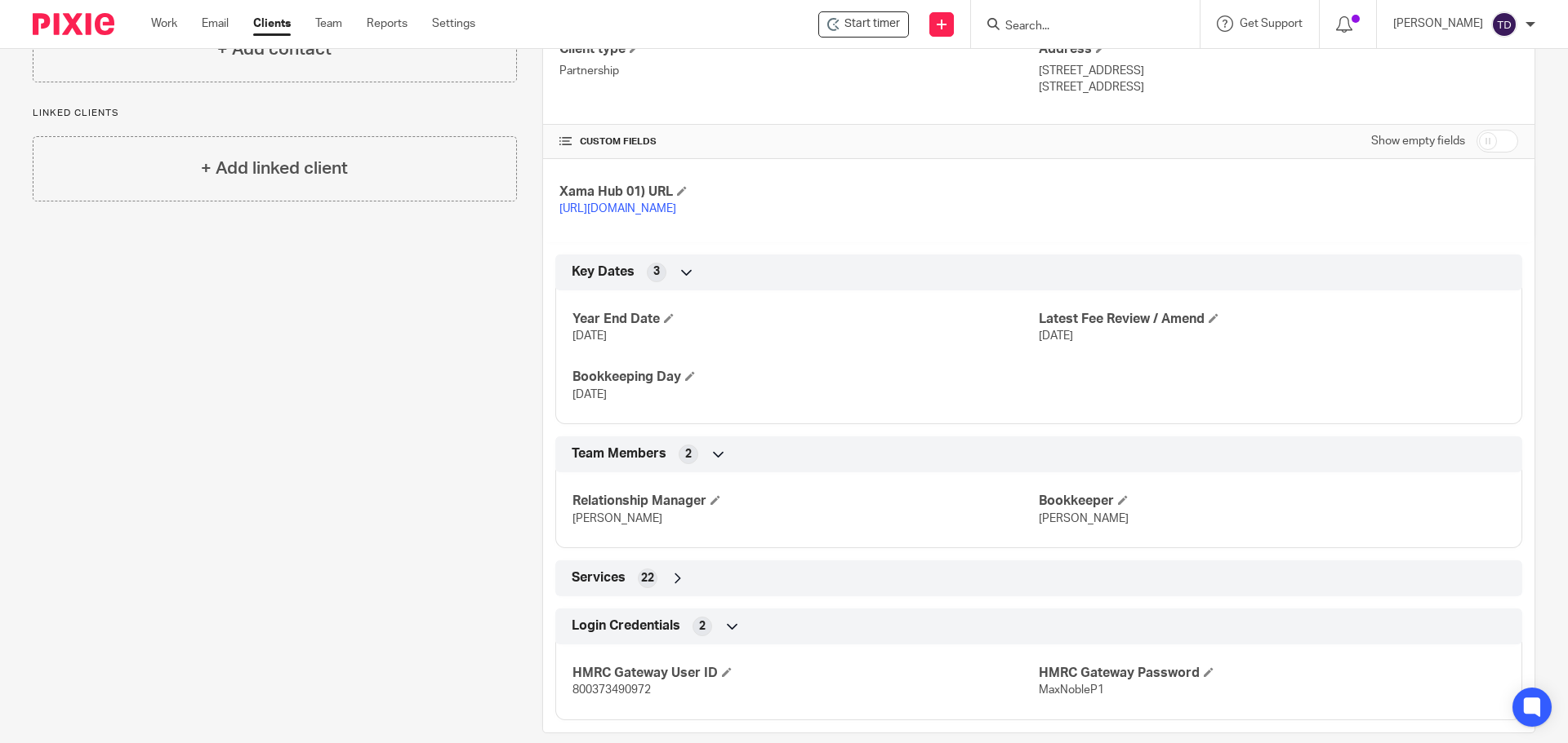
scroll to position [475, 0]
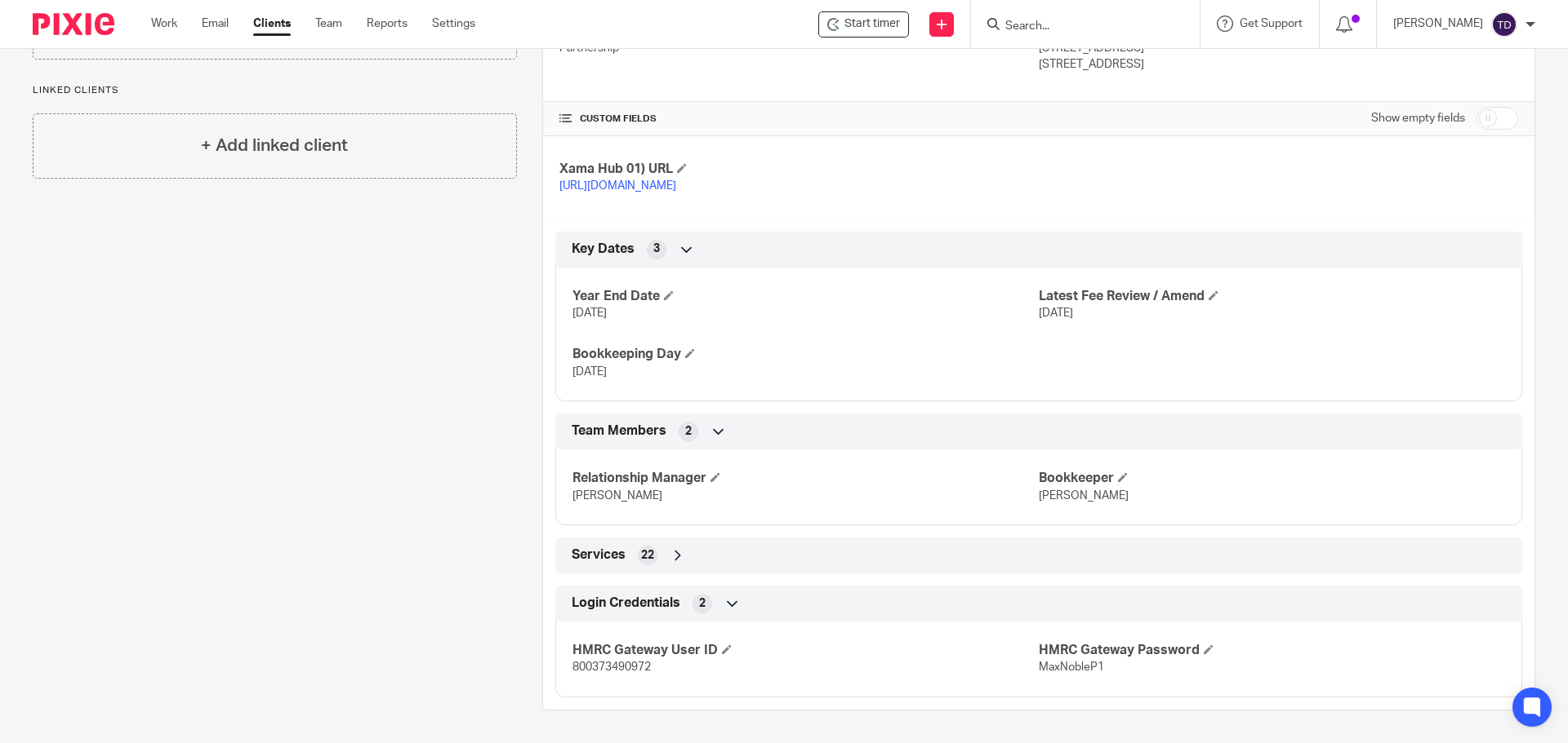
click at [685, 558] on div "Services 22" at bounding box center [1038, 556] width 942 height 28
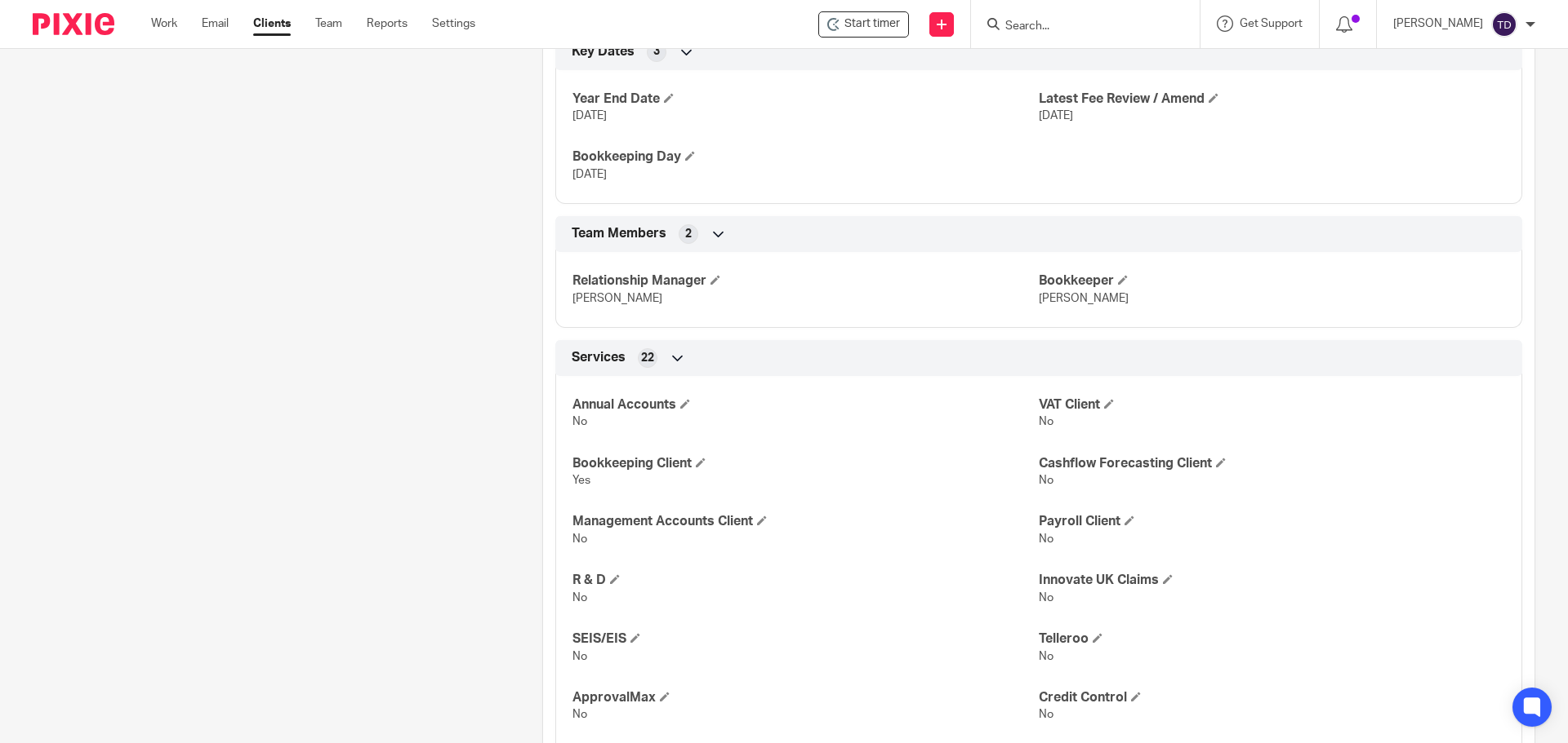
scroll to position [801, 0]
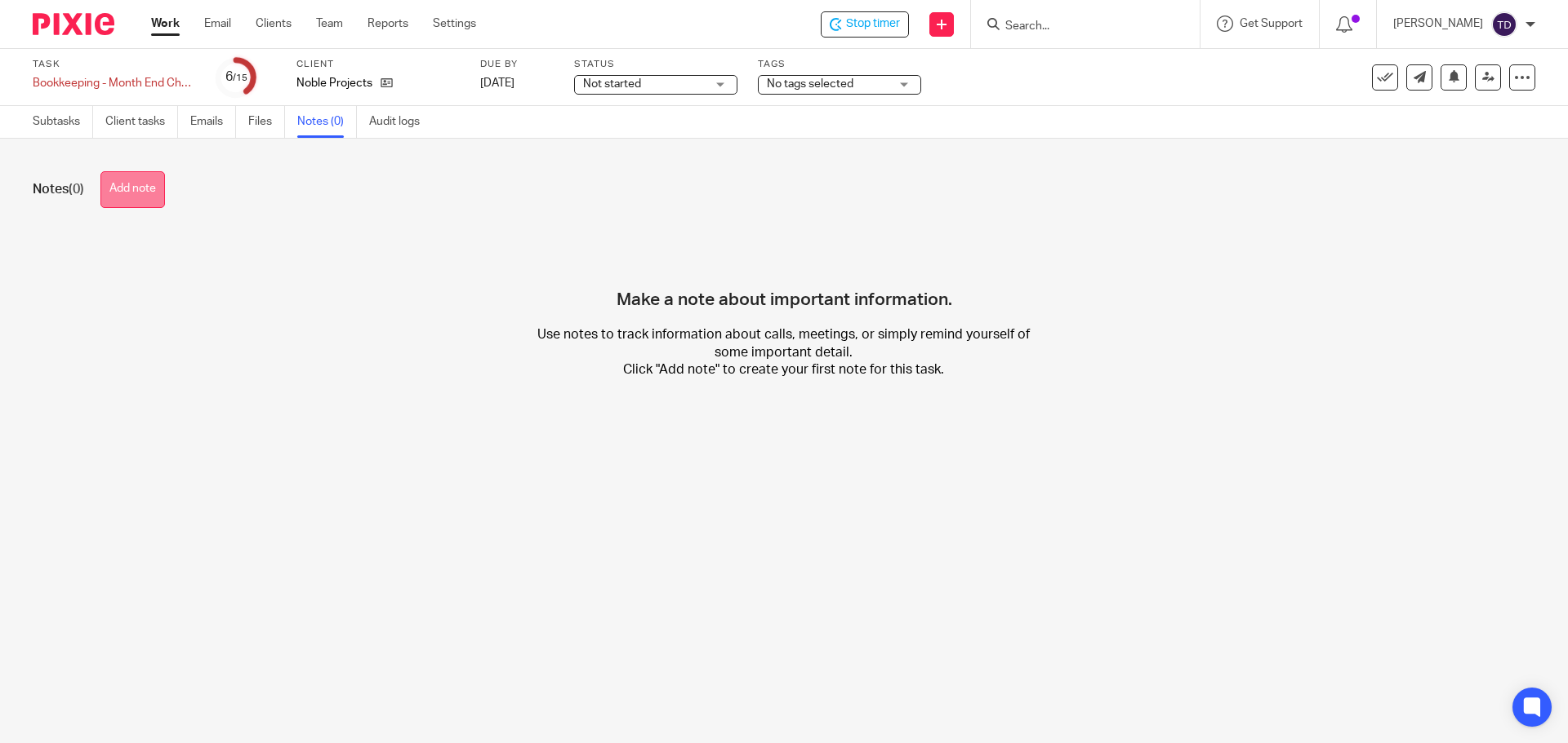
click at [141, 186] on button "Add note" at bounding box center [132, 189] width 64 height 36
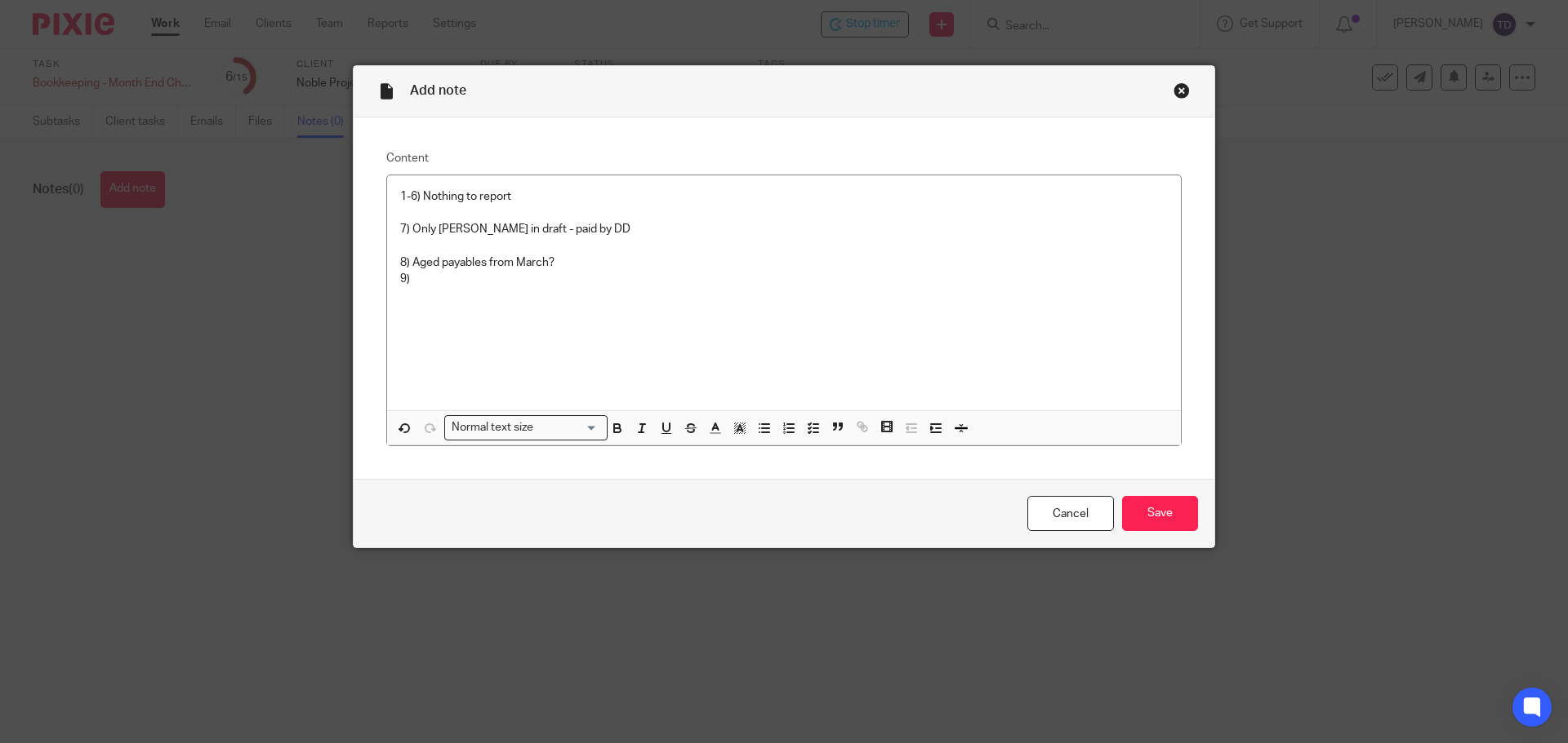
click at [493, 280] on p "1-6) Nothing to report 7) Only Max bill in draft - paid by DD 8) Aged payables …" at bounding box center [784, 238] width 767 height 99
click at [400, 258] on p "1-6) Nothing to report 7) Only Max bill in draft - paid by DD 8) Aged payables …" at bounding box center [784, 238] width 767 height 99
click at [533, 284] on p "1-6) Nothing to report 7) Only Max bill in draft - paid by DD *8) Aged payables…" at bounding box center [784, 238] width 767 height 99
drag, startPoint x: 696, startPoint y: 324, endPoint x: 601, endPoint y: 323, distance: 95.0
click at [601, 323] on p "1-6) Nothing to report 7) Only Max bill in draft - paid by DD *8) Aged payables…" at bounding box center [784, 271] width 767 height 165
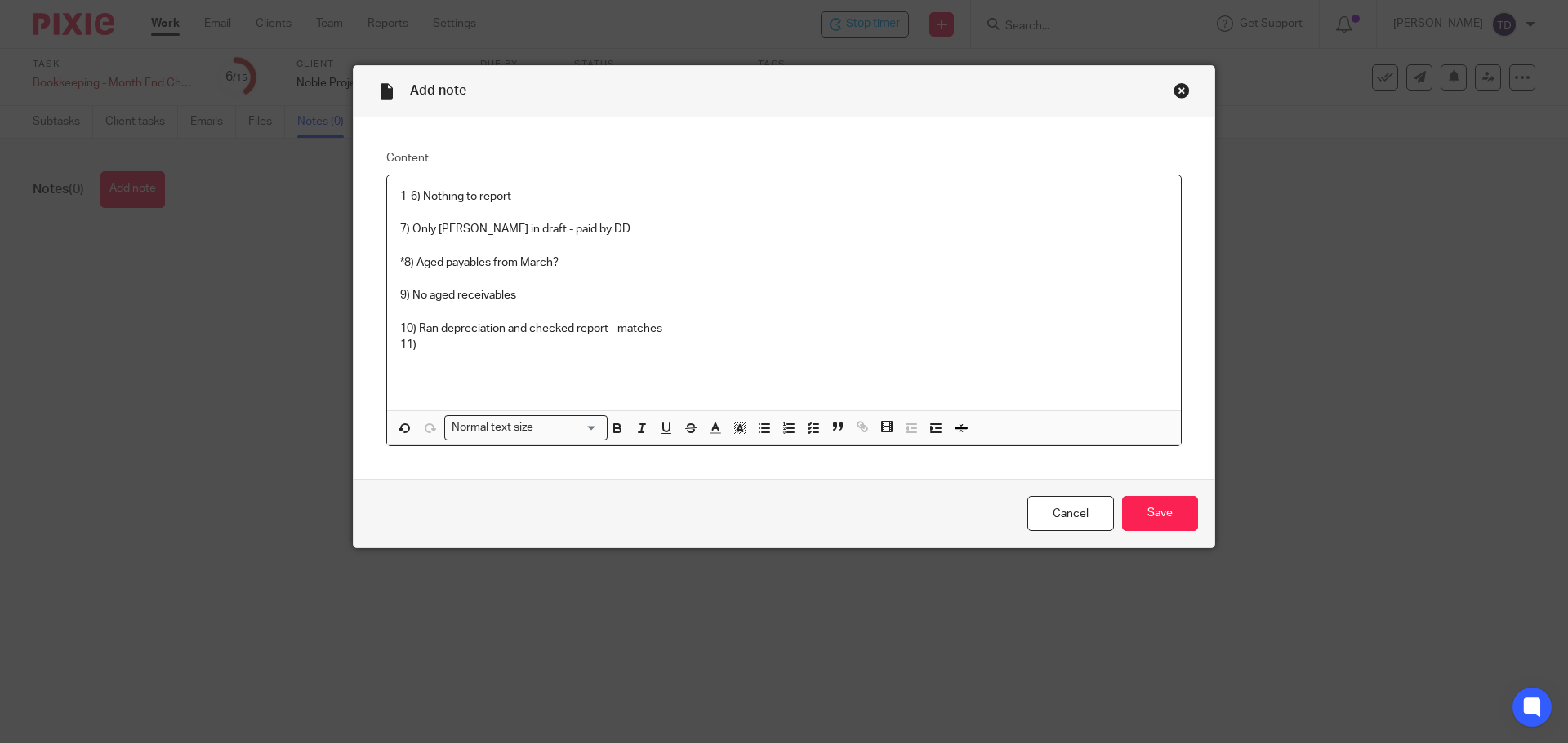
drag, startPoint x: 531, startPoint y: 348, endPoint x: 517, endPoint y: 348, distance: 14.0
click at [529, 348] on p "1-6) Nothing to report 7) Only Max bill in draft - paid by DD *8) Aged payables…" at bounding box center [784, 271] width 767 height 165
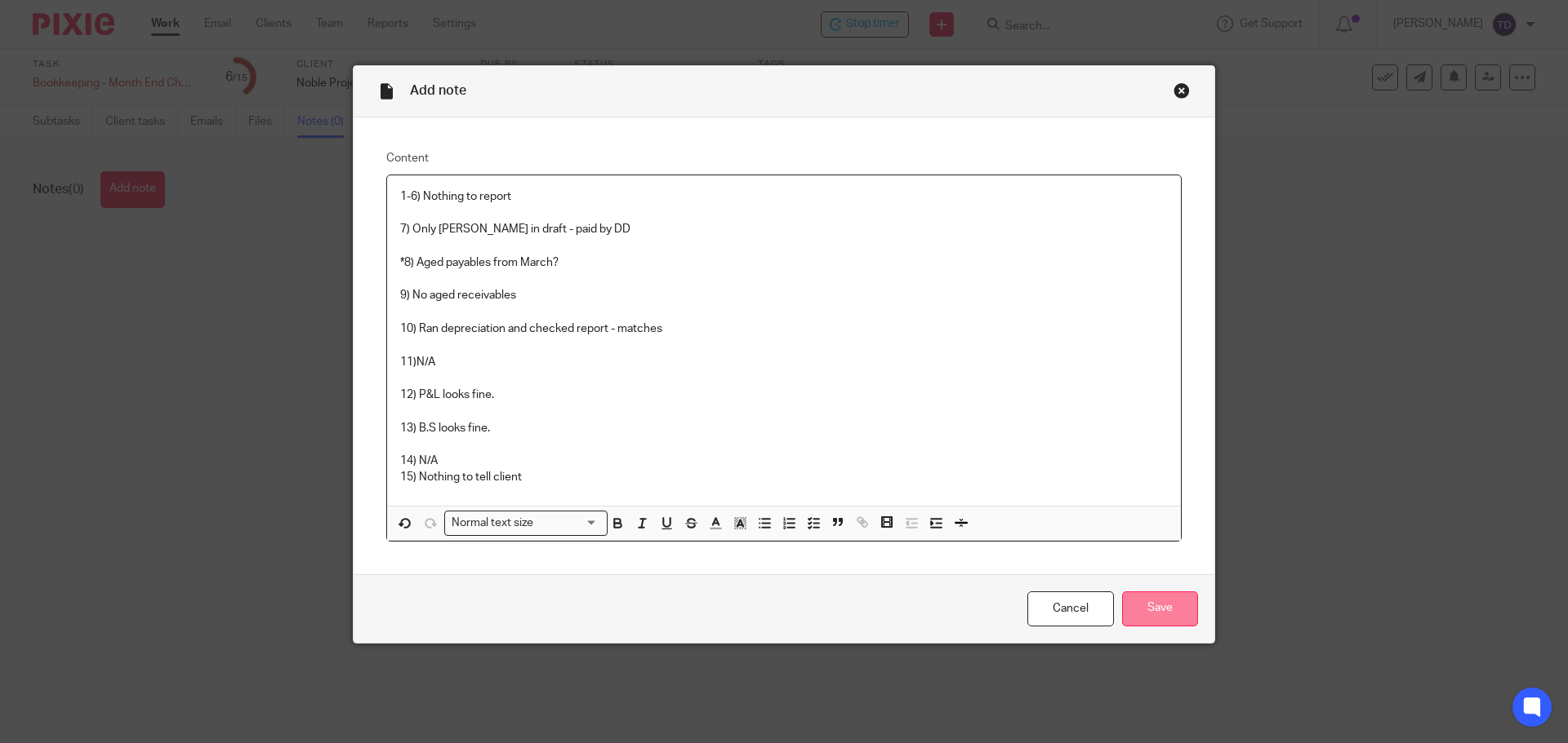
click at [1152, 600] on input "Save" at bounding box center [1159, 609] width 76 height 35
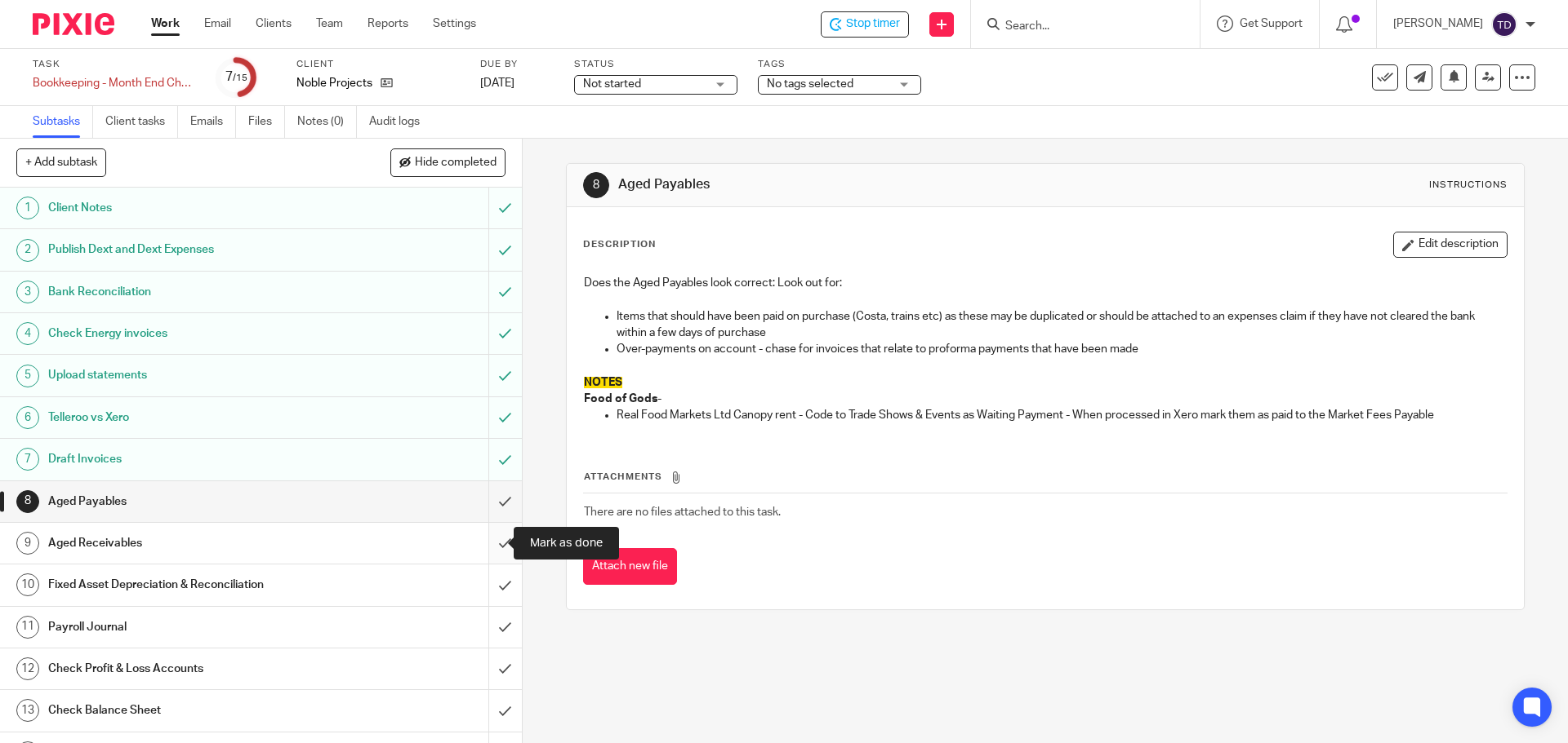
click at [488, 541] on input "submit" at bounding box center [260, 543] width 521 height 41
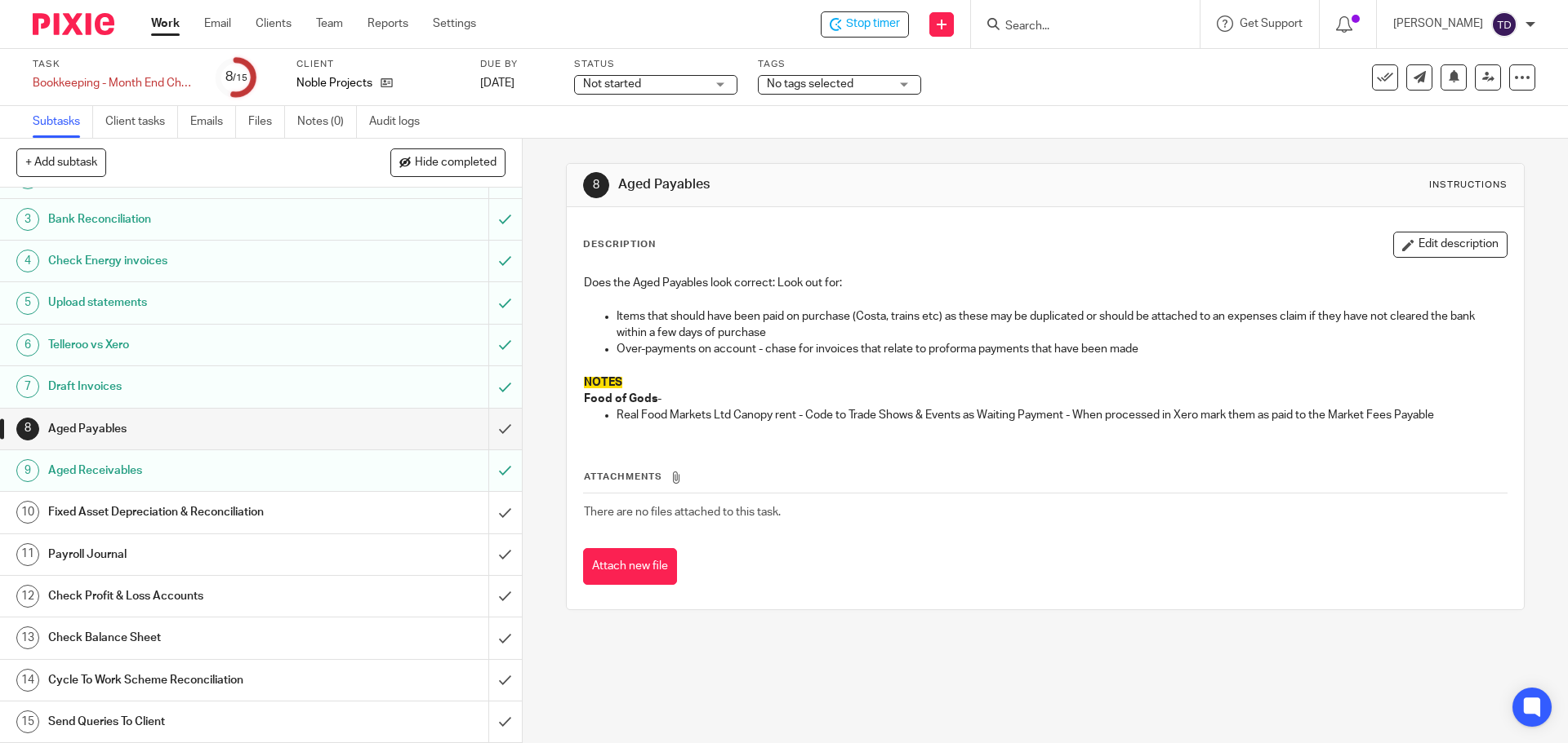
click at [331, 518] on div "Fixed Asset Depreciation & Reconciliation" at bounding box center [259, 513] width 424 height 25
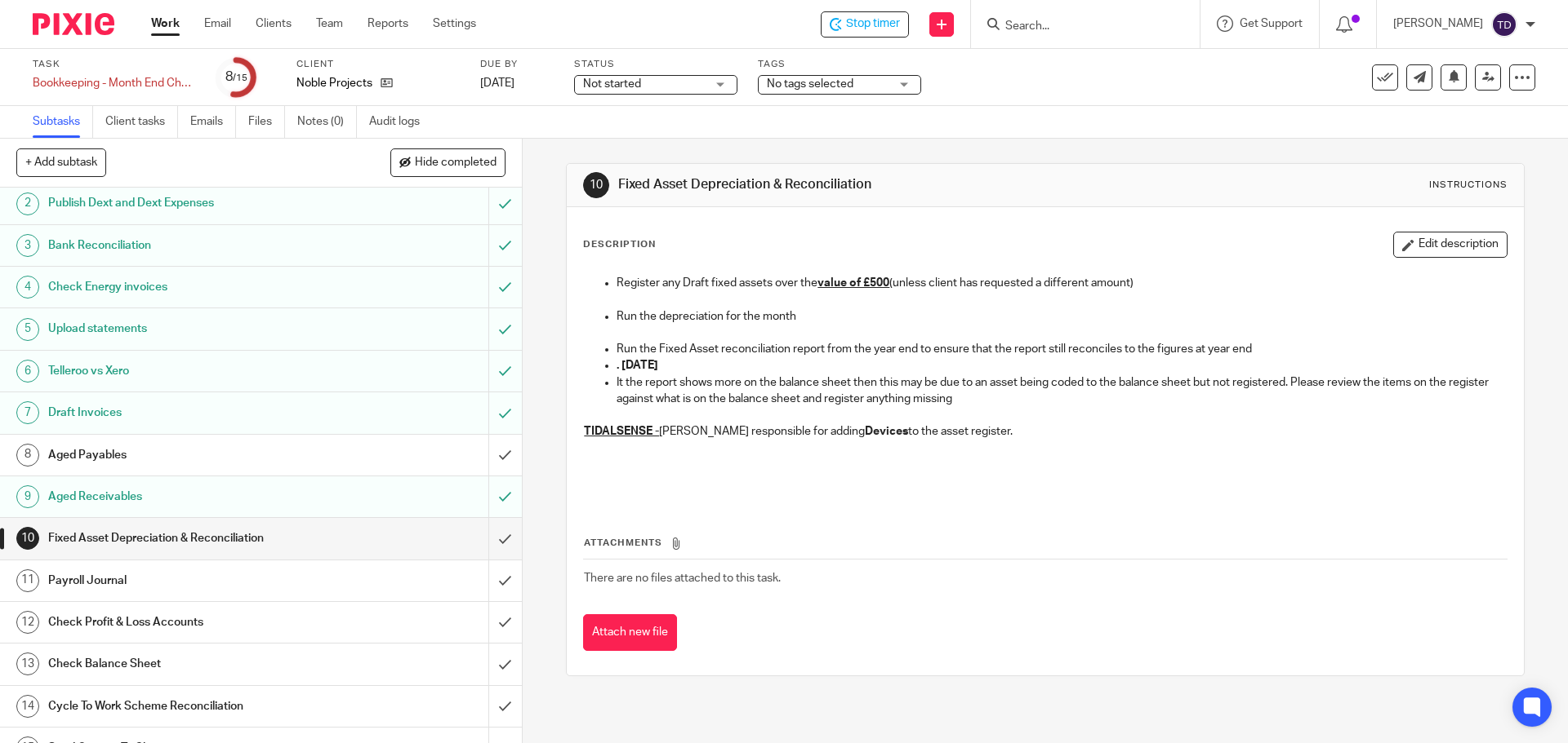
scroll to position [73, 0]
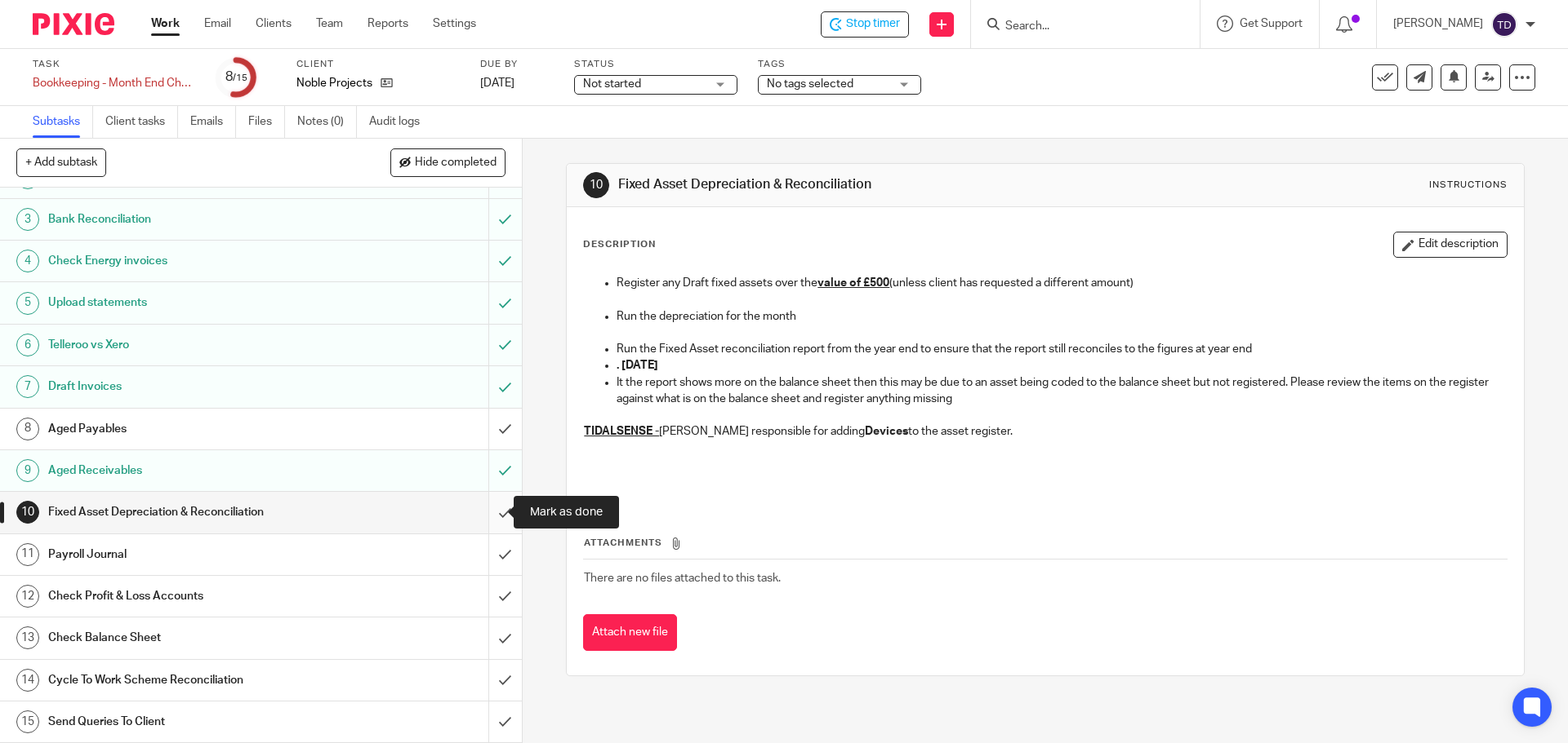
click at [491, 513] on input "submit" at bounding box center [260, 513] width 521 height 41
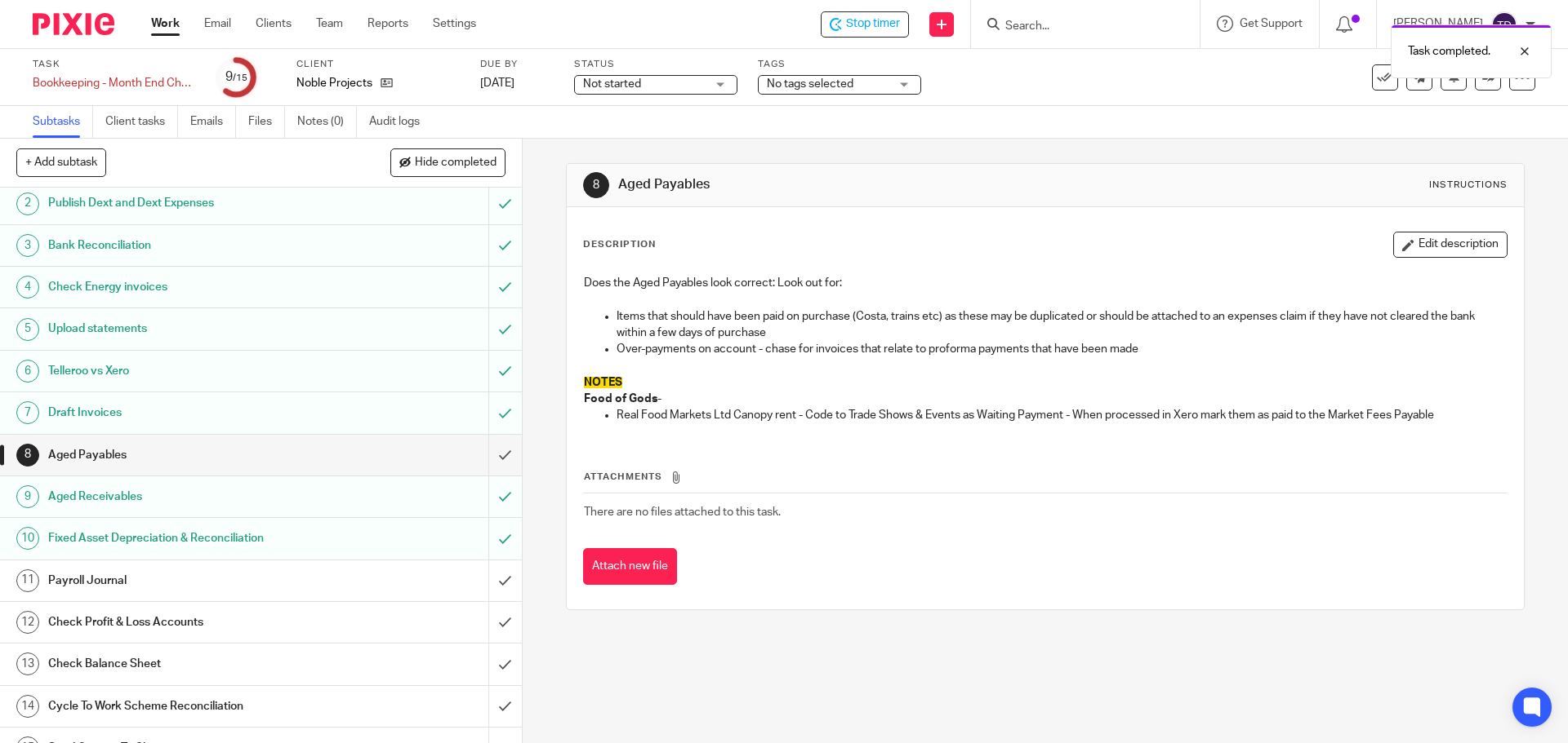
scroll to position [73, 0]
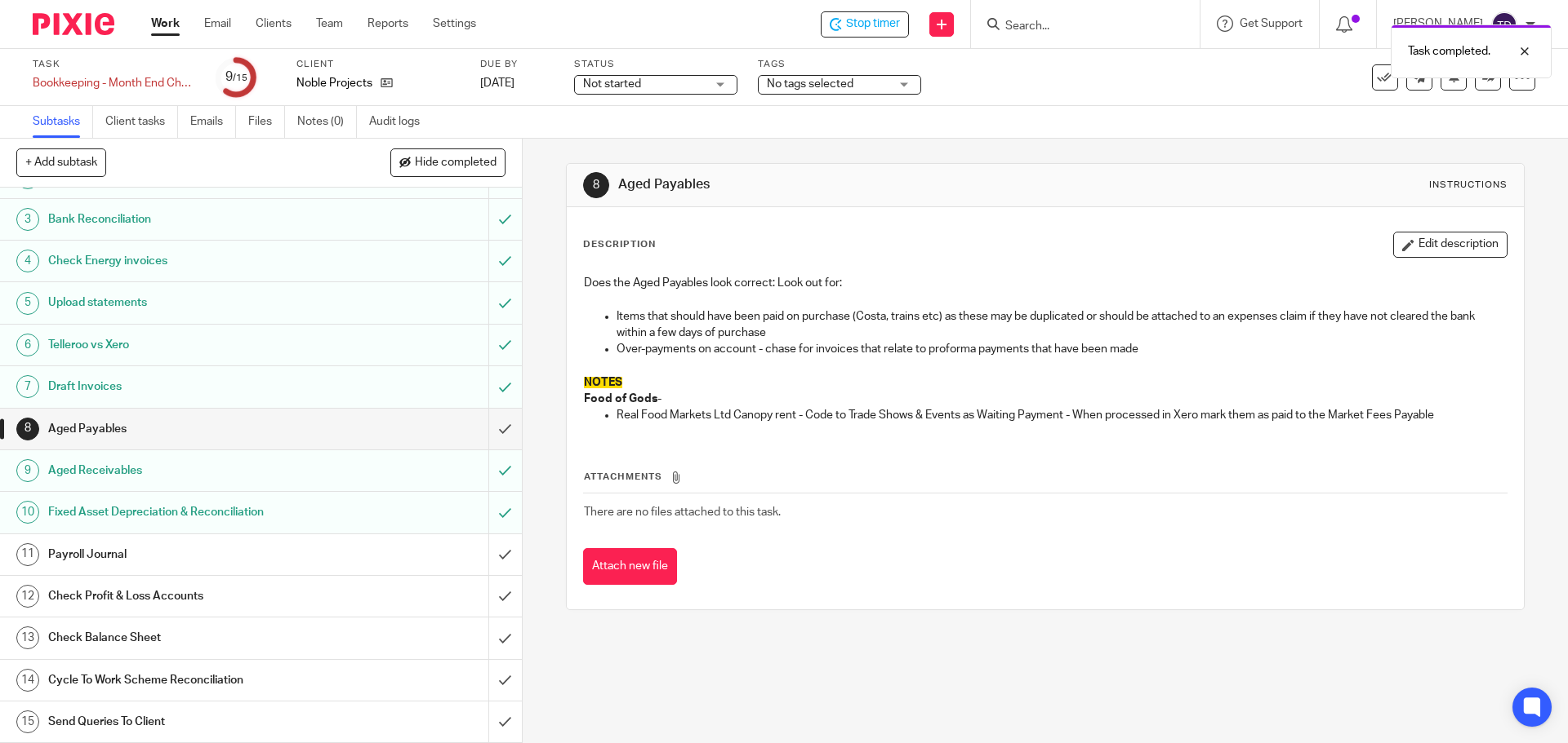
click at [359, 556] on div "Payroll Journal" at bounding box center [259, 556] width 424 height 25
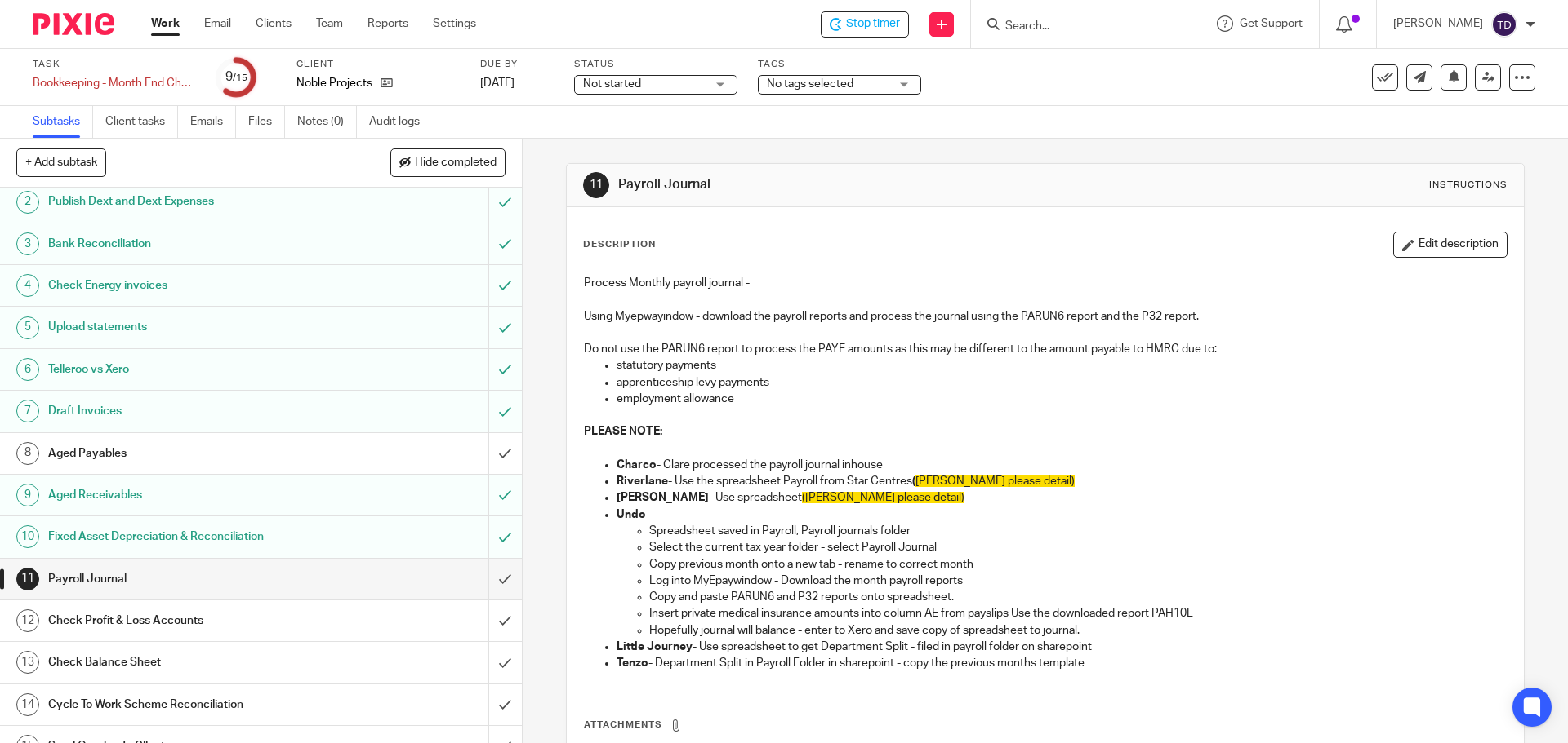
scroll to position [73, 0]
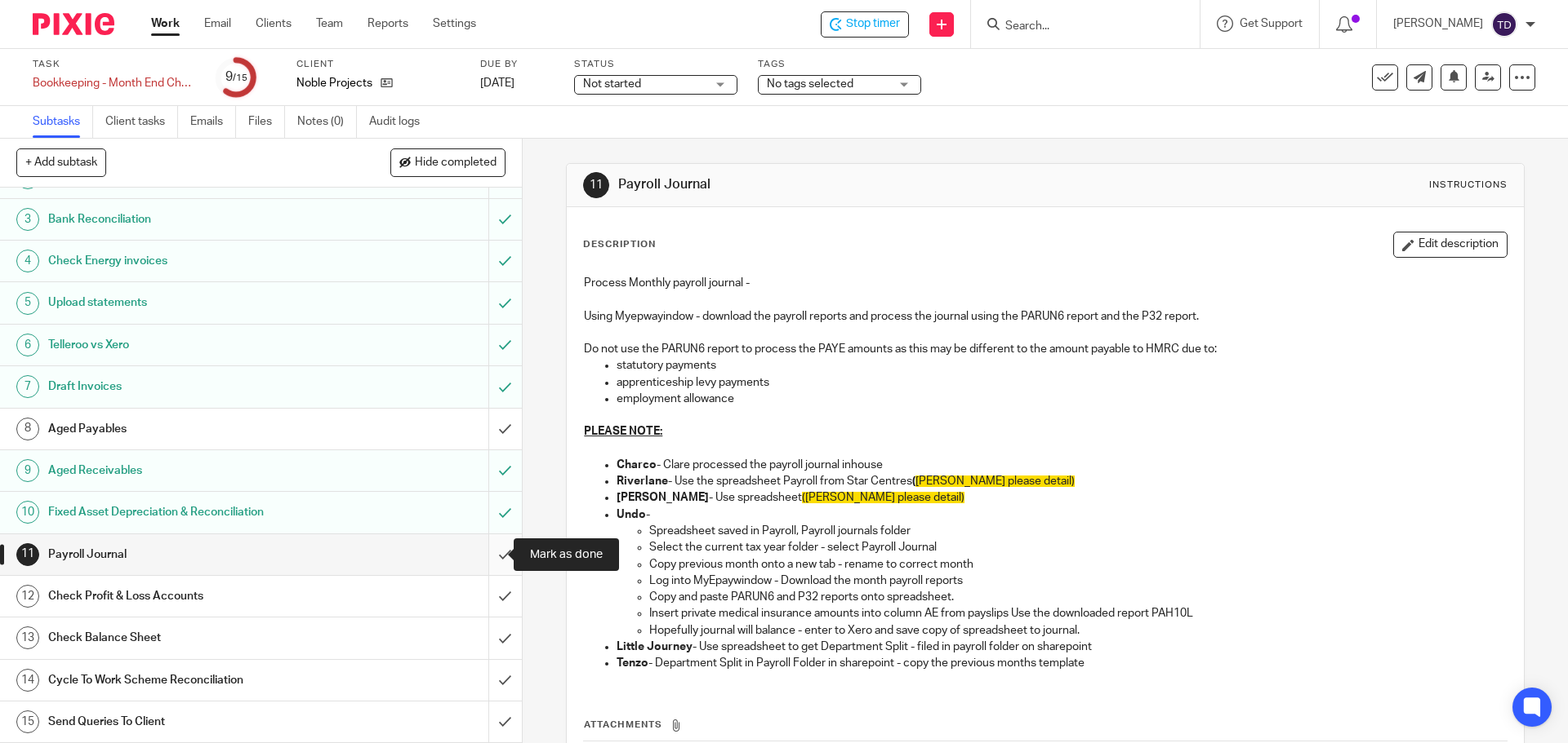
click at [482, 557] on input "submit" at bounding box center [260, 555] width 521 height 41
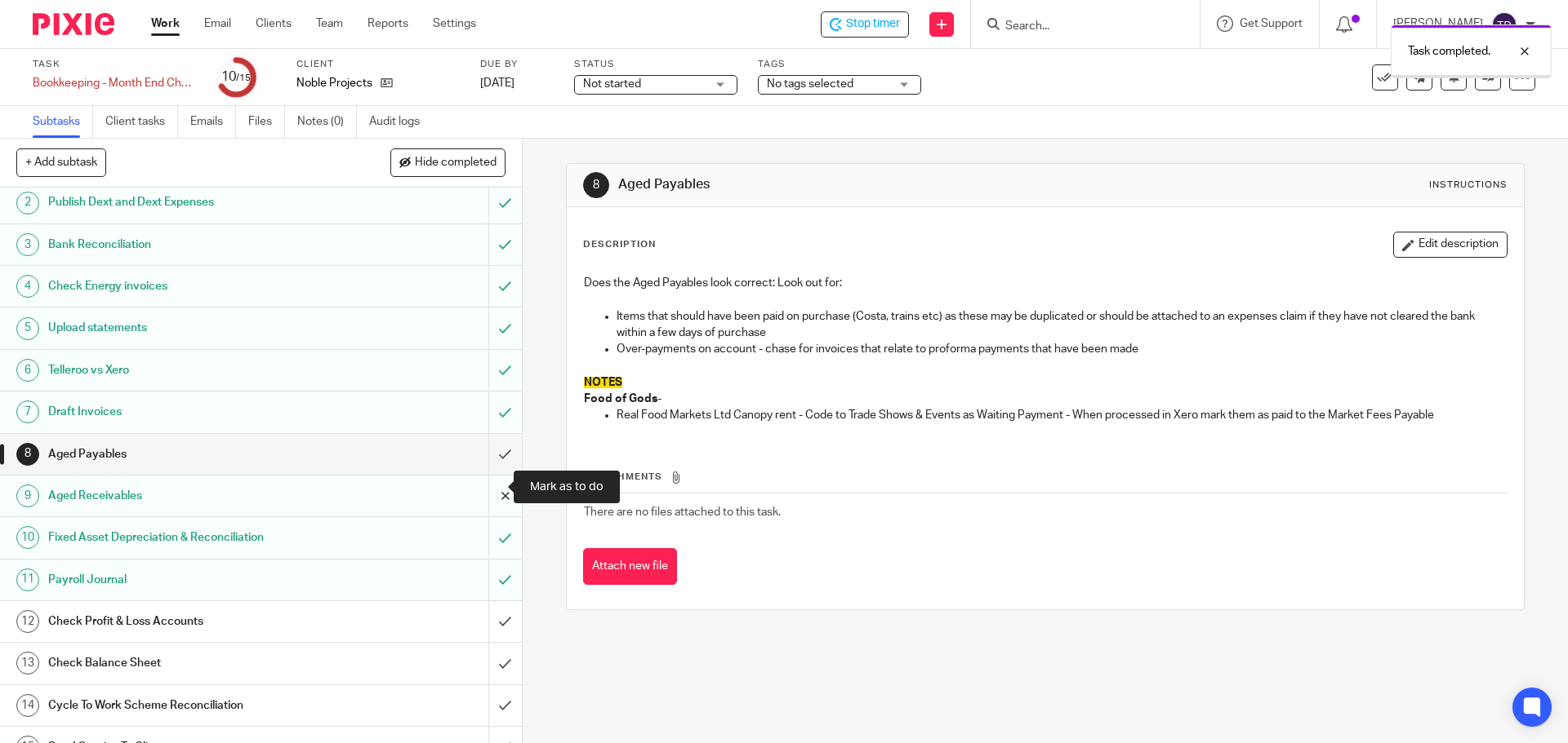
scroll to position [73, 0]
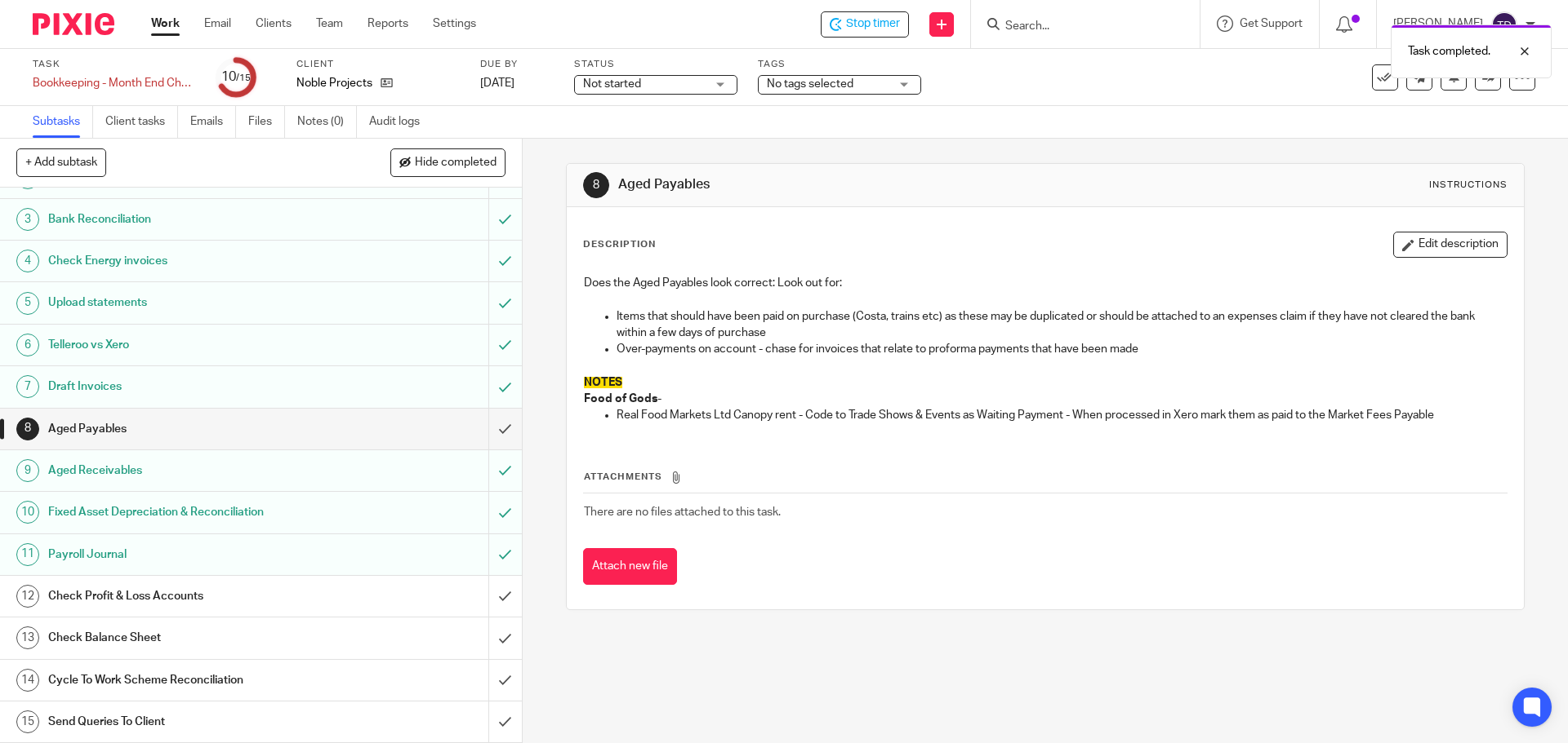
click at [364, 596] on div "Check Profit & Loss Accounts" at bounding box center [259, 597] width 424 height 25
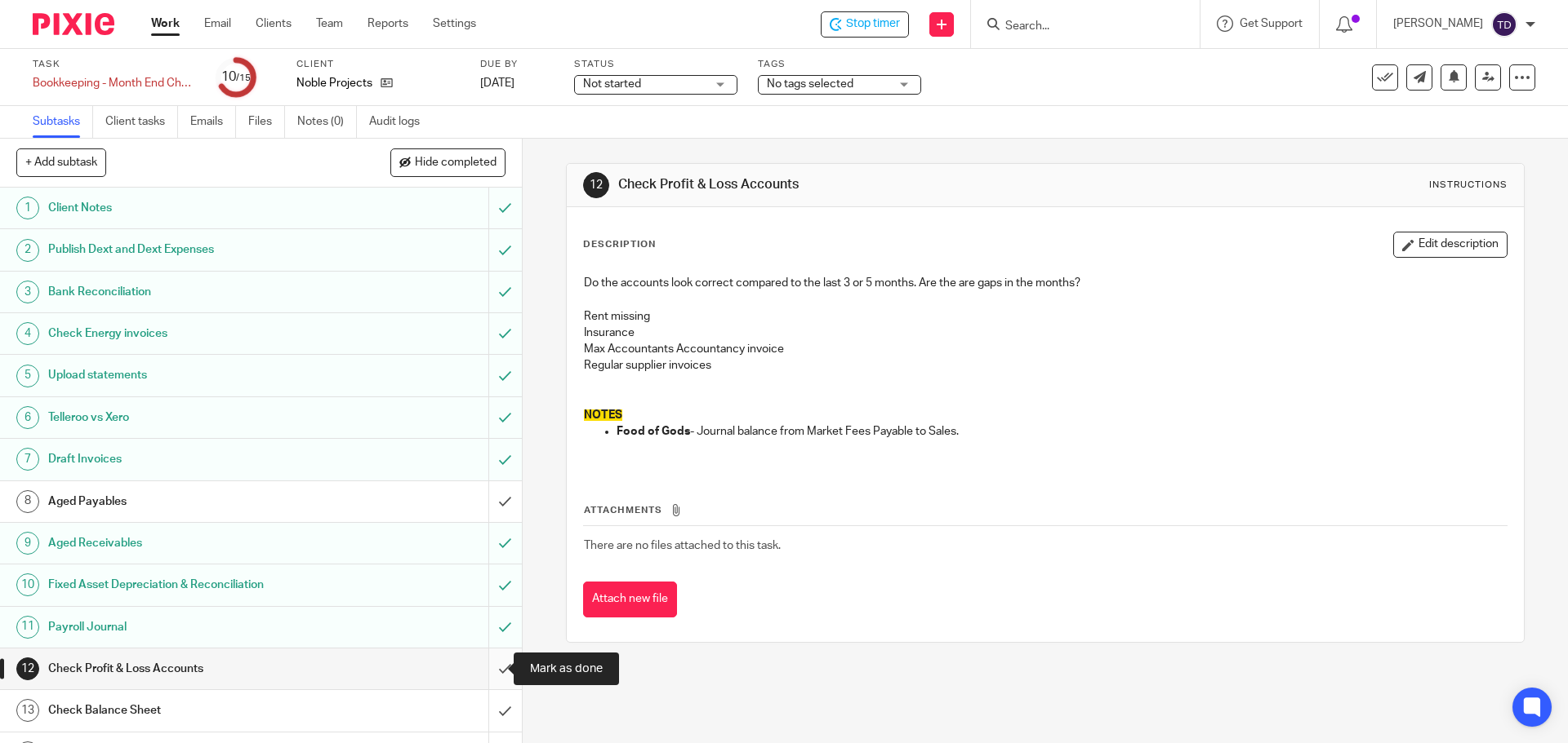
click at [493, 673] on input "submit" at bounding box center [260, 668] width 521 height 41
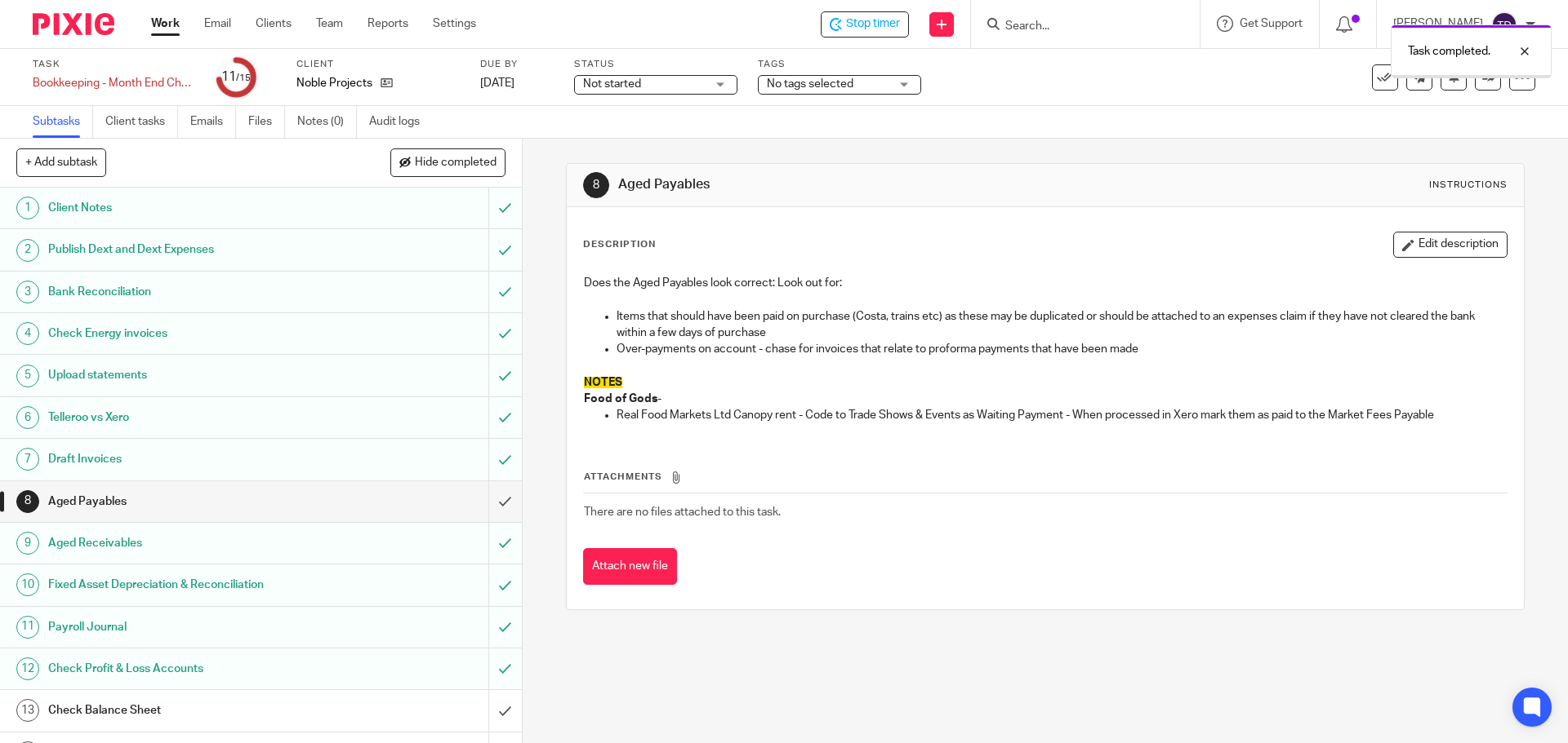
scroll to position [73, 0]
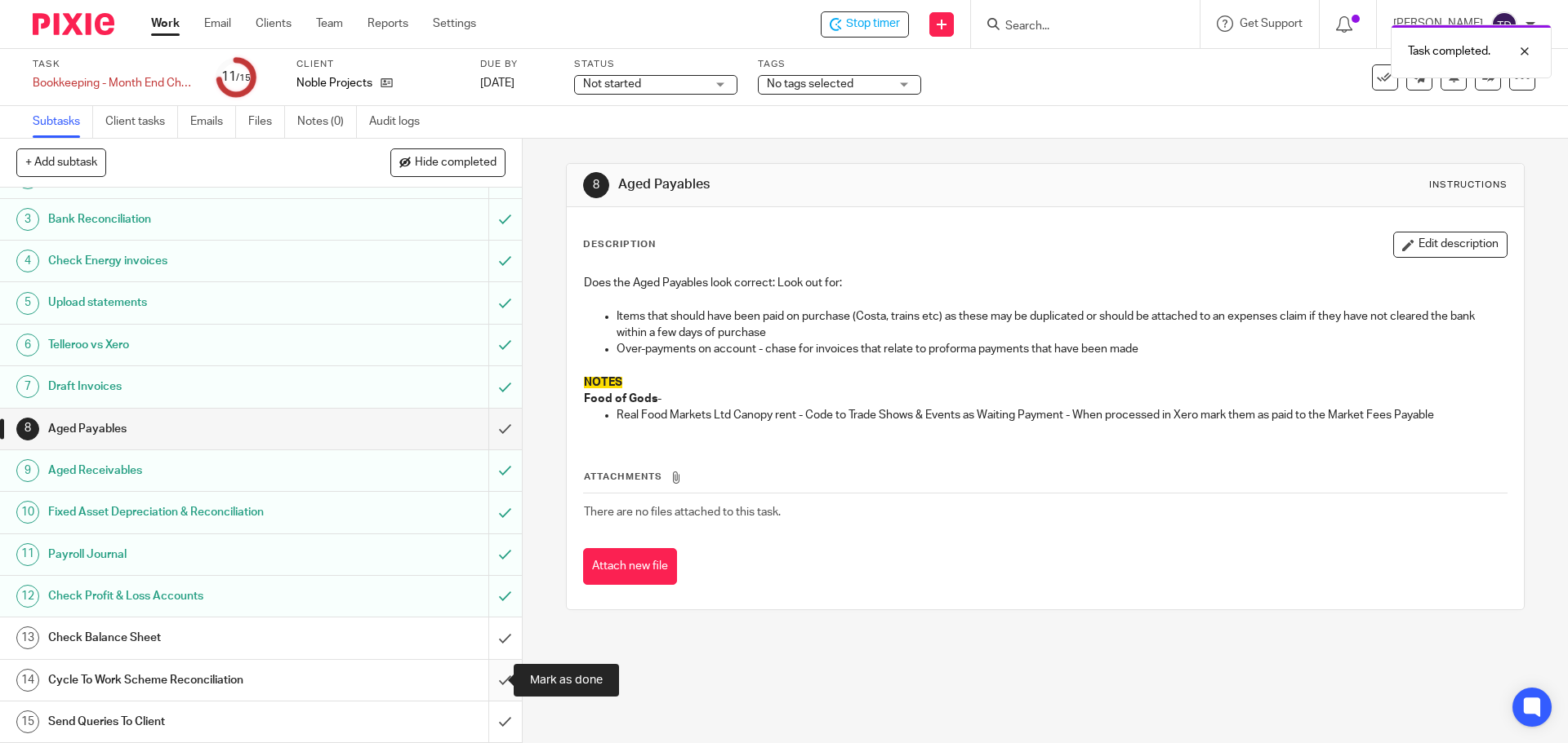
click at [486, 676] on input "submit" at bounding box center [260, 680] width 521 height 41
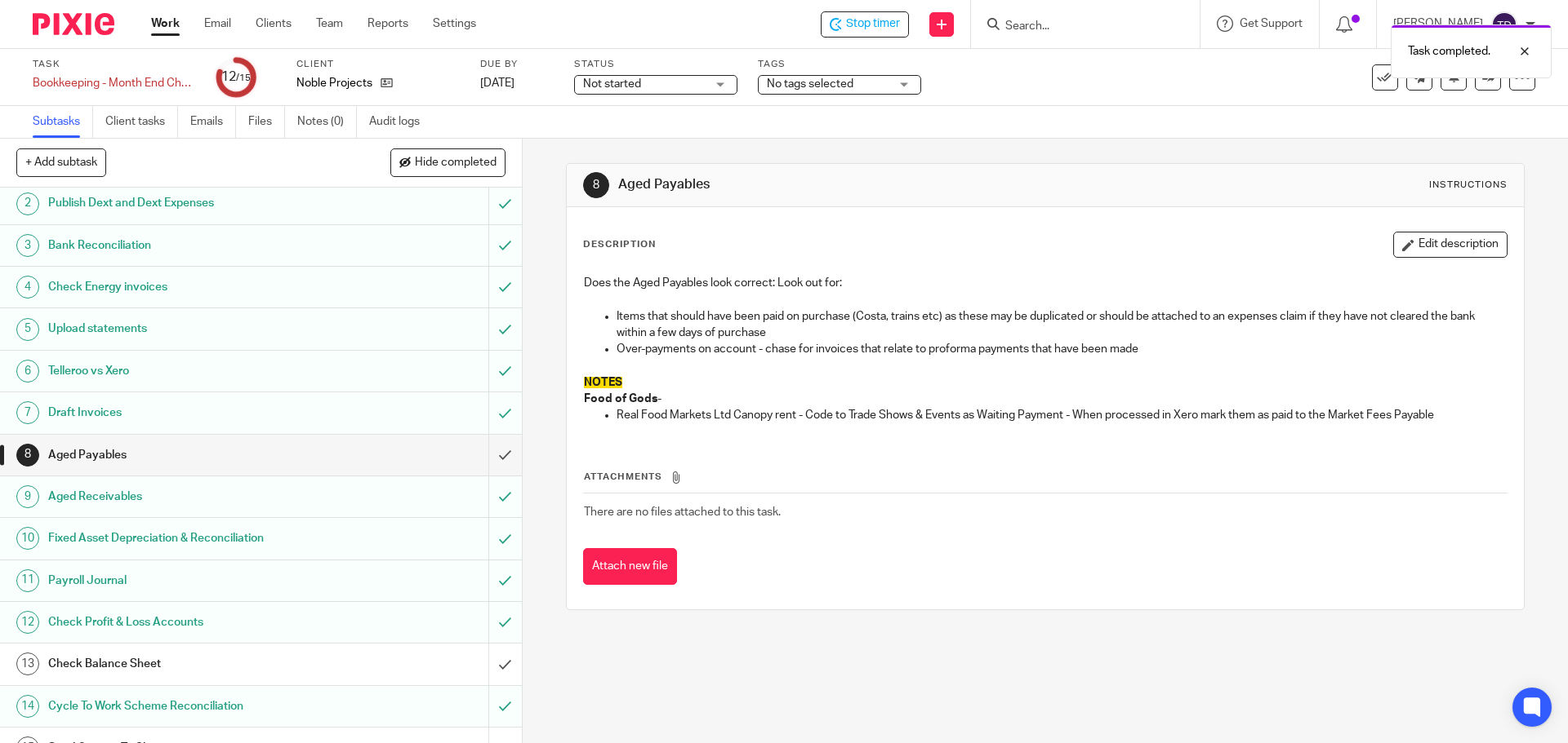
scroll to position [73, 0]
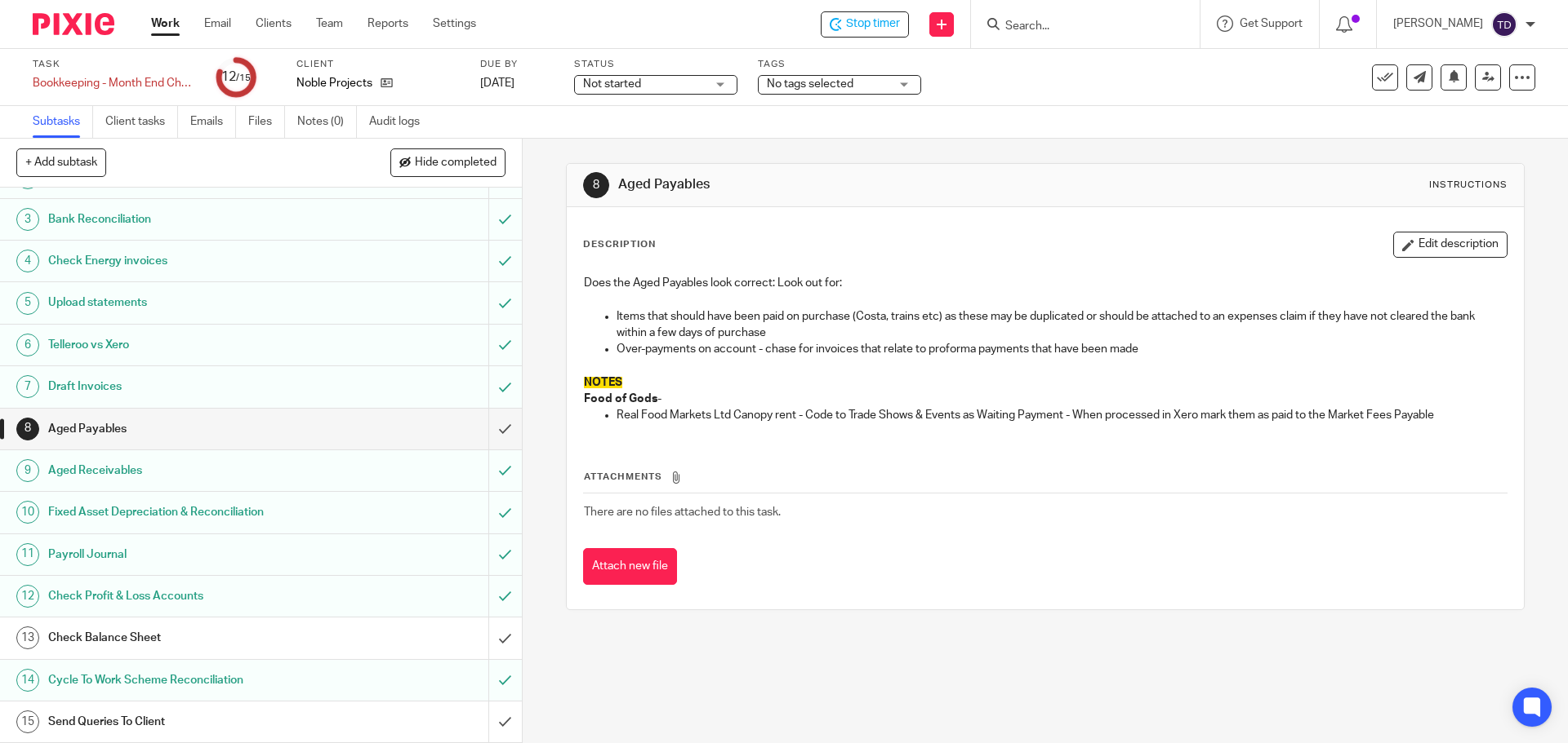
click at [324, 640] on div "Check Balance Sheet" at bounding box center [259, 639] width 424 height 25
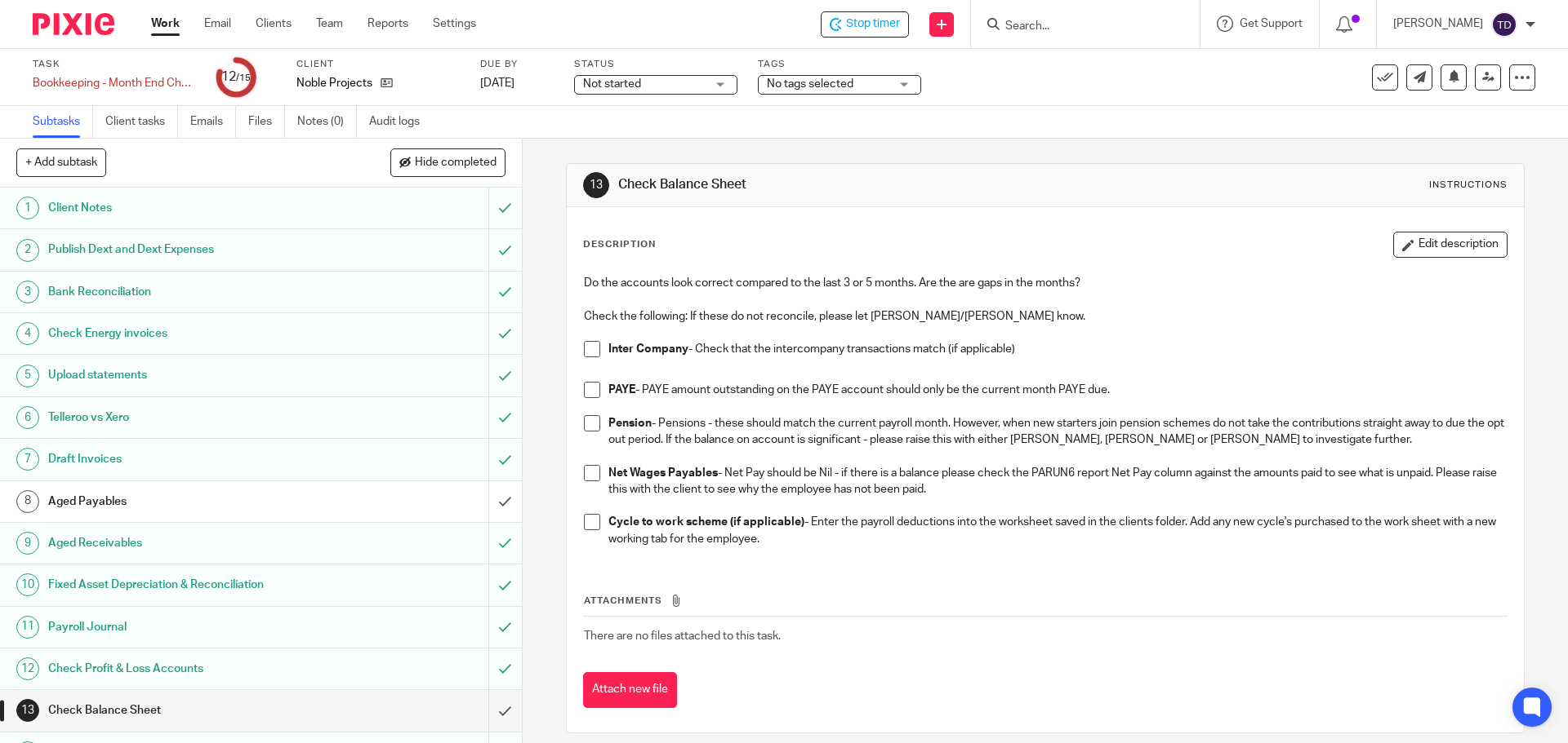
click at [588, 350] on span at bounding box center [591, 349] width 16 height 16
click at [585, 387] on span at bounding box center [591, 389] width 16 height 16
click at [593, 426] on span at bounding box center [591, 423] width 16 height 16
click at [584, 479] on span at bounding box center [591, 472] width 16 height 16
click at [584, 518] on span at bounding box center [591, 522] width 16 height 16
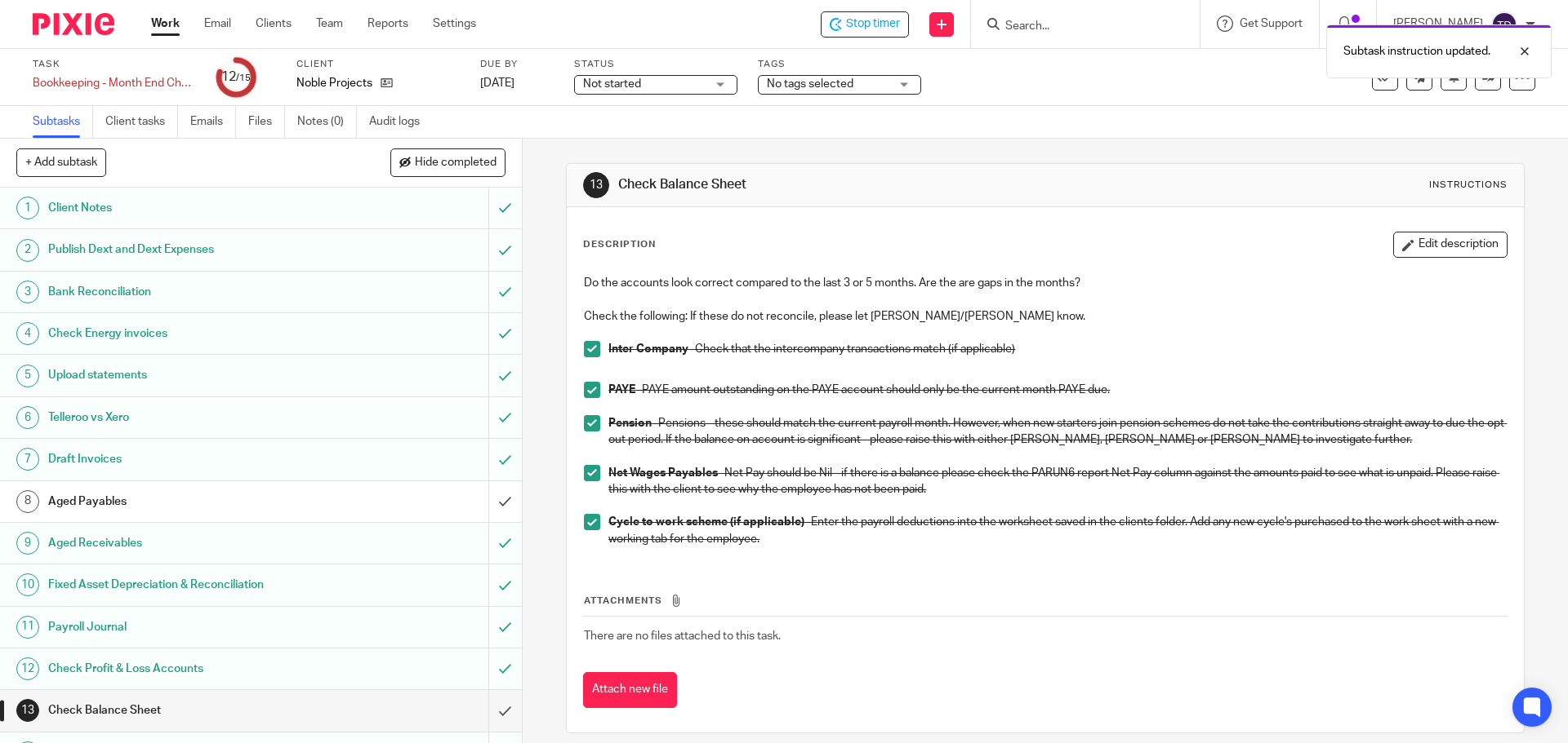
scroll to position [73, 0]
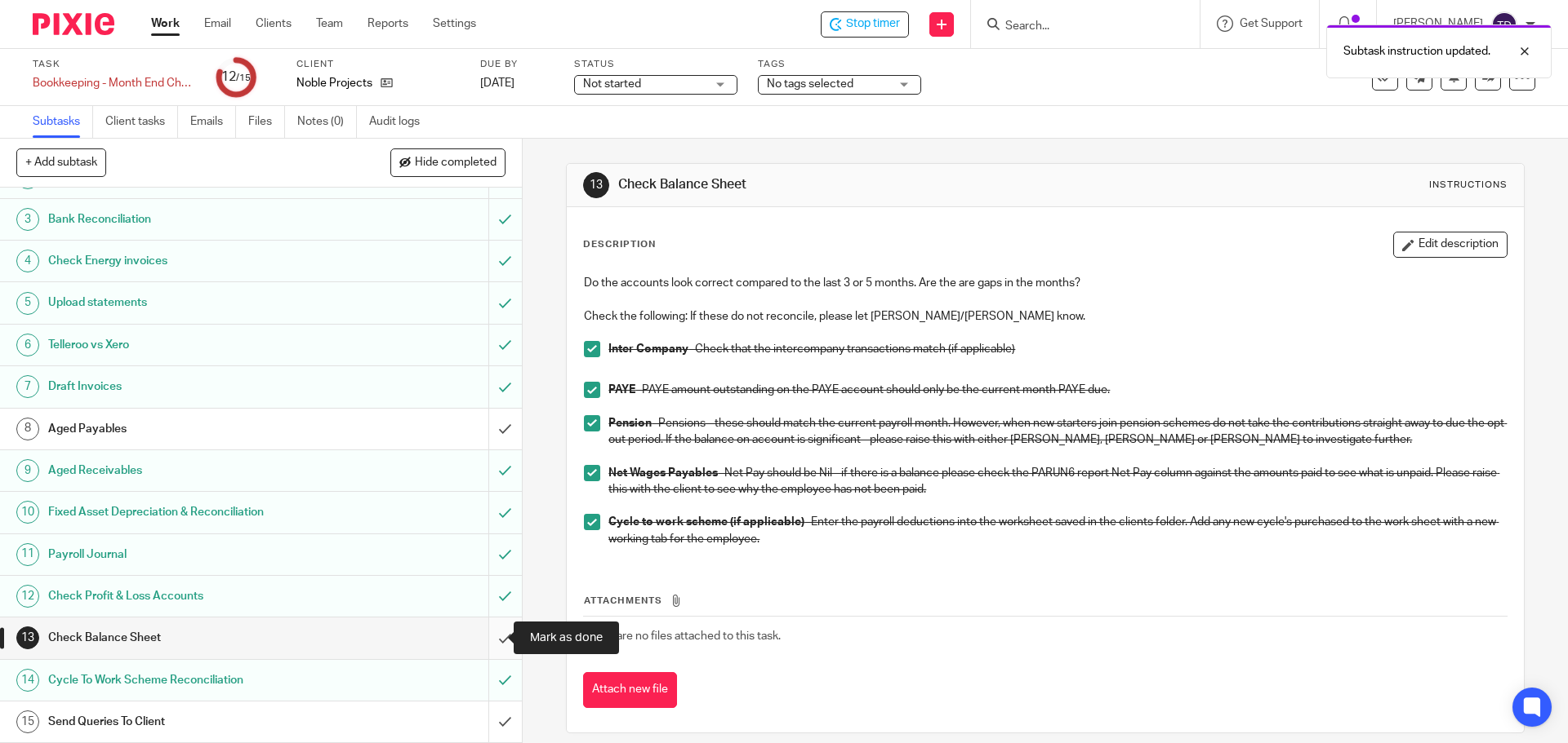
click at [484, 640] on input "submit" at bounding box center [260, 638] width 521 height 41
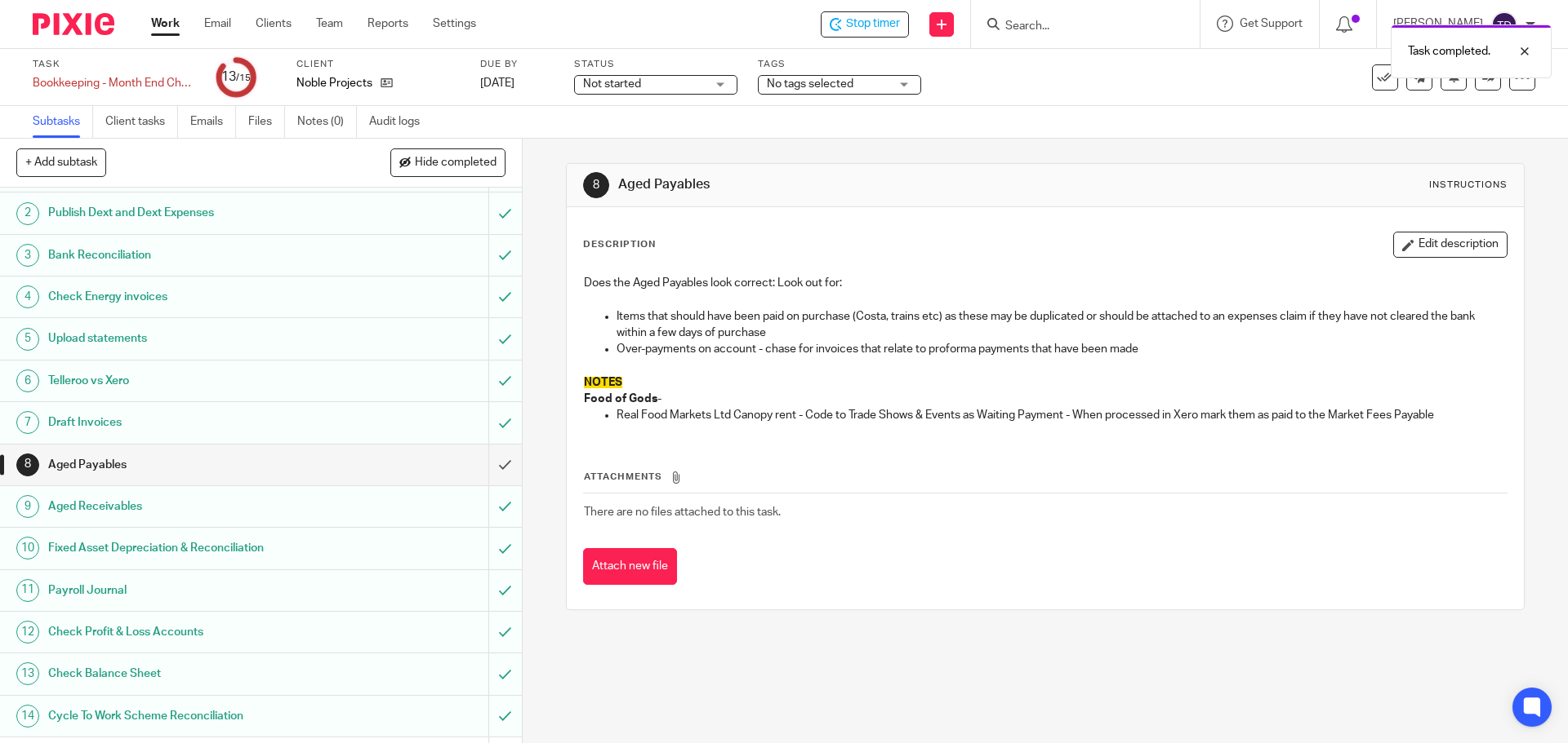
scroll to position [73, 0]
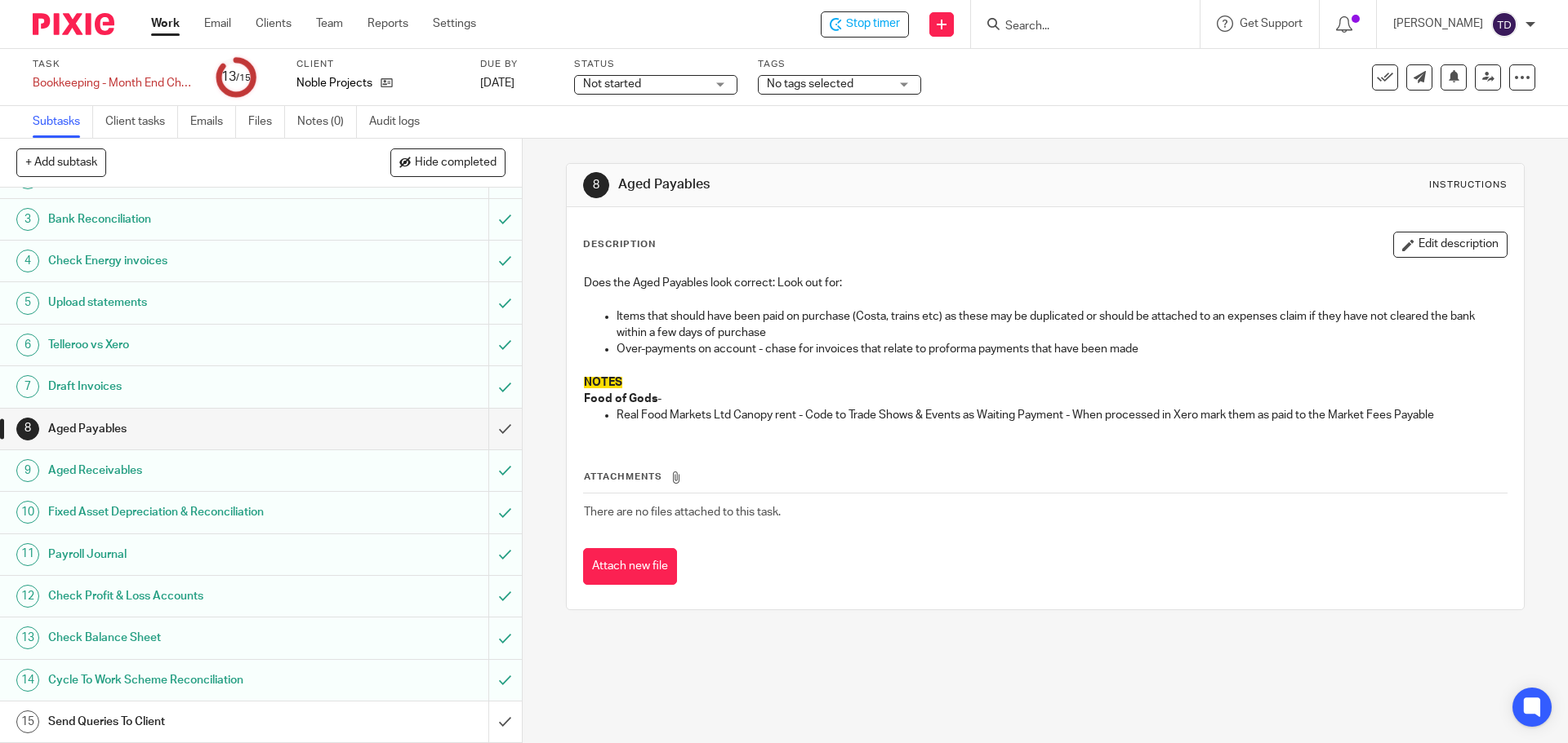
click at [372, 725] on div "Send Queries To Client" at bounding box center [259, 722] width 424 height 25
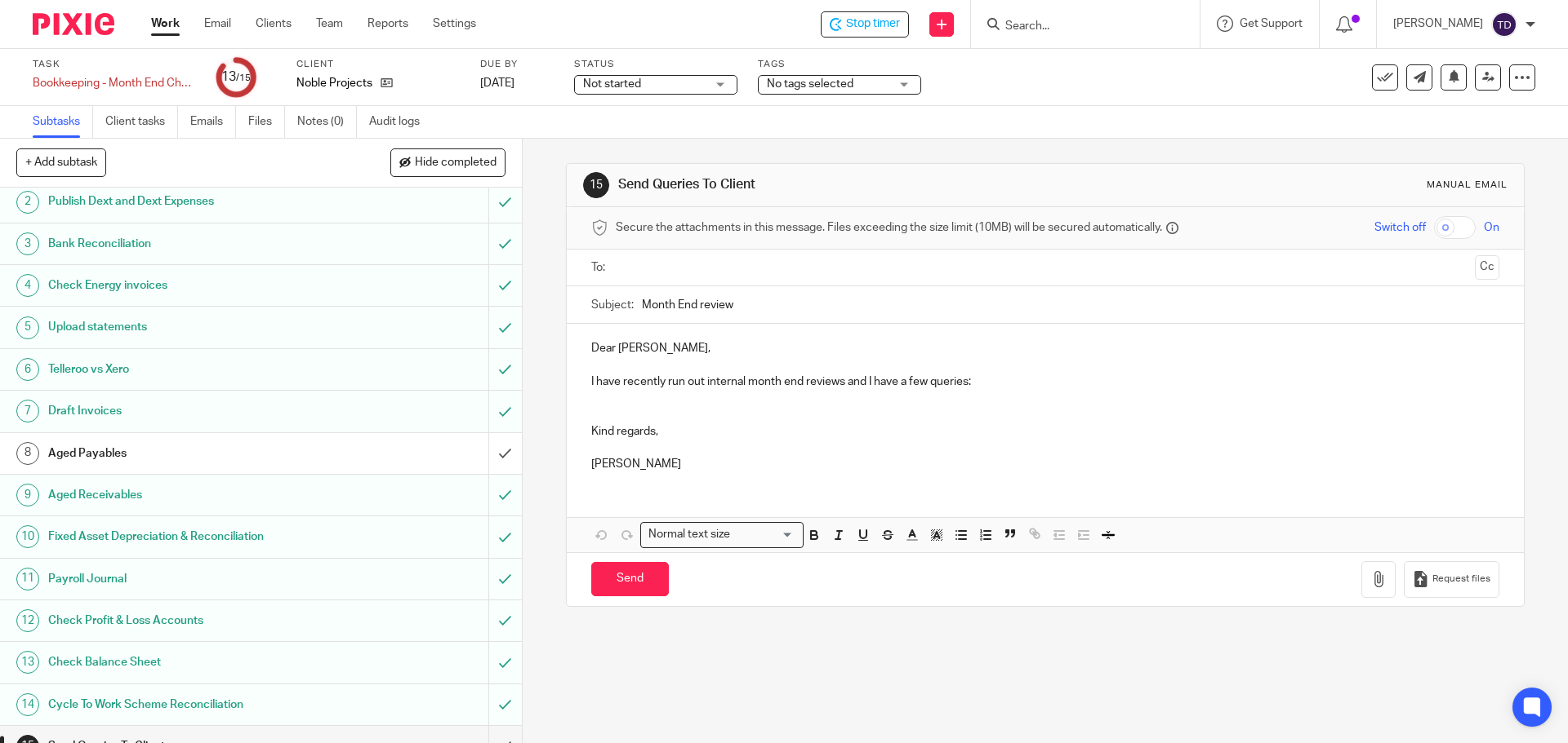
scroll to position [73, 0]
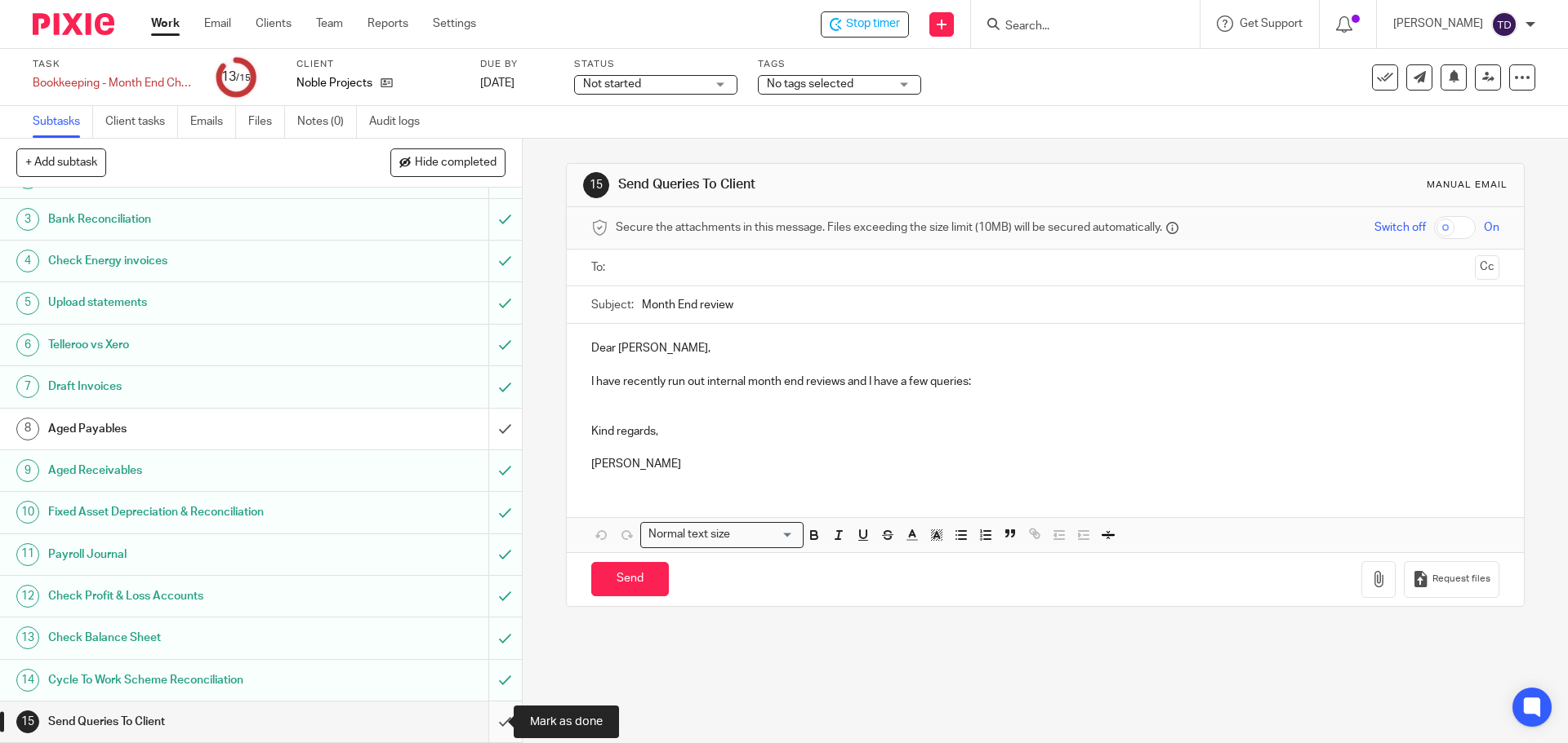
click at [478, 724] on input "submit" at bounding box center [260, 722] width 521 height 41
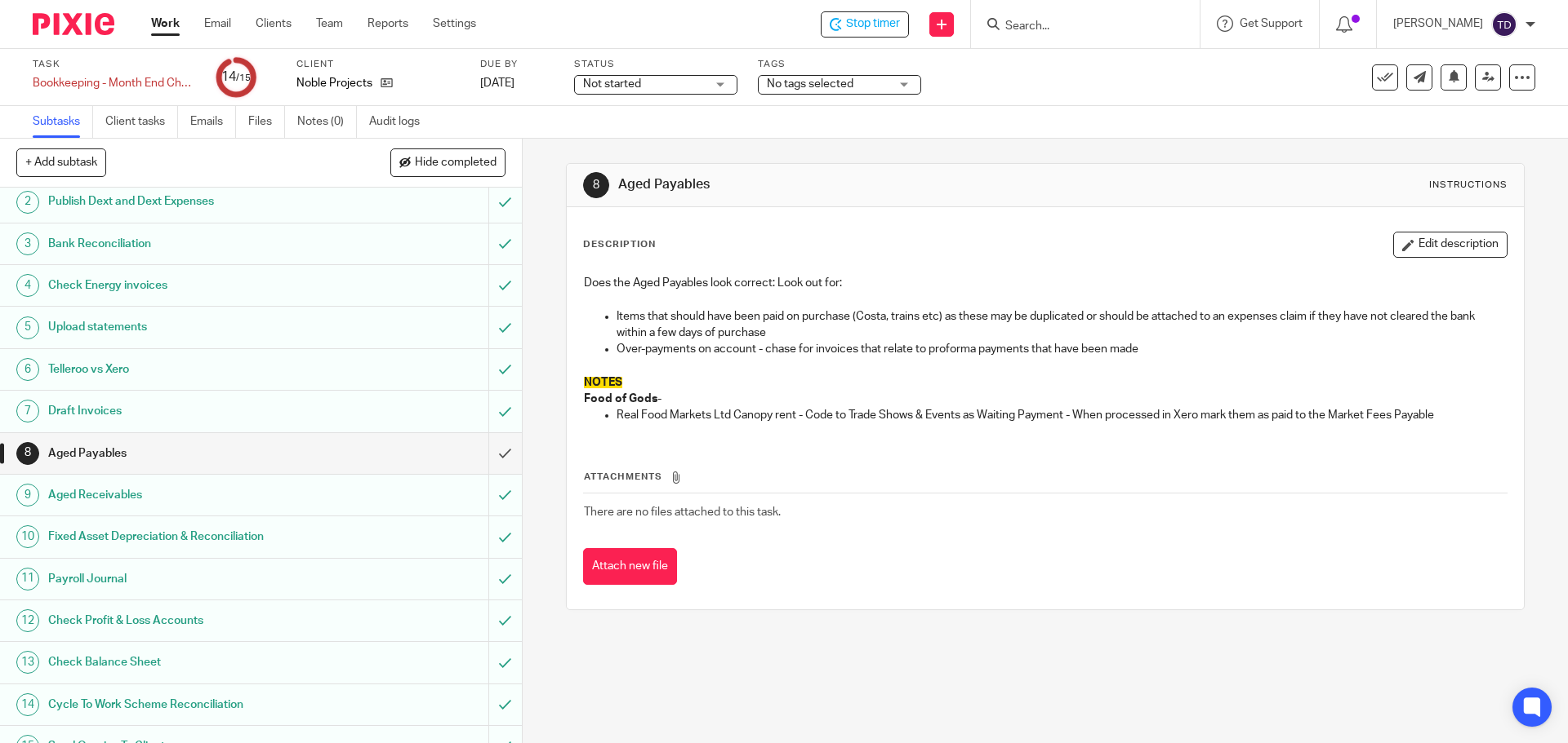
scroll to position [73, 0]
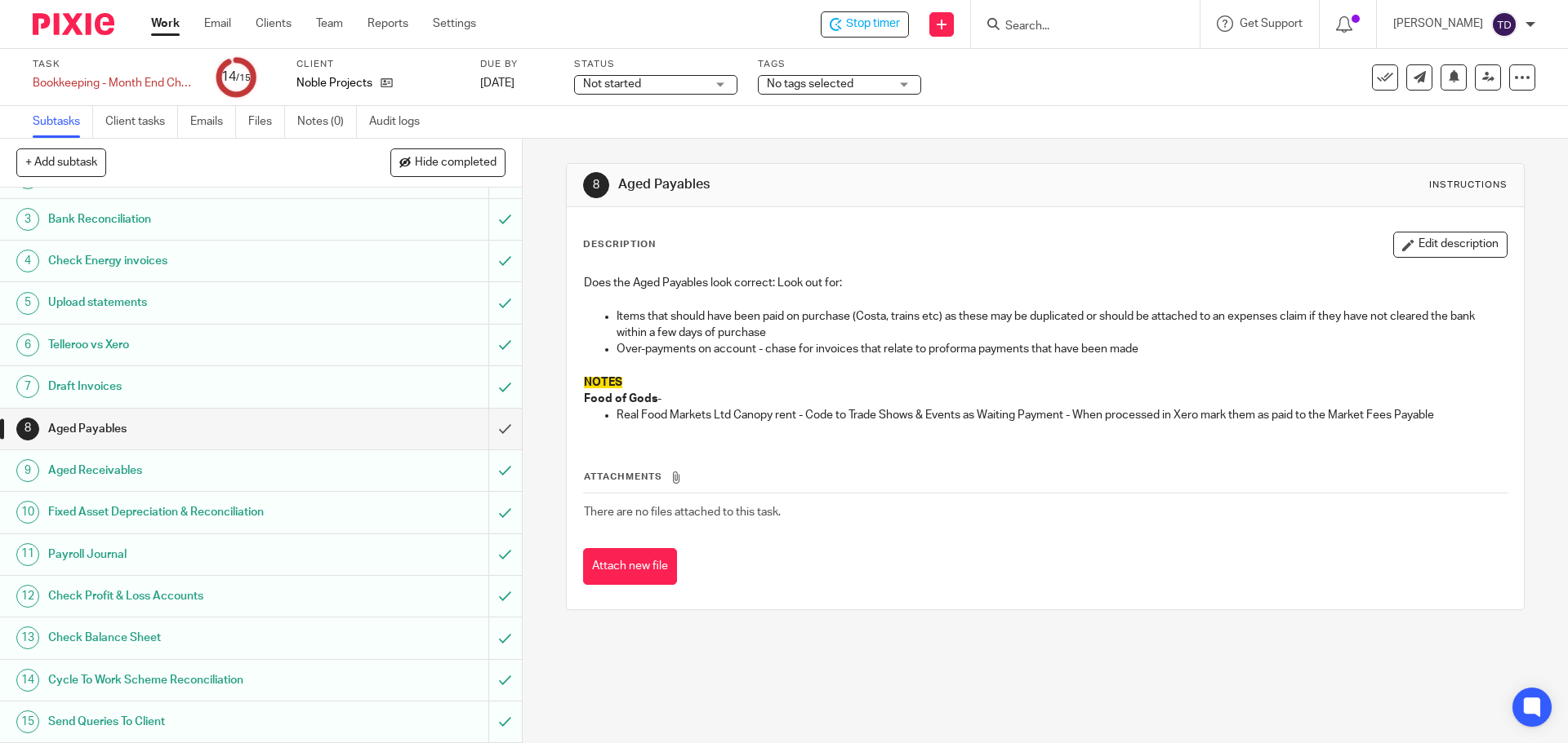
click at [278, 541] on link "11 Payroll Journal" at bounding box center [244, 555] width 488 height 41
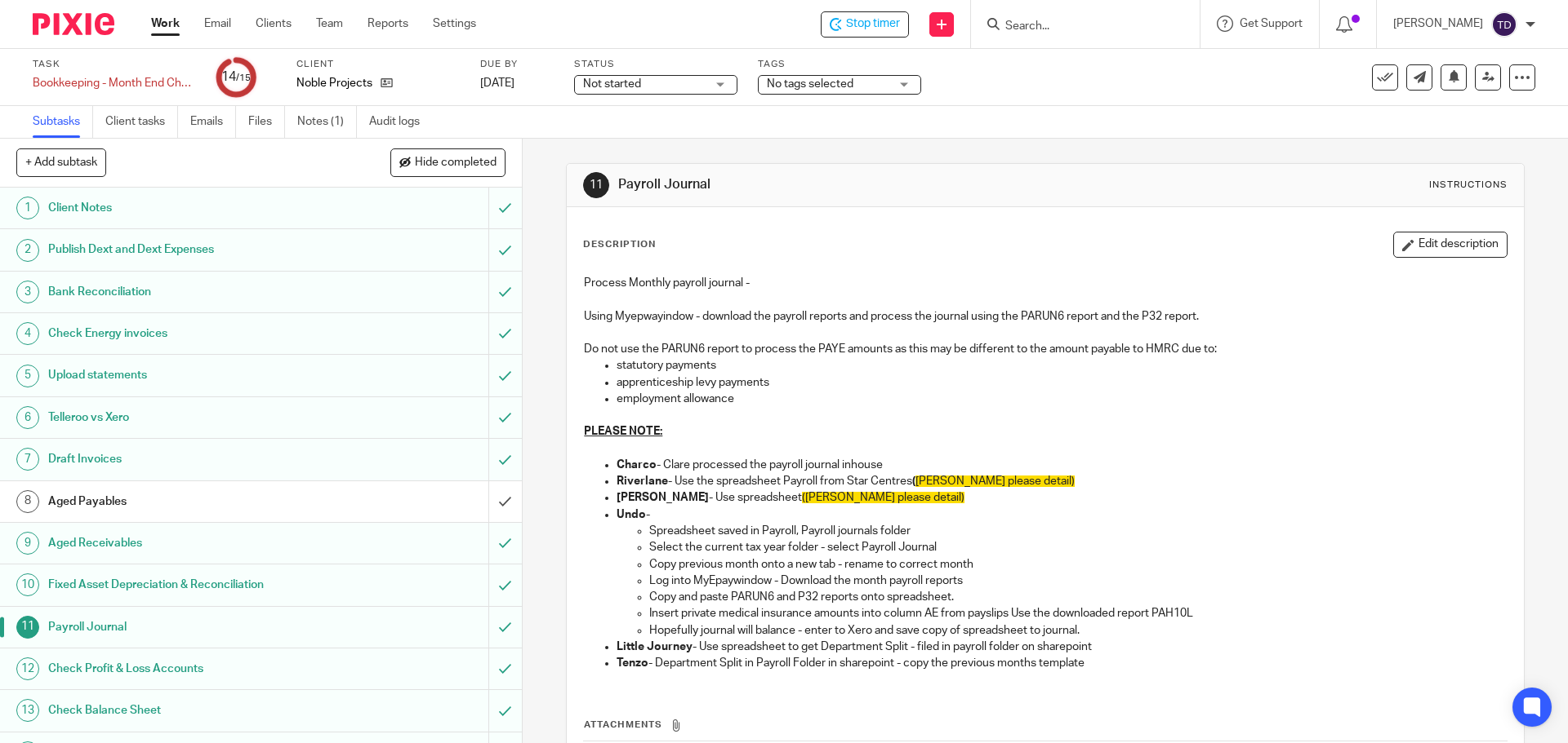
click at [161, 23] on link "Work" at bounding box center [166, 23] width 29 height 16
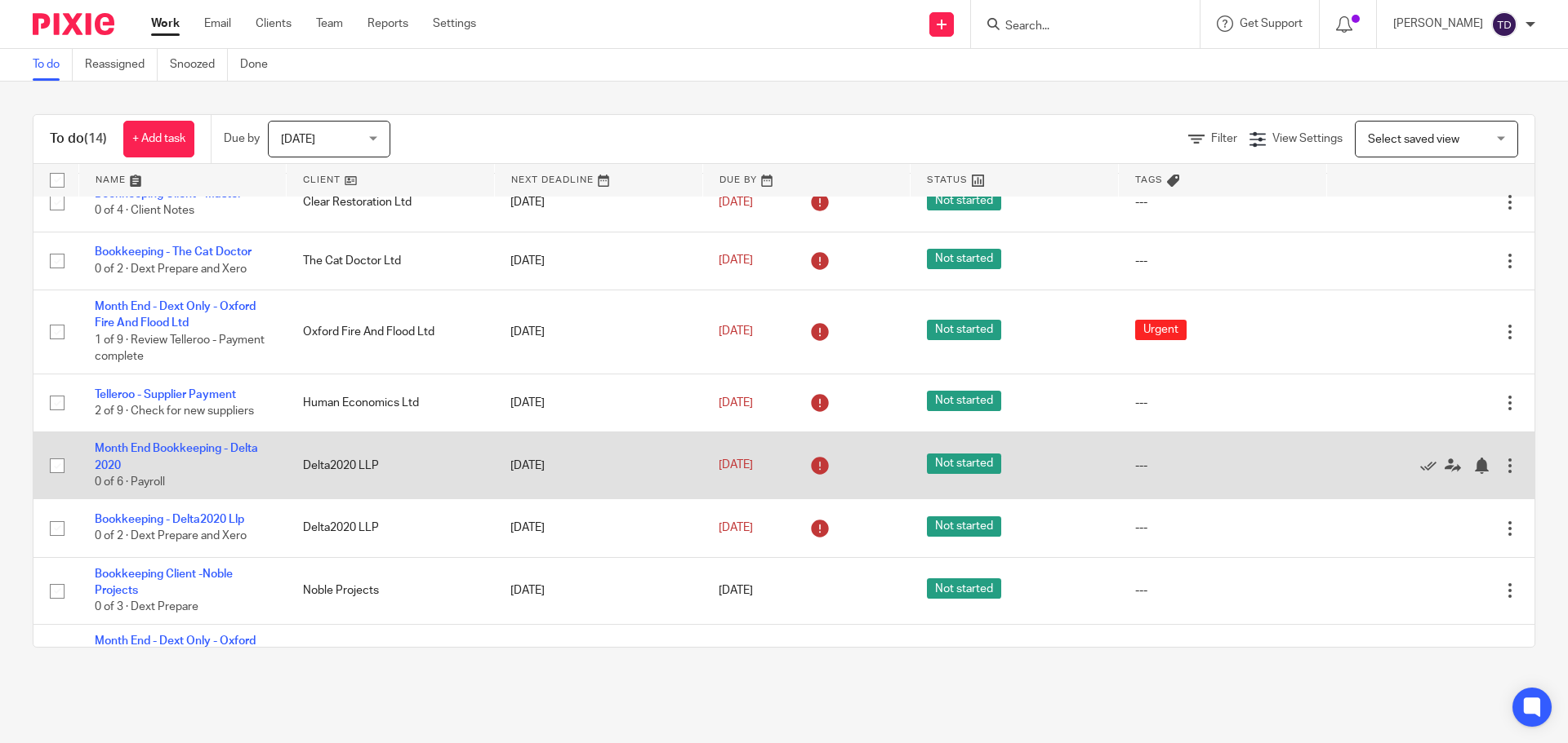
scroll to position [470, 0]
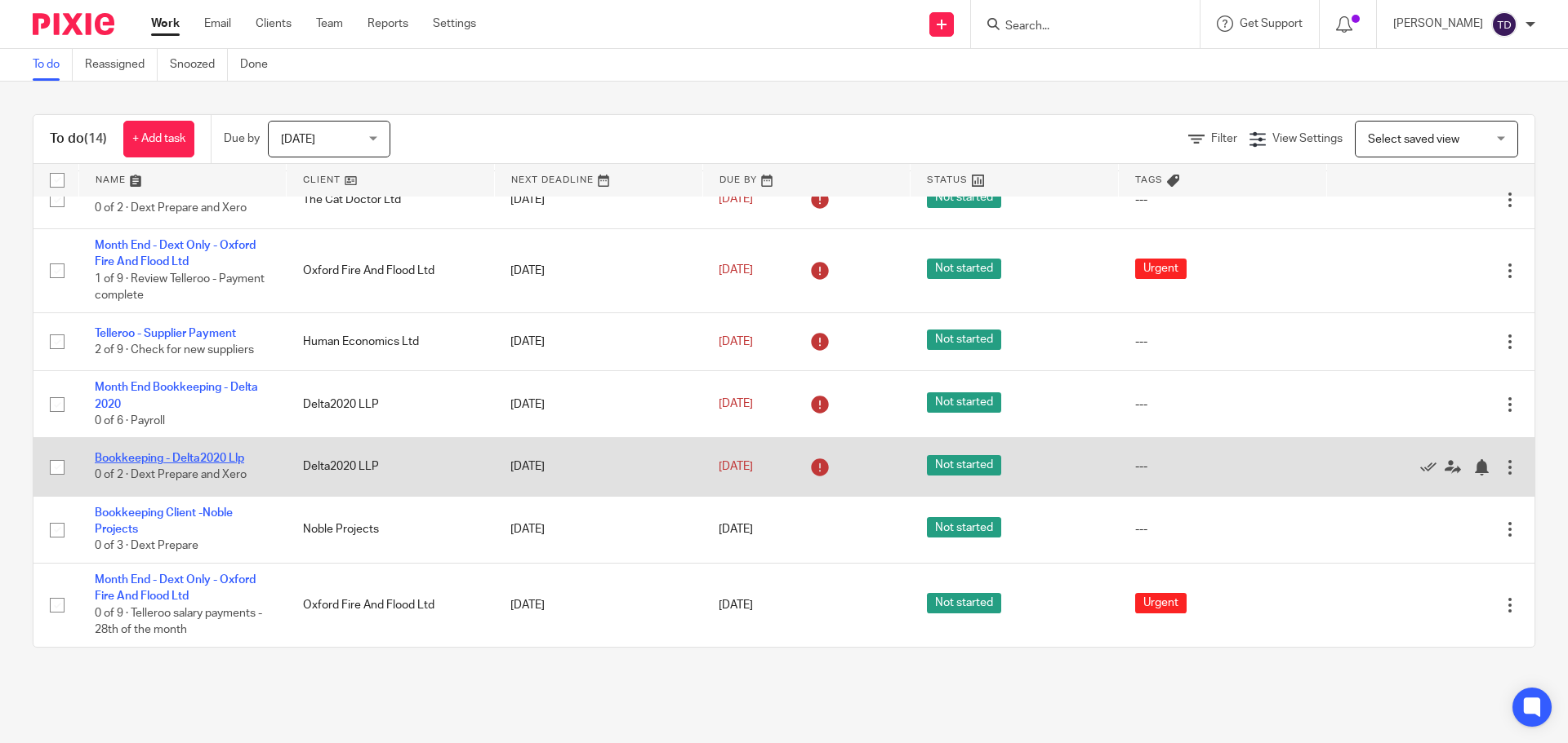
click at [203, 455] on link "Bookkeeping - Delta2020 Llp" at bounding box center [169, 459] width 149 height 11
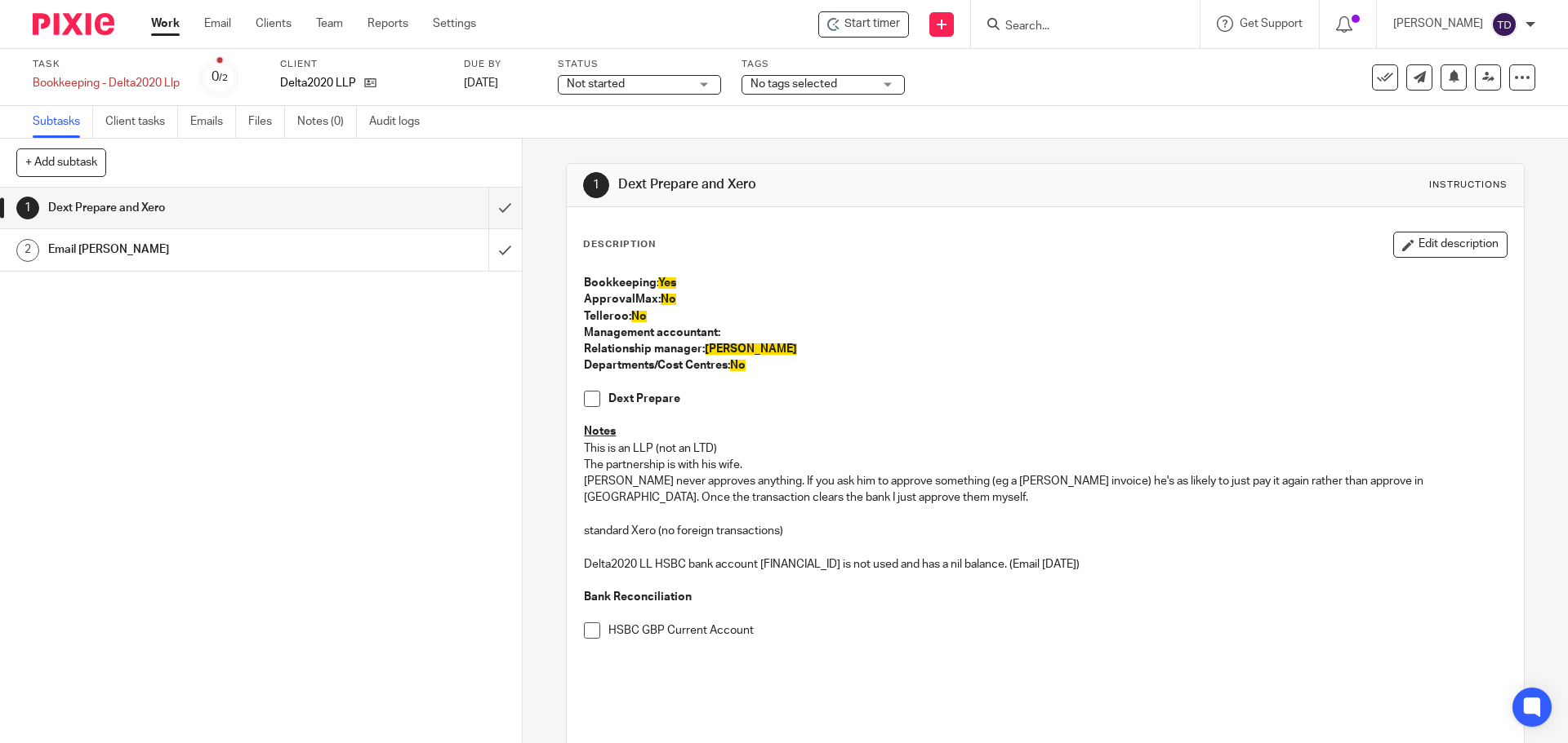
click at [899, 20] on span "Start timer" at bounding box center [872, 24] width 55 height 17
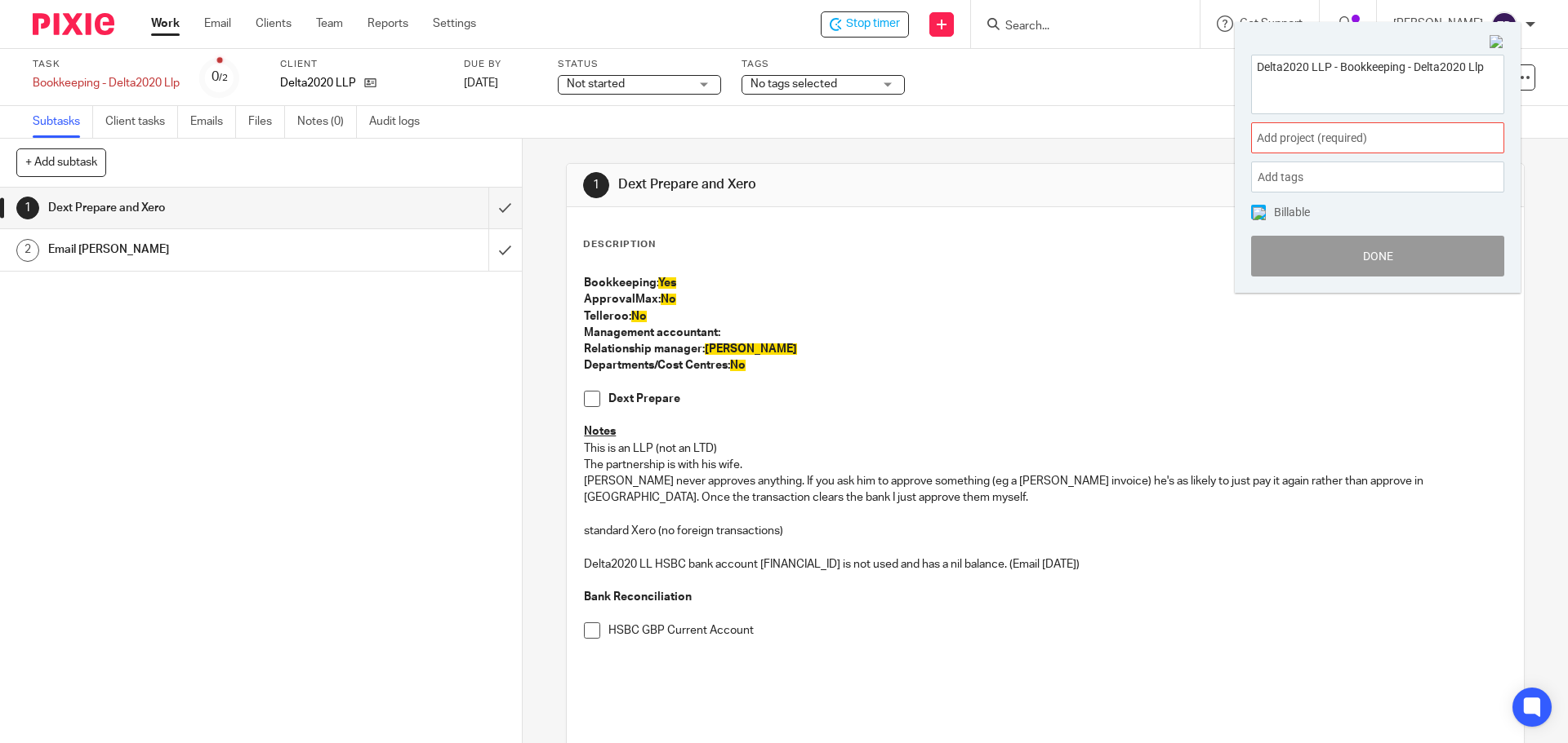
click at [1333, 137] on span "Add project (required) :" at bounding box center [1358, 139] width 206 height 17
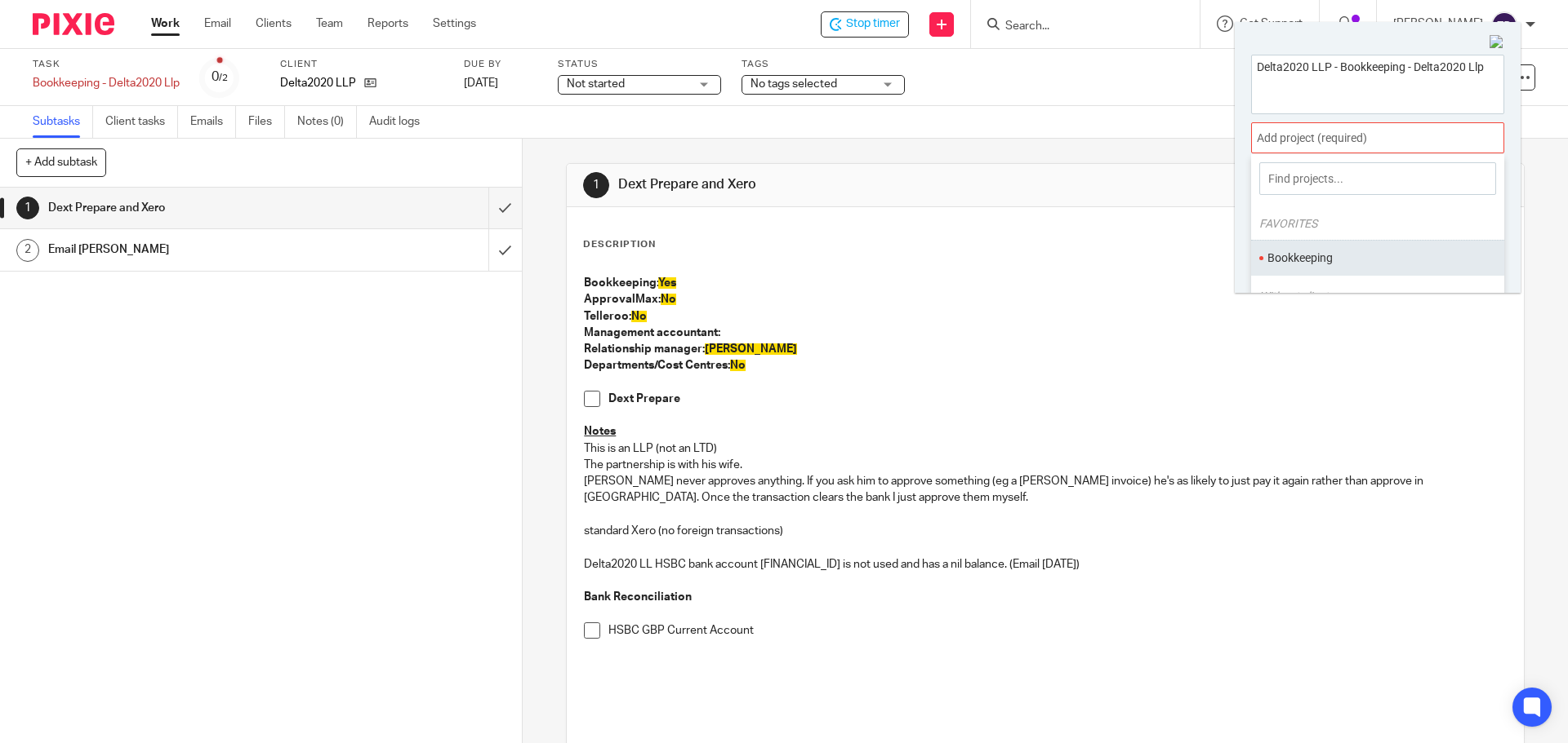
click at [1305, 250] on ul "Bookkeeping" at bounding box center [1377, 257] width 254 height 35
click at [1314, 254] on li "Bookkeeping" at bounding box center [1373, 258] width 213 height 17
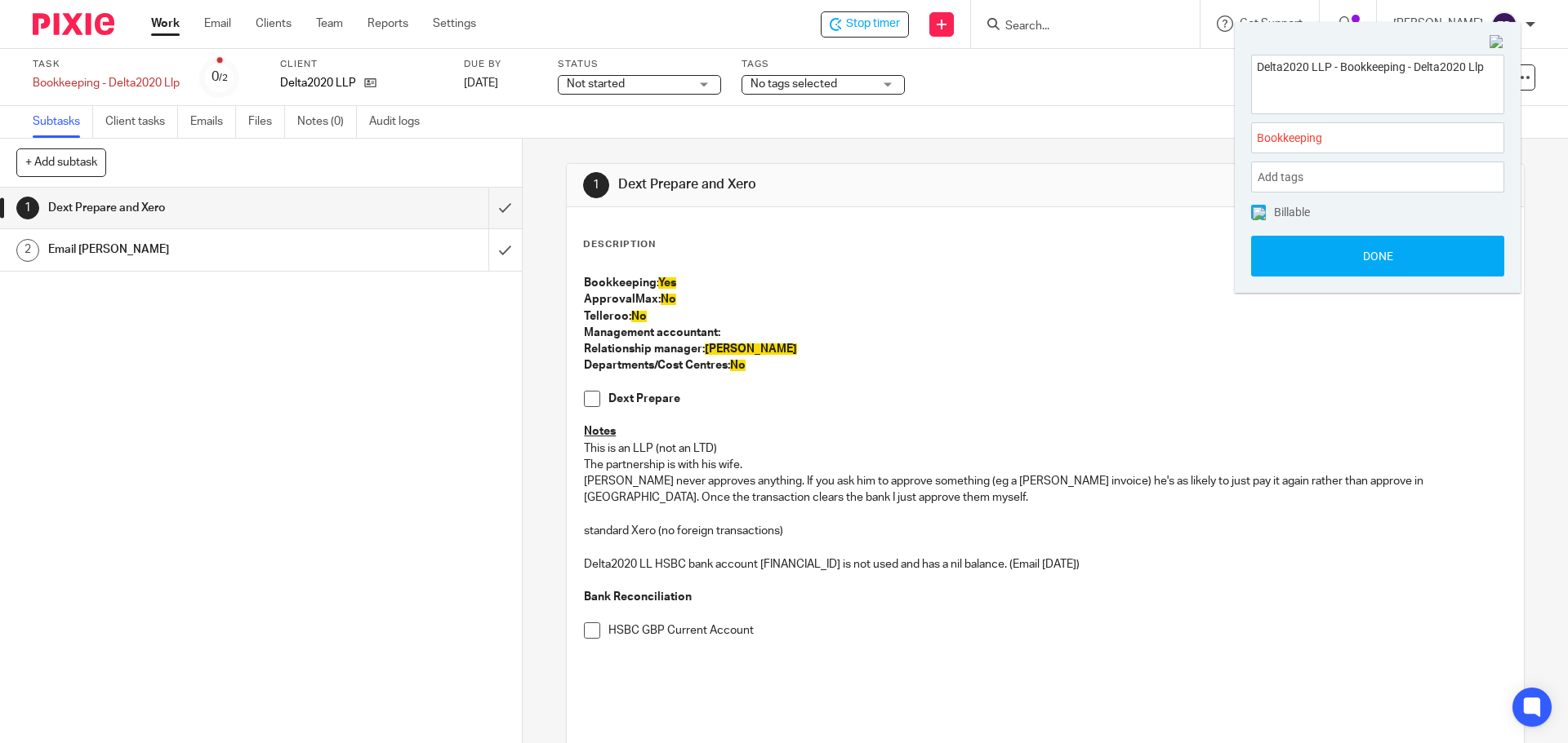
click at [1352, 253] on button "Done" at bounding box center [1377, 256] width 254 height 41
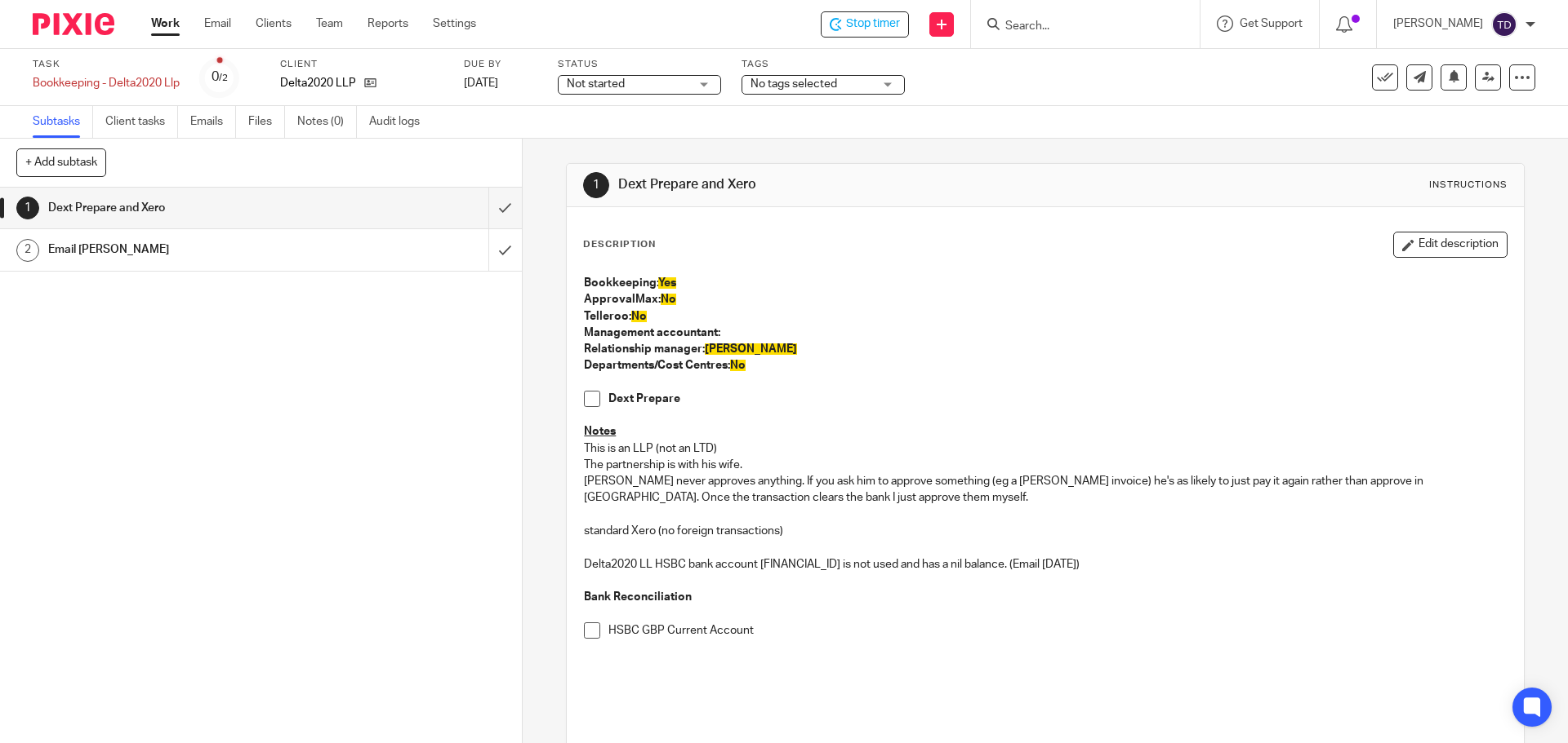
click at [587, 395] on span at bounding box center [591, 399] width 16 height 16
drag, startPoint x: 750, startPoint y: 364, endPoint x: 581, endPoint y: 275, distance: 191.0
click at [581, 275] on div "Bookkeeping: Yes ApprovalMax: No Telleroo: No Management accountant: Relationsh…" at bounding box center [1045, 488] width 939 height 442
click at [583, 240] on p "Description" at bounding box center [619, 245] width 73 height 13
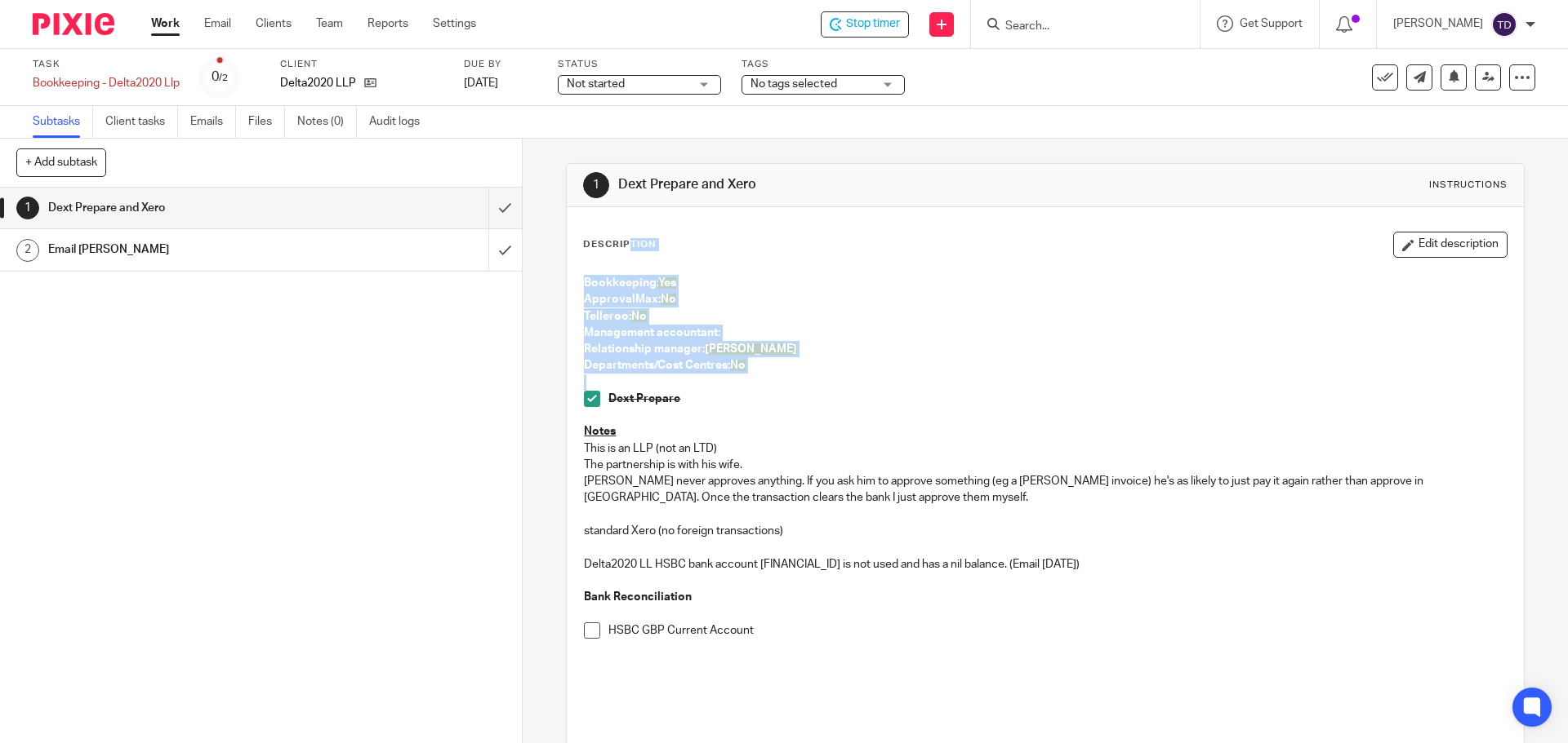
drag, startPoint x: 578, startPoint y: 243, endPoint x: 746, endPoint y: 376, distance: 214.3
click at [746, 379] on div "Description Edit description Bookkeeping: Yes ApprovalMax: No Telleroo: No Mana…" at bounding box center [1044, 470] width 923 height 477
click at [747, 364] on p "Departments/Cost Centres: No" at bounding box center [1044, 365] width 921 height 16
drag, startPoint x: 747, startPoint y: 364, endPoint x: 577, endPoint y: 247, distance: 206.4
click at [577, 247] on div "Description Edit description Bookkeeping: Yes ApprovalMax: No Telleroo: No Mana…" at bounding box center [1044, 545] width 956 height 675
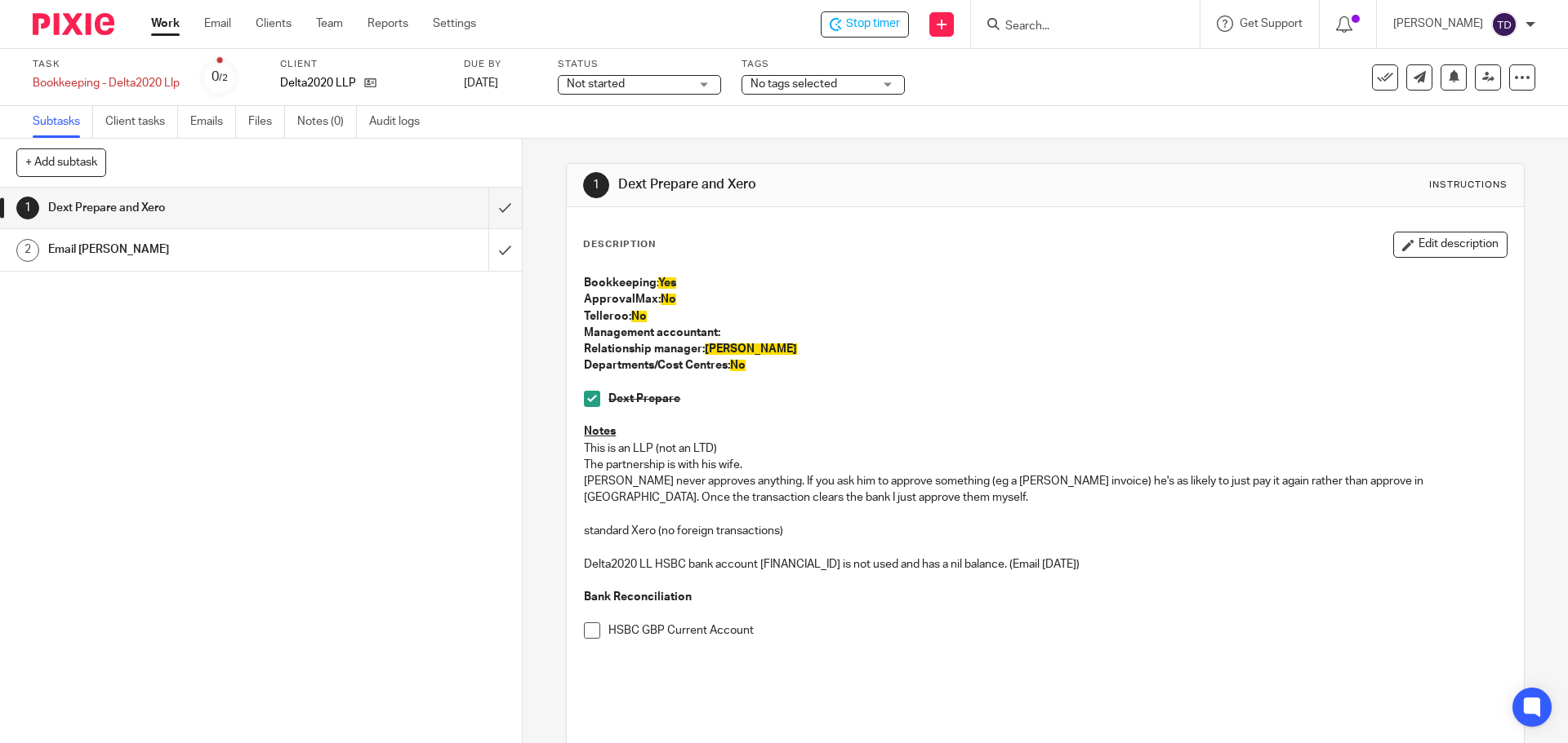
click at [577, 242] on div "Description Edit description Bookkeeping: Yes ApprovalMax: No Telleroo: No Mana…" at bounding box center [1044, 545] width 956 height 675
drag, startPoint x: 577, startPoint y: 242, endPoint x: 747, endPoint y: 375, distance: 215.8
click at [748, 375] on div "Description Edit description Bookkeeping: Yes ApprovalMax: No Telleroo: No Mana…" at bounding box center [1044, 545] width 956 height 675
click at [747, 365] on p "Departments/Cost Centres: No" at bounding box center [1044, 365] width 921 height 16
drag, startPoint x: 747, startPoint y: 366, endPoint x: 582, endPoint y: 243, distance: 205.8
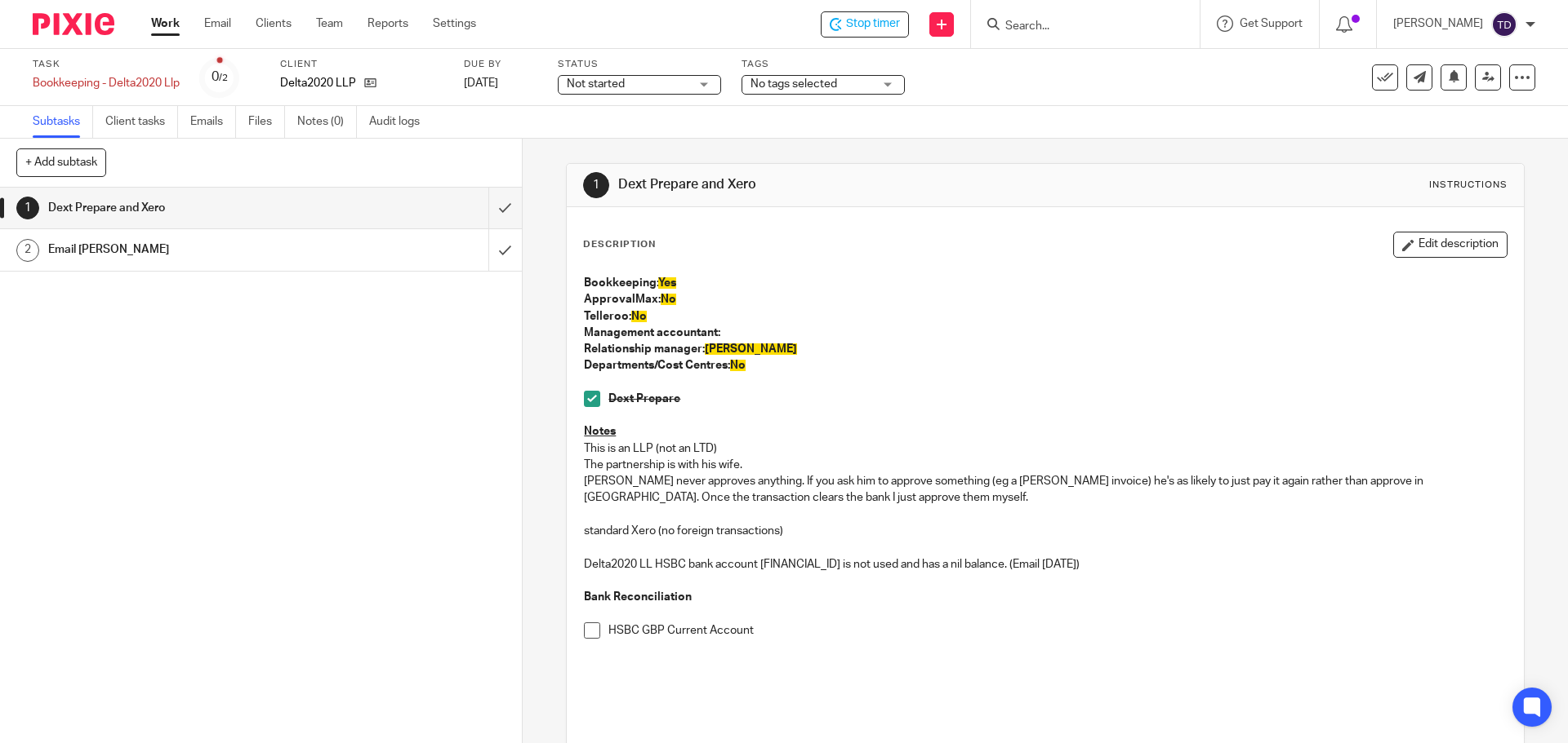
click at [583, 243] on div "Description Edit description Bookkeeping: Yes ApprovalMax: No Telleroo: No Mana…" at bounding box center [1044, 470] width 923 height 477
click at [583, 243] on p "Description" at bounding box center [619, 245] width 73 height 13
drag, startPoint x: 576, startPoint y: 244, endPoint x: 755, endPoint y: 370, distance: 218.9
click at [755, 370] on div "Description Edit description Bookkeeping: Yes ApprovalMax: No Telleroo: No Mana…" at bounding box center [1044, 545] width 956 height 675
click at [749, 366] on p "Departments/Cost Centres: No" at bounding box center [1044, 365] width 921 height 16
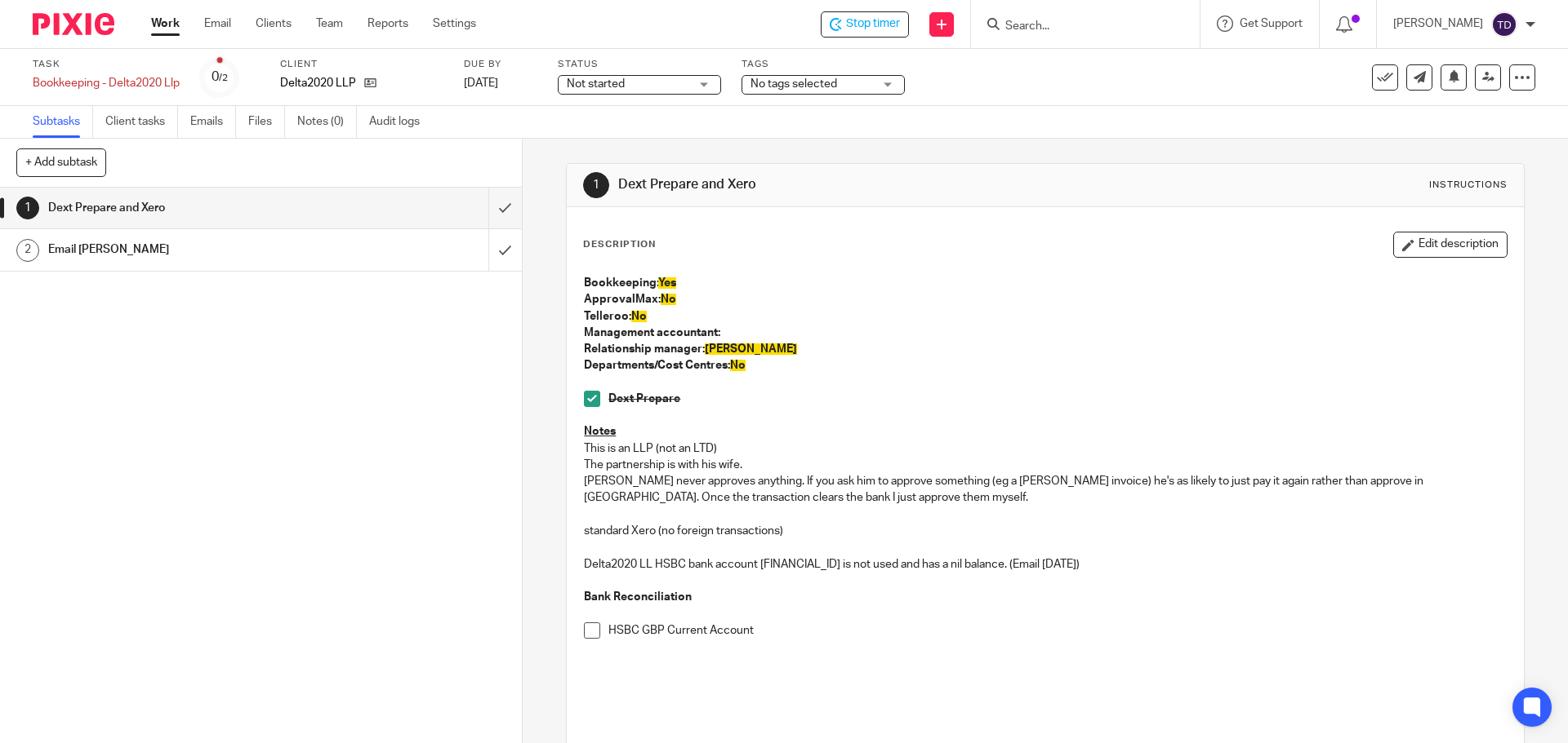
drag, startPoint x: 745, startPoint y: 364, endPoint x: 578, endPoint y: 243, distance: 206.2
click at [583, 243] on div "Description Edit description Bookkeeping: Yes ApprovalMax: No Telleroo: No Mana…" at bounding box center [1044, 470] width 923 height 477
click at [583, 243] on p "Description" at bounding box center [619, 245] width 73 height 13
drag, startPoint x: 578, startPoint y: 243, endPoint x: 754, endPoint y: 367, distance: 215.3
click at [754, 367] on div "Description Edit description Bookkeeping: Yes ApprovalMax: No Telleroo: No Mana…" at bounding box center [1044, 470] width 923 height 477
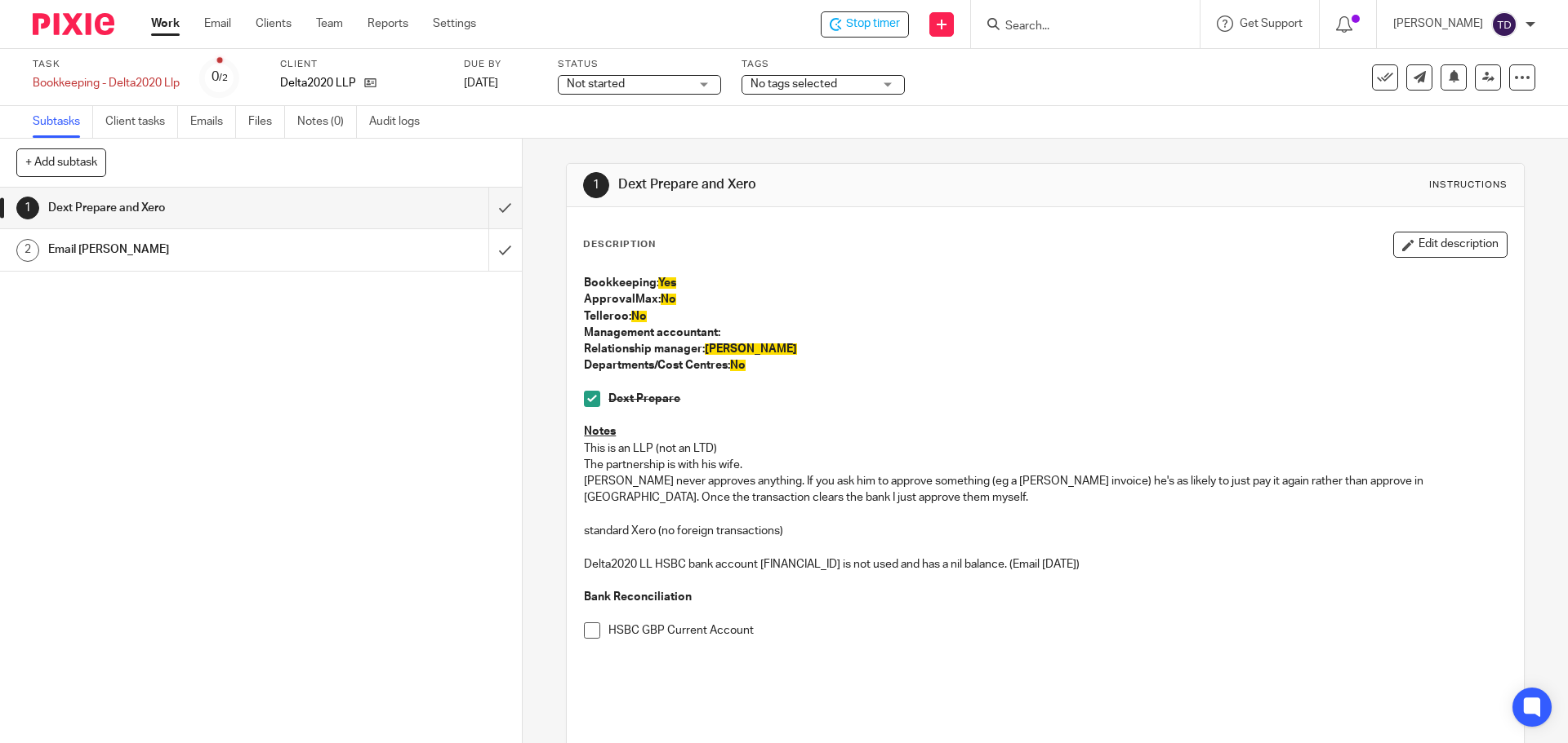
click at [750, 365] on p "Departments/Cost Centres: No" at bounding box center [1044, 365] width 921 height 16
drag, startPoint x: 749, startPoint y: 365, endPoint x: 577, endPoint y: 242, distance: 211.5
click at [577, 242] on div "Description Edit description Bookkeeping: Yes ApprovalMax: No Telleroo: No Mana…" at bounding box center [1044, 545] width 956 height 675
drag, startPoint x: 577, startPoint y: 242, endPoint x: 757, endPoint y: 365, distance: 218.0
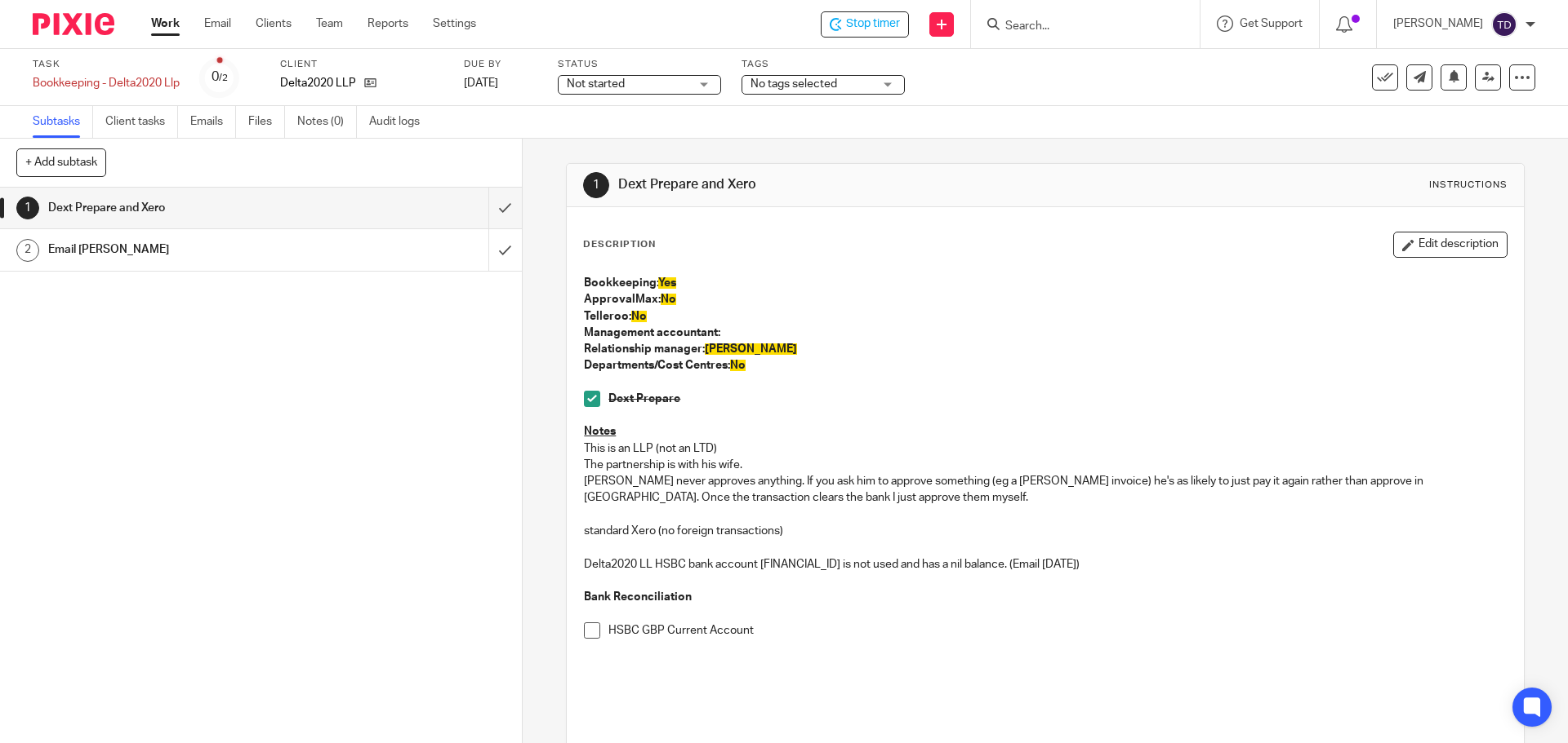
click at [757, 365] on div "Description Edit description Bookkeeping: Yes ApprovalMax: No Telleroo: No Mana…" at bounding box center [1044, 545] width 956 height 675
click at [753, 363] on p "Departments/Cost Centres: No" at bounding box center [1044, 365] width 921 height 16
drag, startPoint x: 750, startPoint y: 363, endPoint x: 553, endPoint y: 245, distance: 229.6
click at [553, 245] on div "1 Dext Prepare and Xero Instructions Description Edit description Bookkeeping: …" at bounding box center [1045, 441] width 1045 height 604
click at [574, 243] on div "Description Edit description Bookkeeping: Yes ApprovalMax: No Telleroo: No Mana…" at bounding box center [1044, 545] width 956 height 675
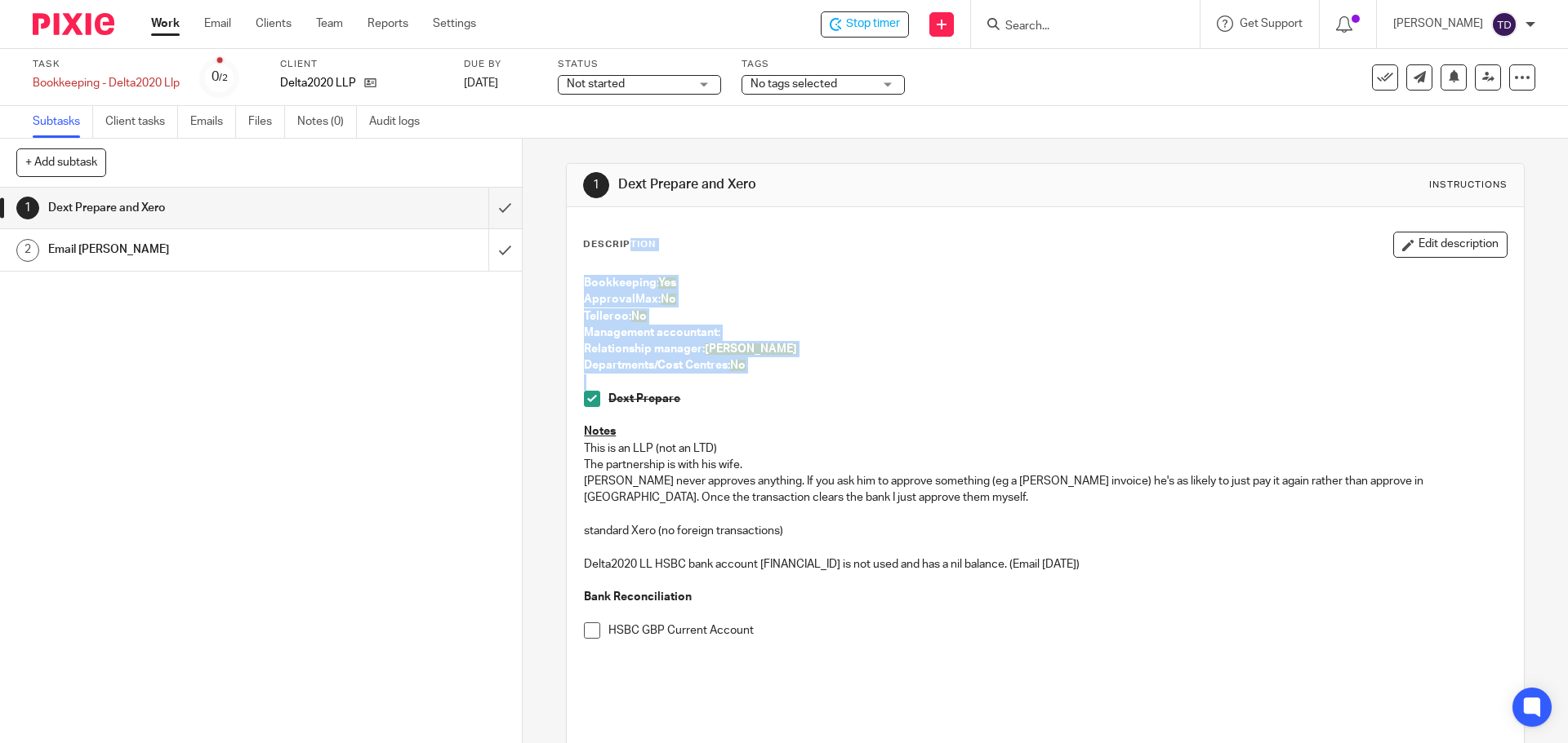
drag, startPoint x: 574, startPoint y: 243, endPoint x: 741, endPoint y: 378, distance: 214.7
click at [741, 378] on div "Description Edit description Bookkeeping: Yes ApprovalMax: No Telleroo: No Mana…" at bounding box center [1044, 545] width 956 height 675
click at [890, 348] on p "Relationship manager: Martin" at bounding box center [1044, 349] width 921 height 16
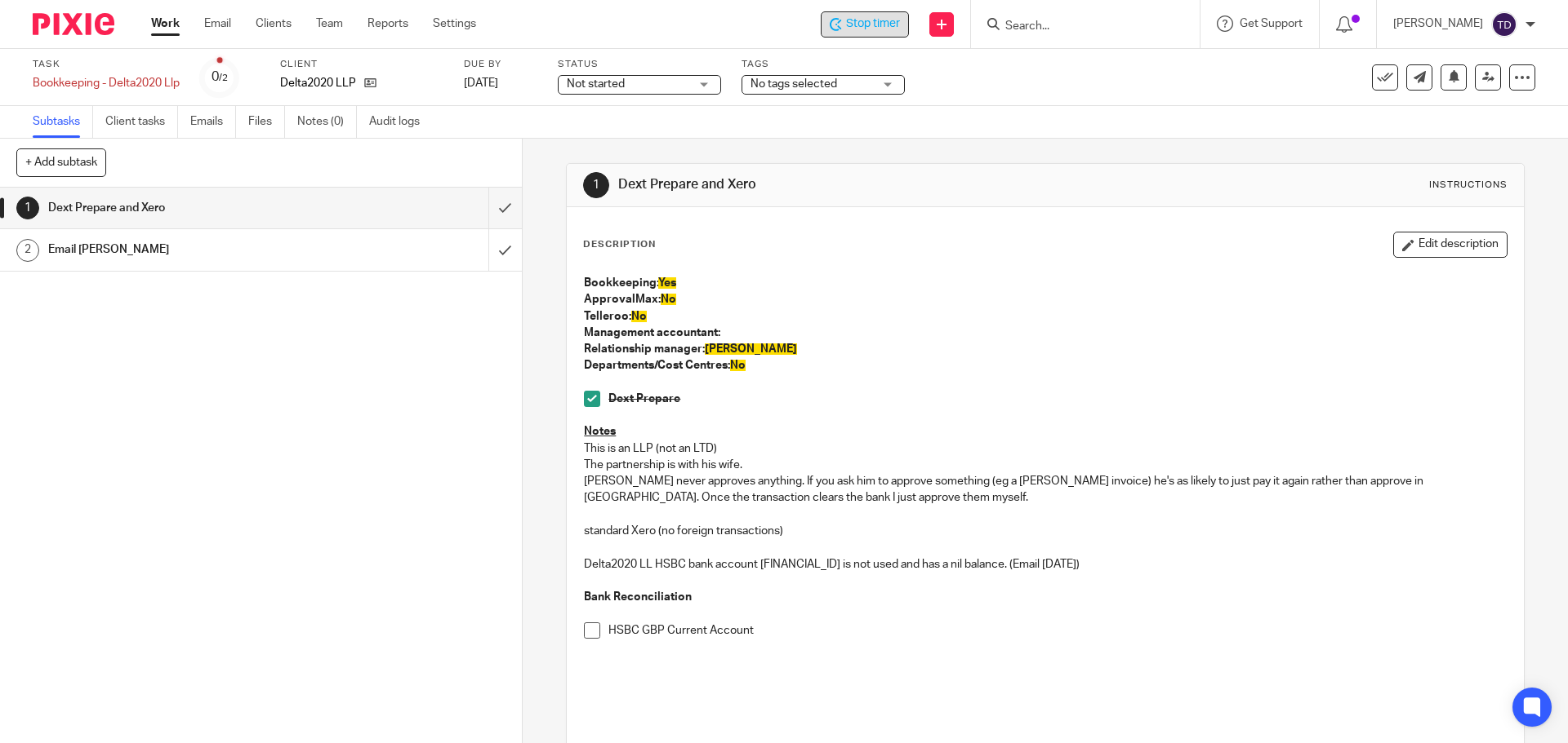
click at [882, 24] on span "Stop timer" at bounding box center [872, 24] width 54 height 17
click at [170, 21] on link "Work" at bounding box center [166, 23] width 29 height 16
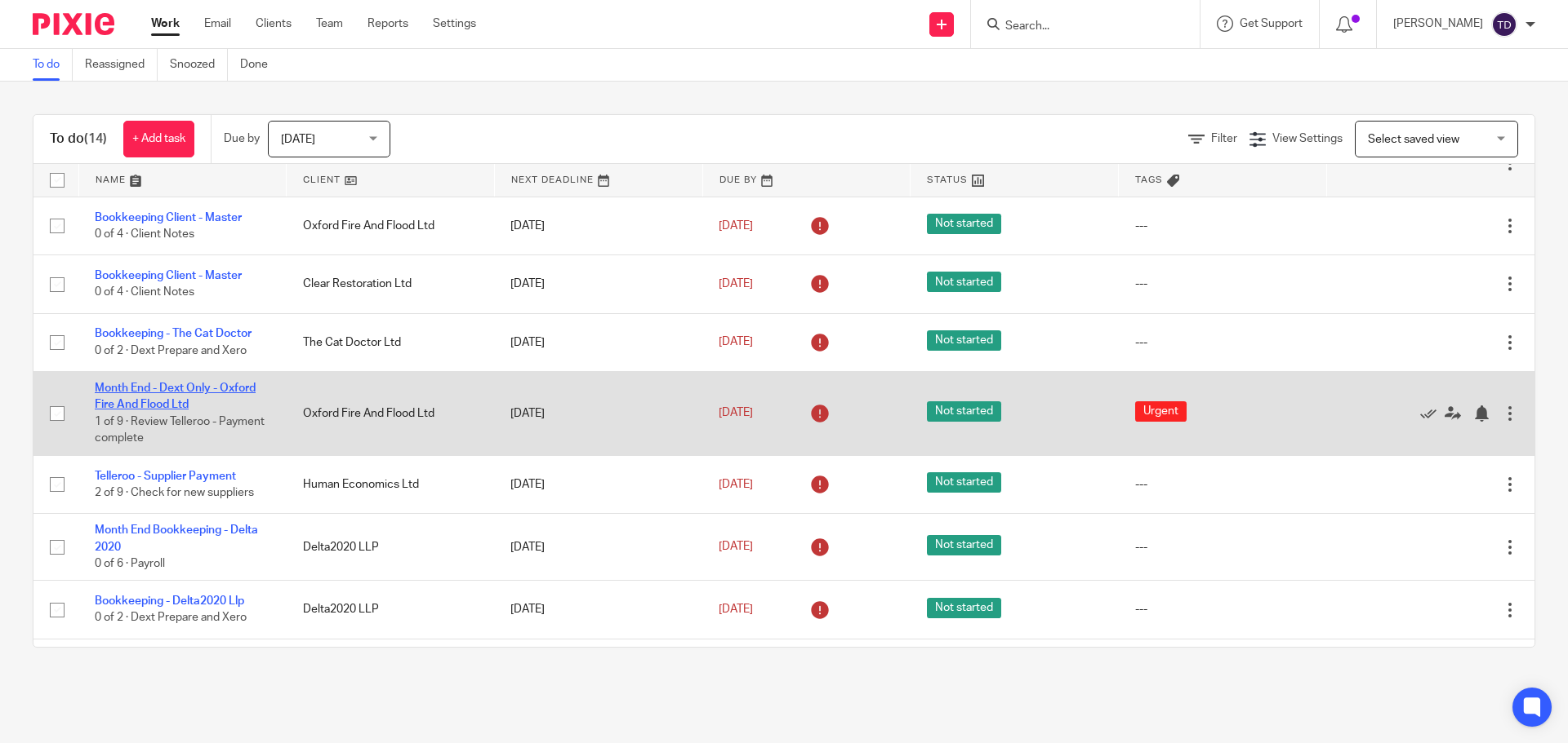
scroll to position [470, 0]
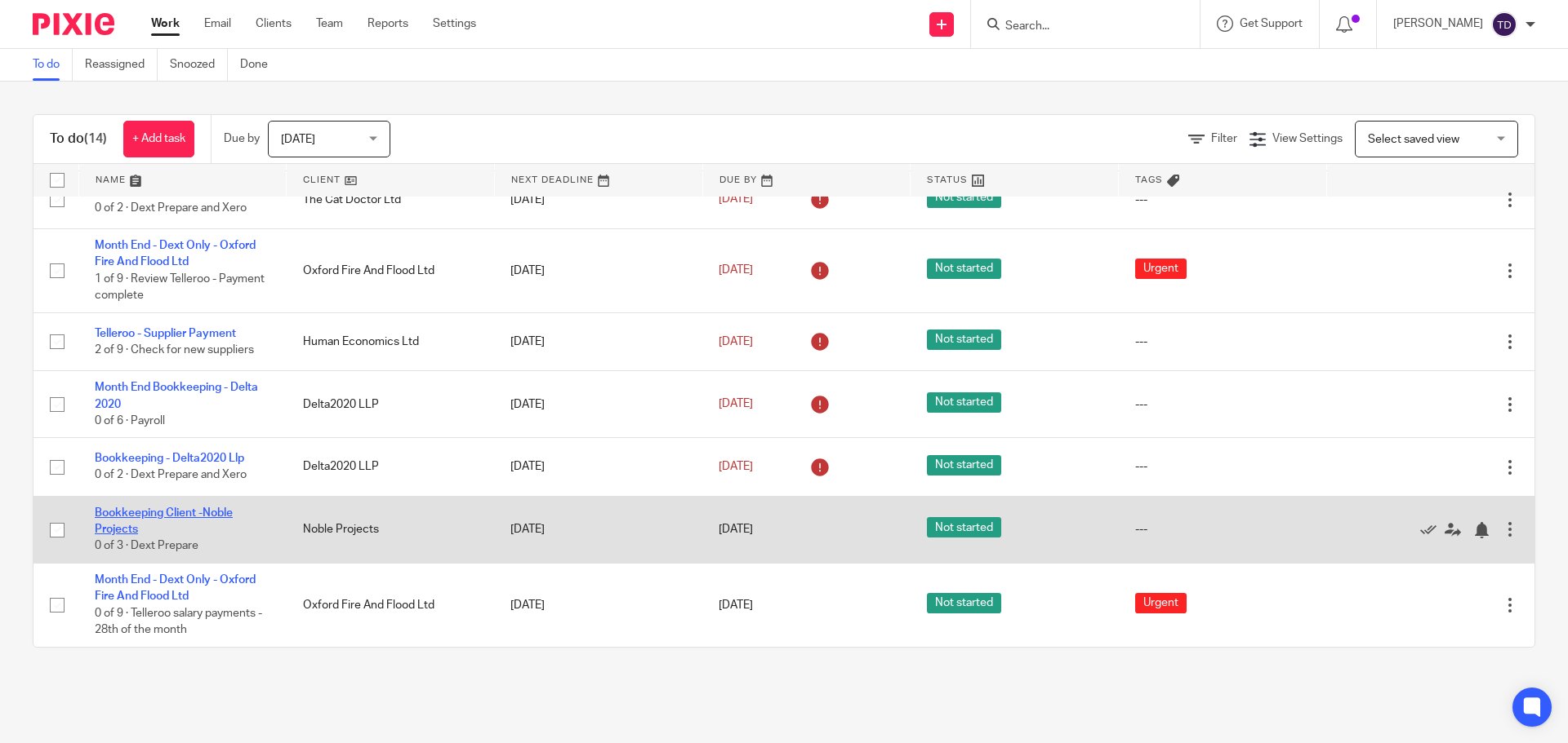
click at [209, 515] on link "Bookkeeping Client -Noble Projects" at bounding box center [164, 521] width 138 height 28
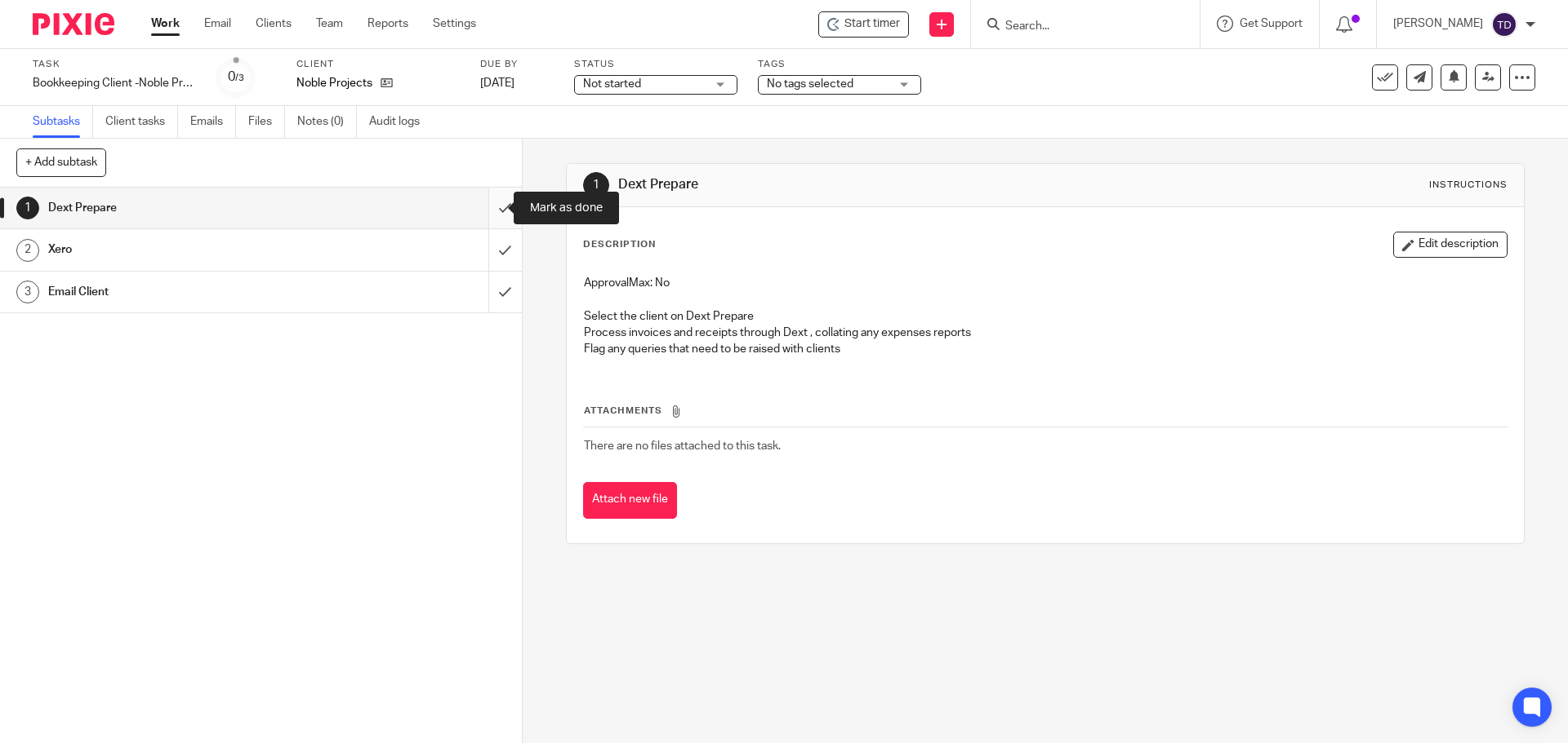
click at [487, 207] on input "submit" at bounding box center [260, 208] width 521 height 41
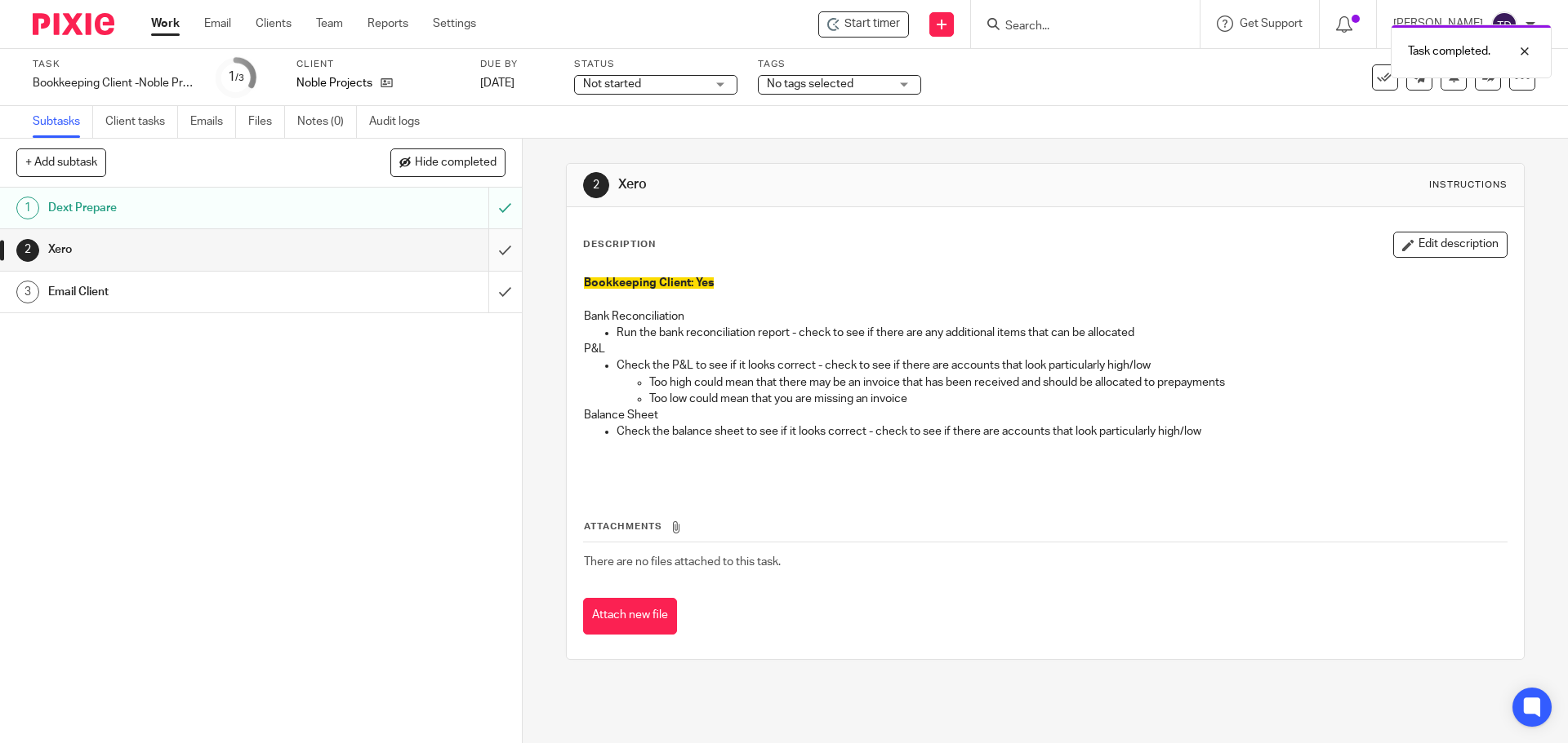
click at [485, 249] on input "submit" at bounding box center [260, 250] width 521 height 41
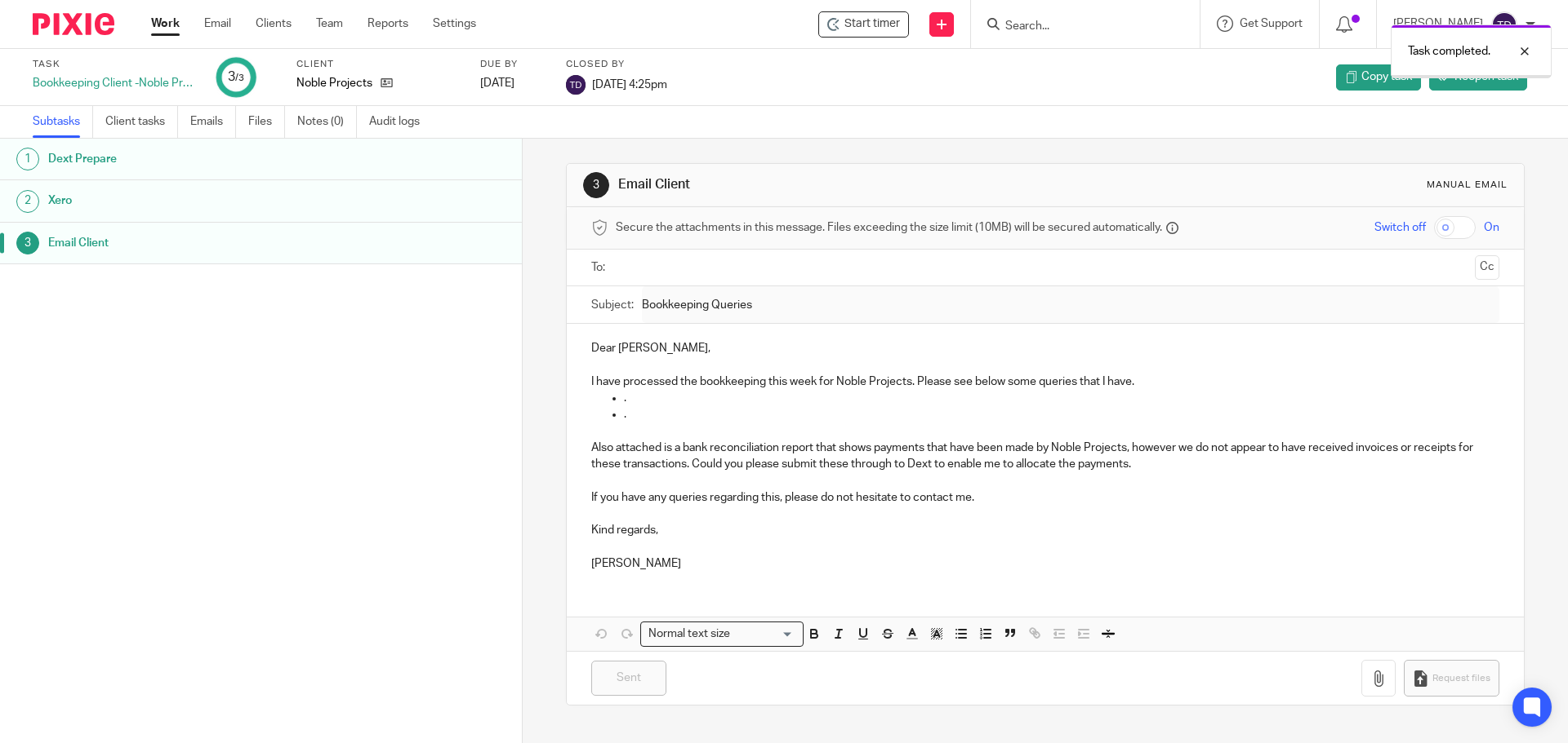
click at [162, 16] on link "Work" at bounding box center [166, 23] width 29 height 16
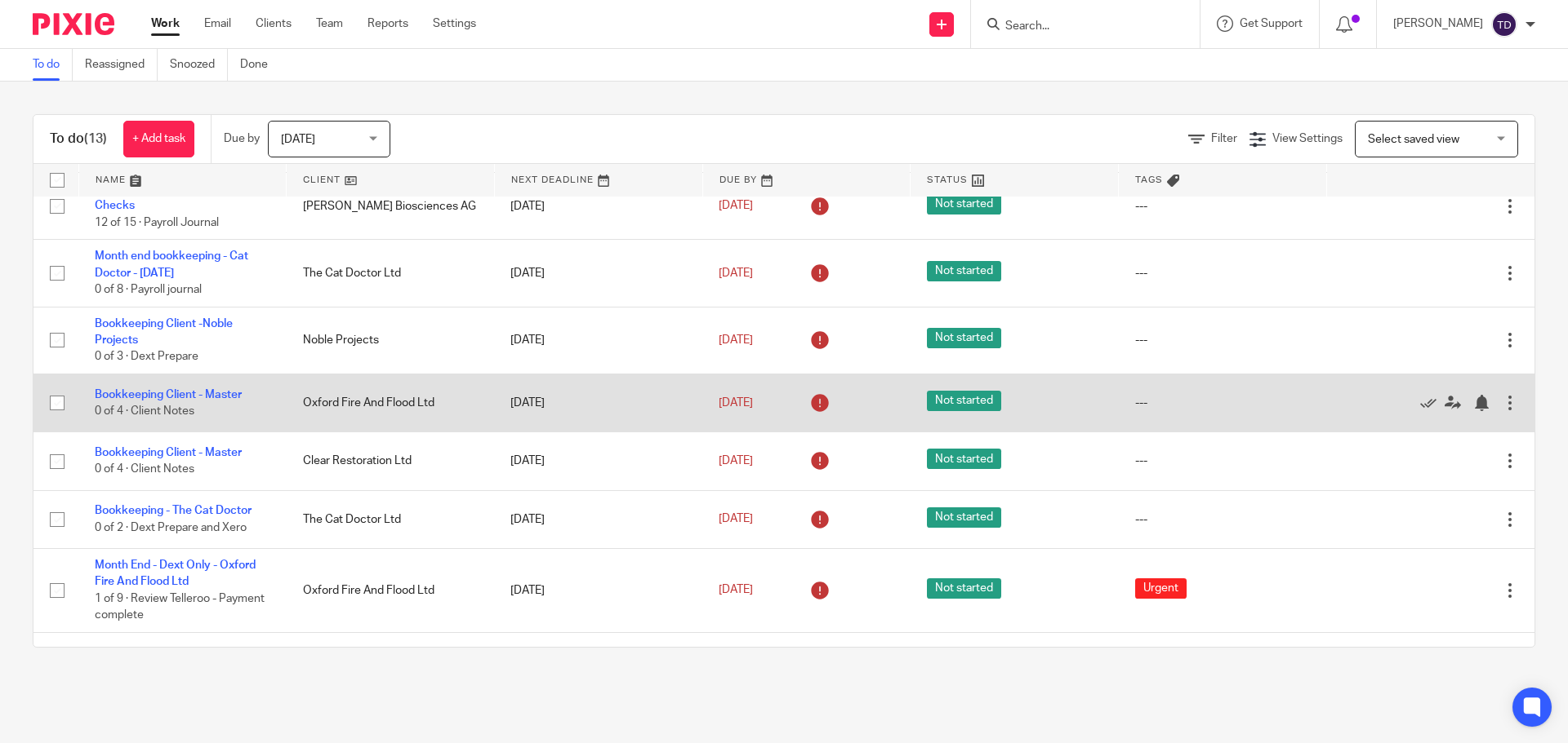
scroll to position [403, 0]
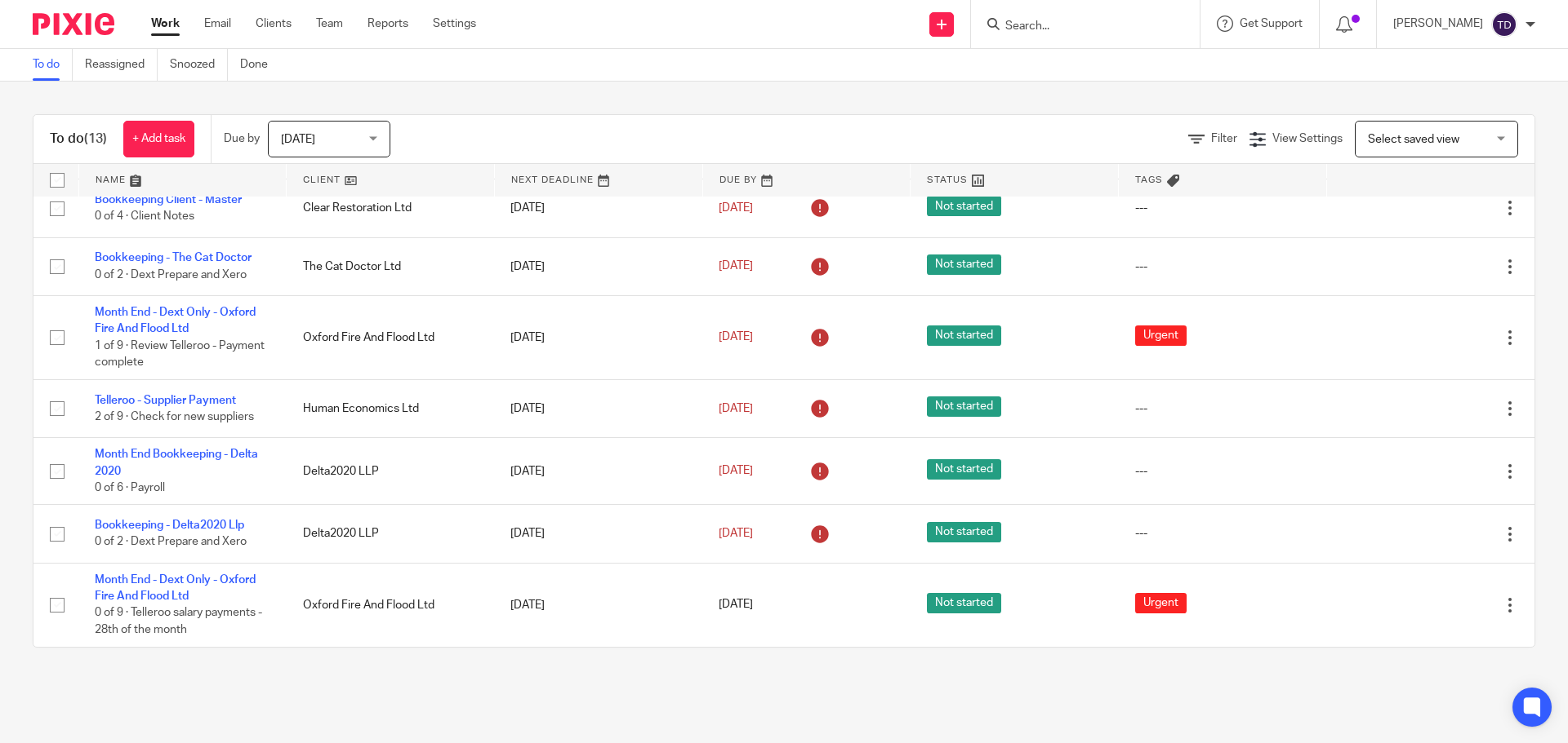
click at [1508, 23] on img at bounding box center [1503, 24] width 26 height 26
click at [1477, 111] on span "Logout" at bounding box center [1459, 114] width 36 height 11
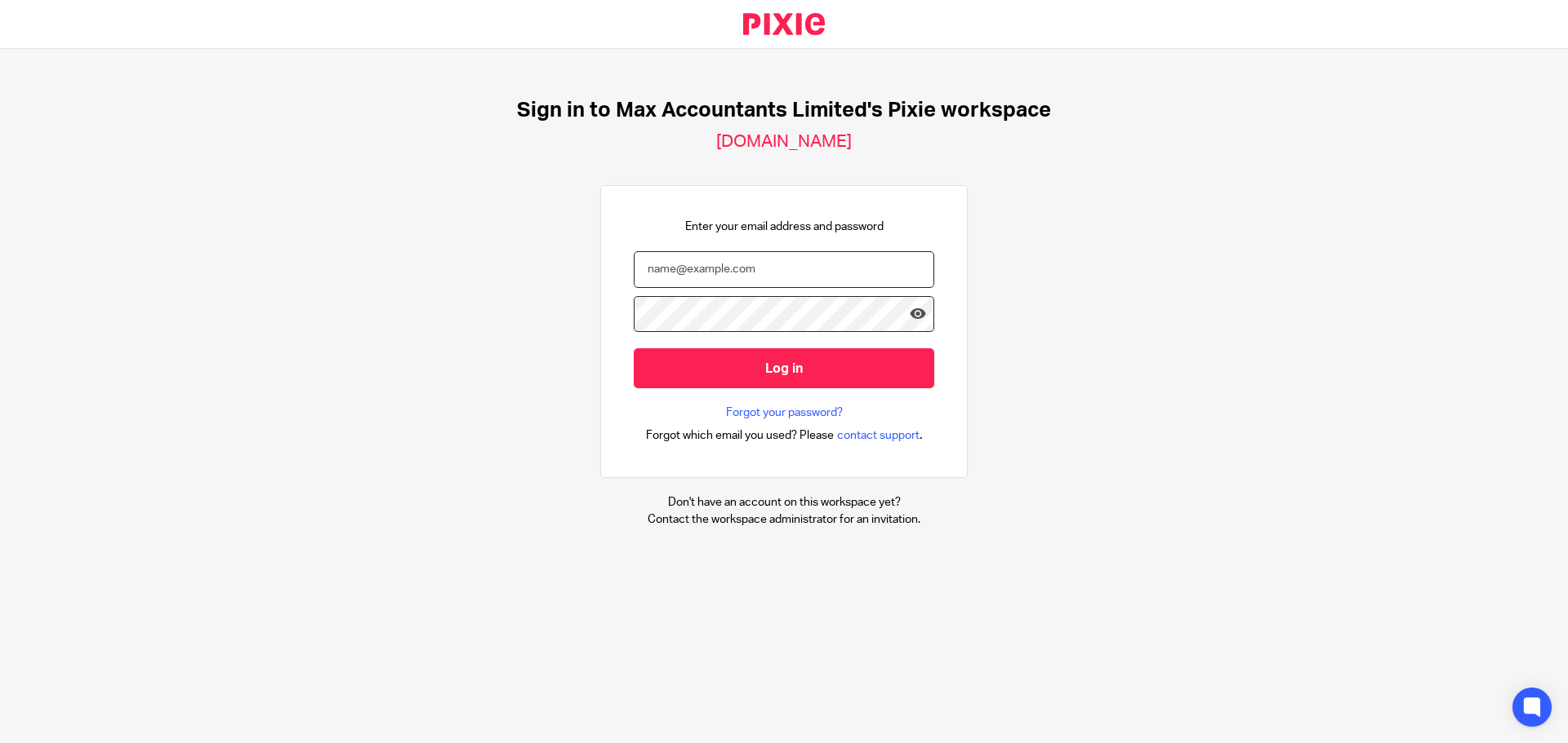
type input "[PERSON_NAME][EMAIL_ADDRESS][DOMAIN_NAME]"
